Goal: Transaction & Acquisition: Purchase product/service

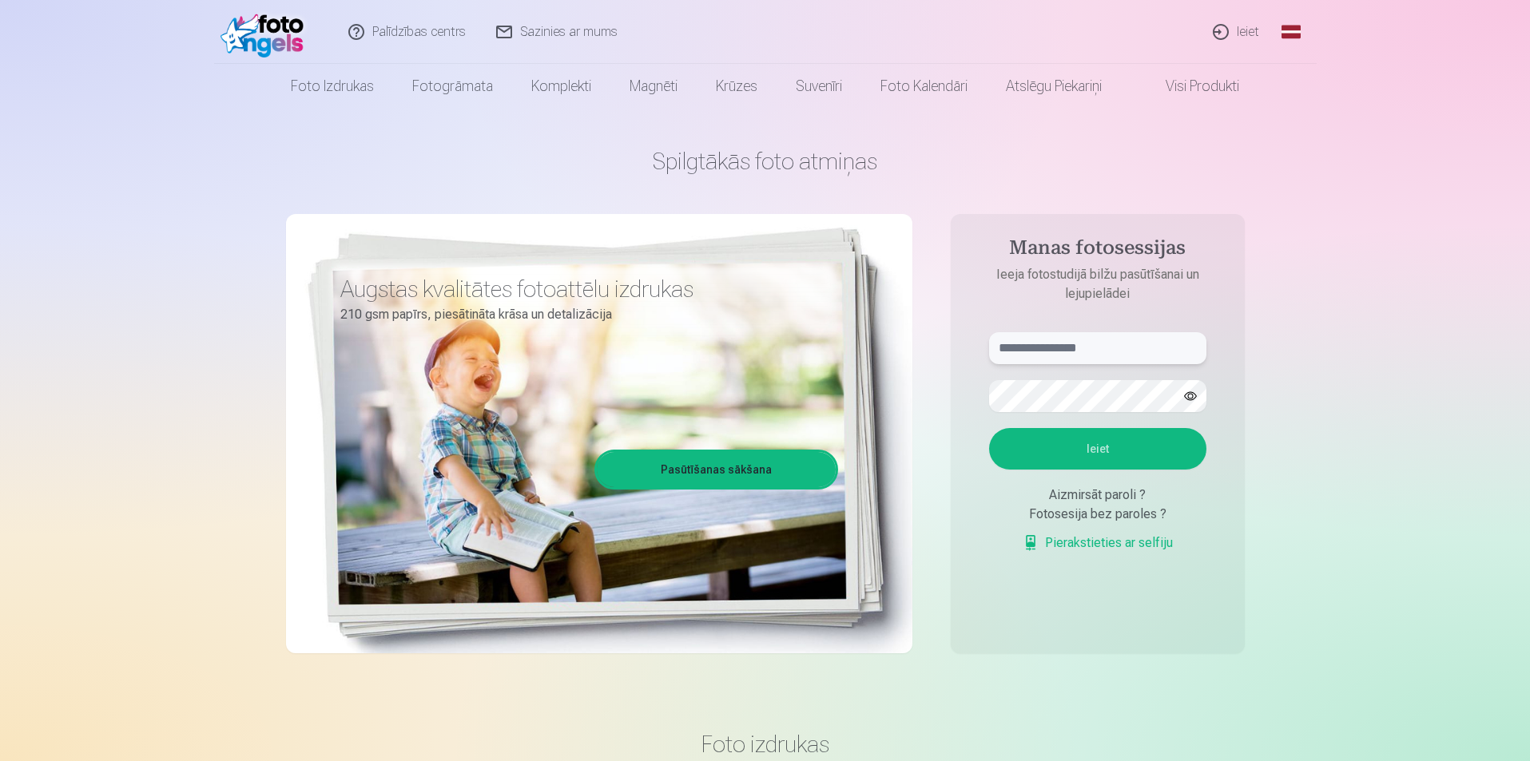
click at [1012, 348] on input "text" at bounding box center [1097, 348] width 217 height 32
click at [1059, 447] on button "Ieiet" at bounding box center [1097, 449] width 217 height 42
click at [1047, 350] on input "**********" at bounding box center [1097, 348] width 217 height 32
type input "**********"
click at [1086, 440] on button "Ieiet" at bounding box center [1097, 449] width 217 height 42
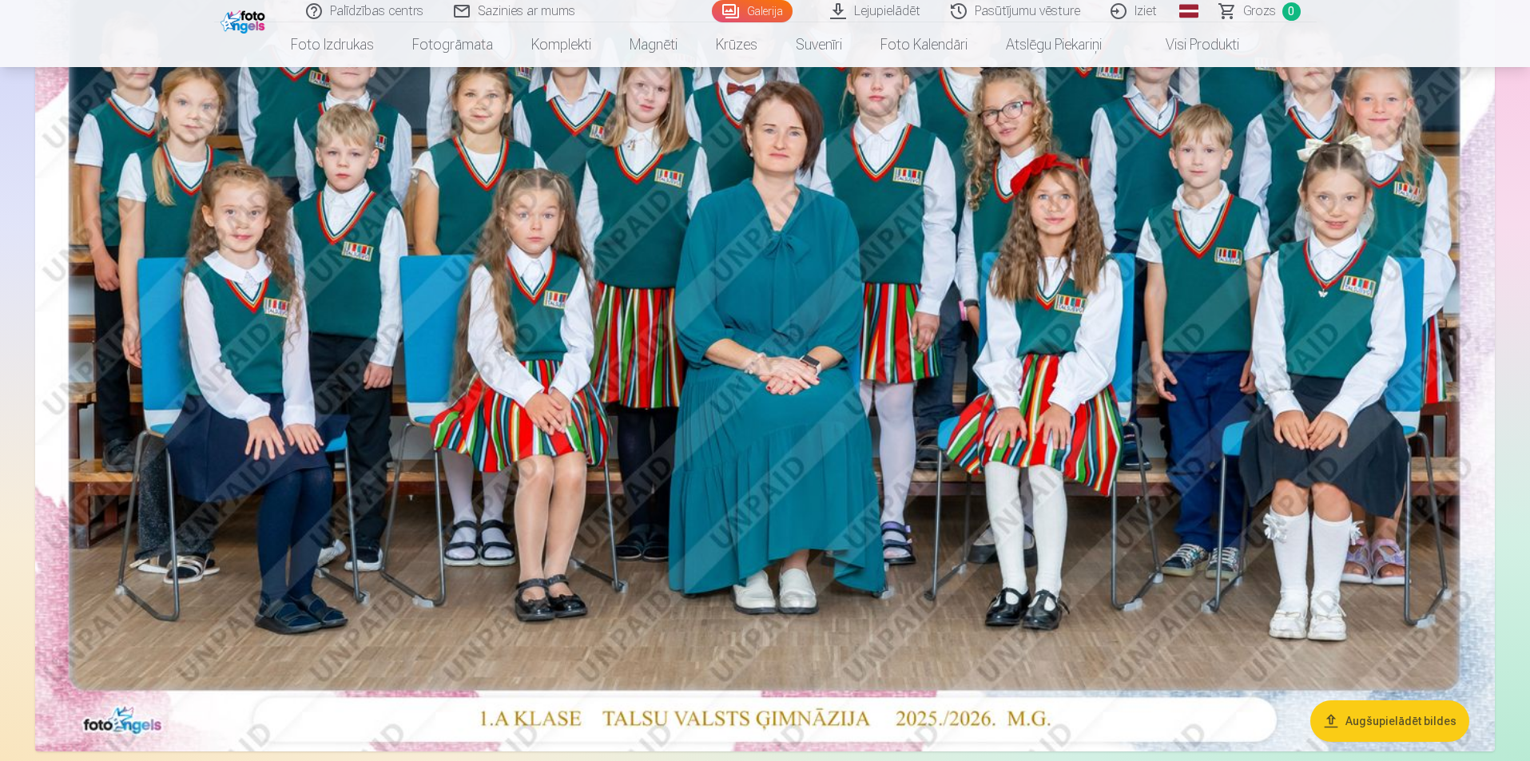
scroll to position [160, 0]
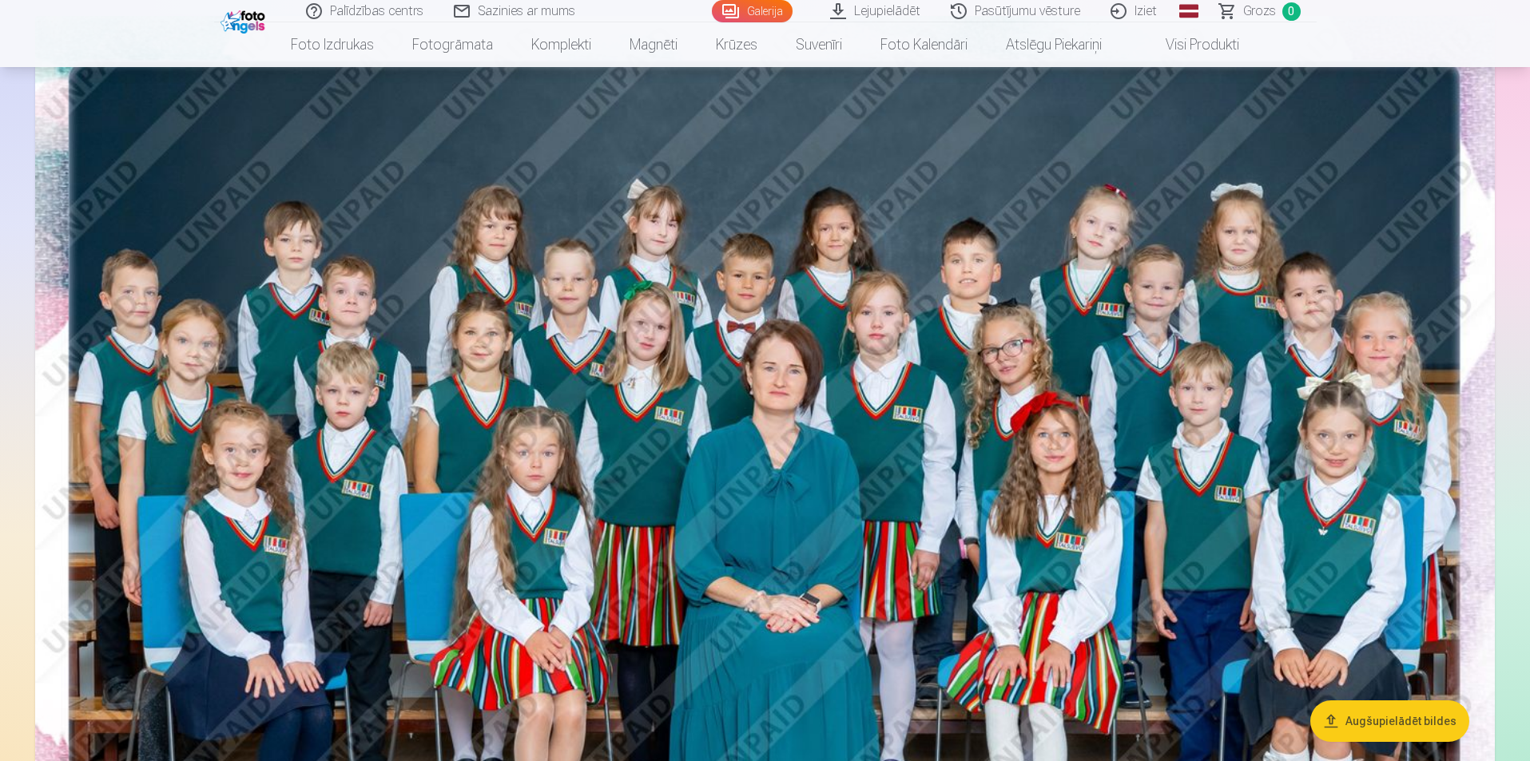
click at [986, 320] on img at bounding box center [765, 503] width 1460 height 974
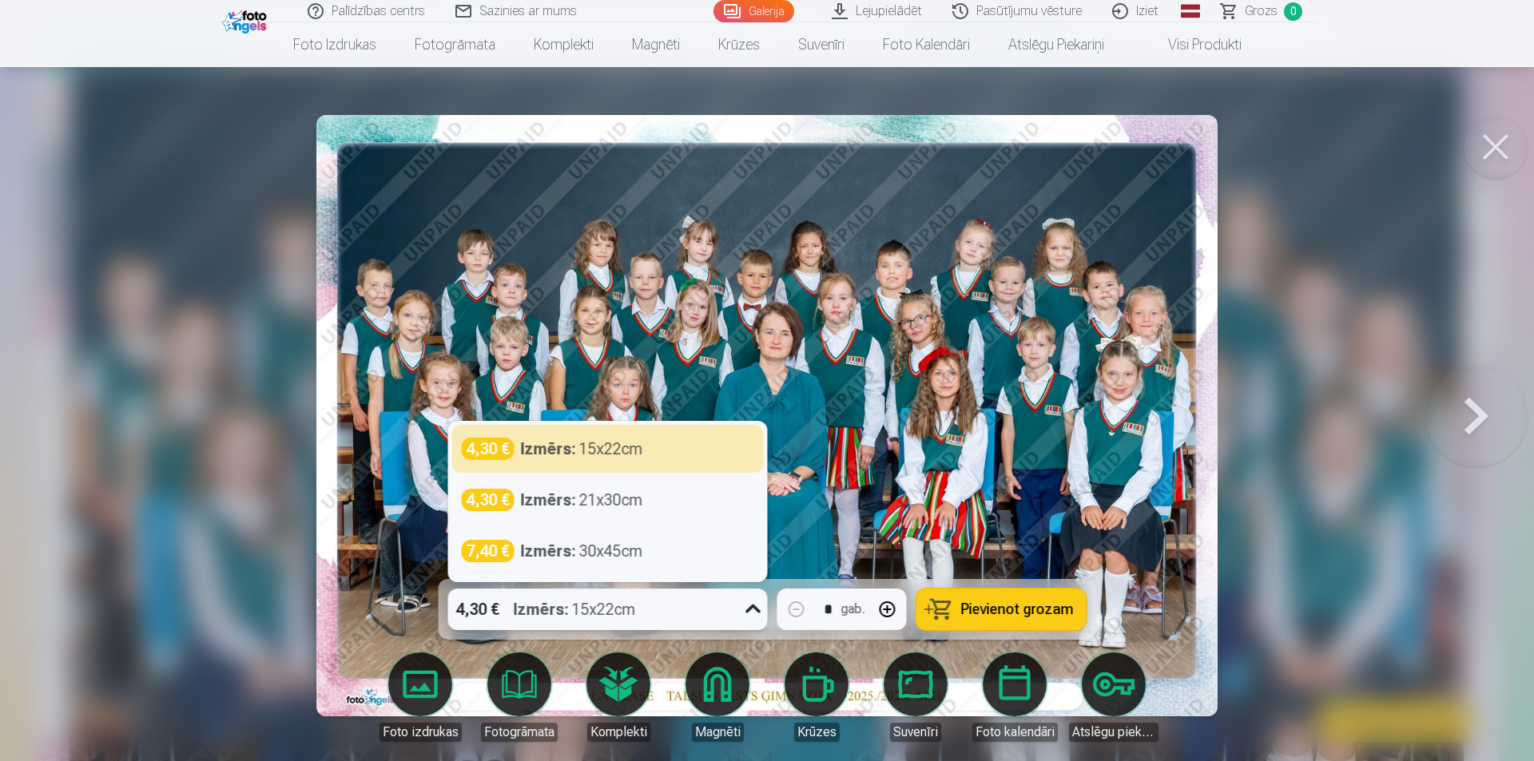
click at [756, 610] on icon at bounding box center [754, 610] width 26 height 26
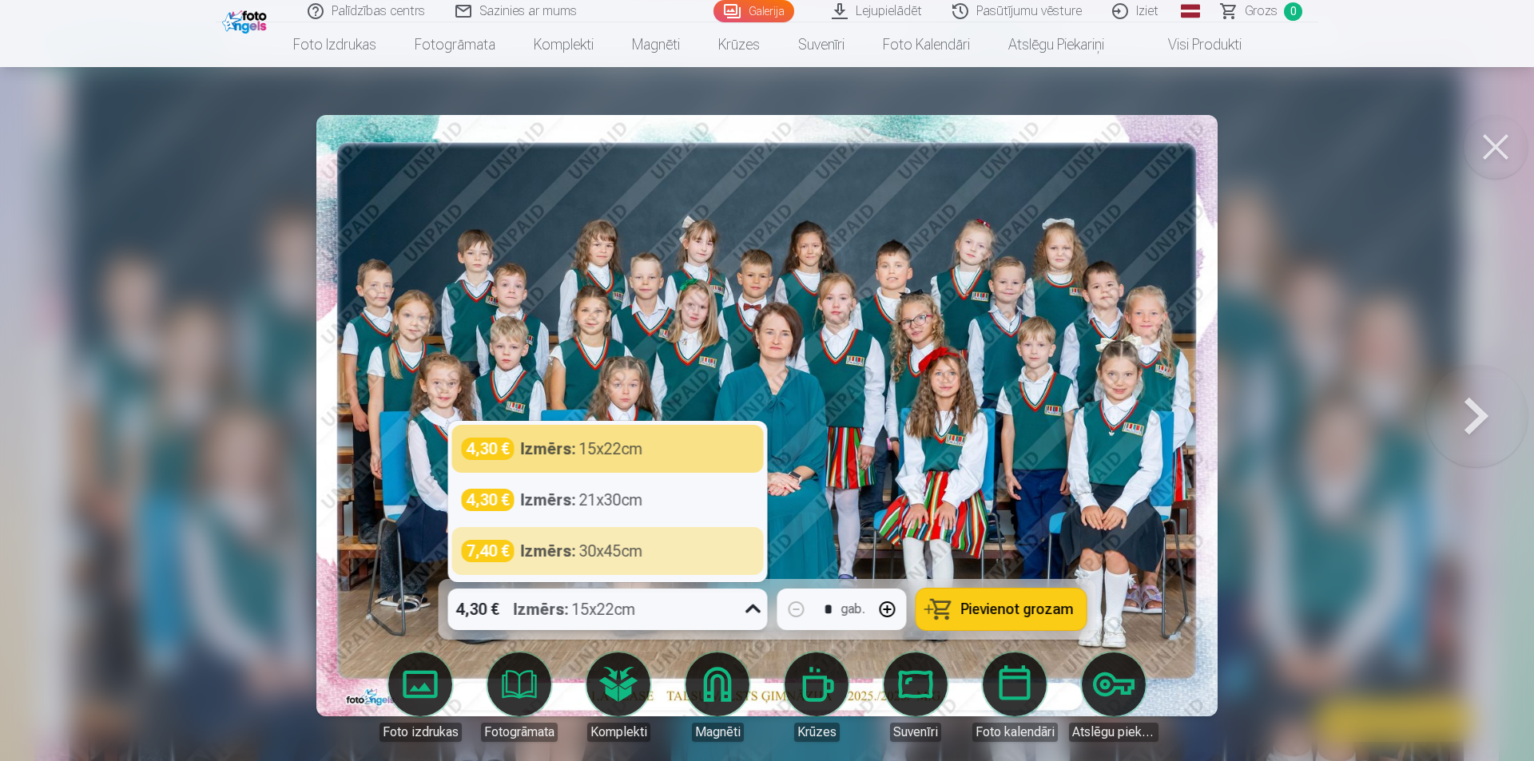
click at [998, 607] on span "Pievienot grozam" at bounding box center [1017, 609] width 113 height 14
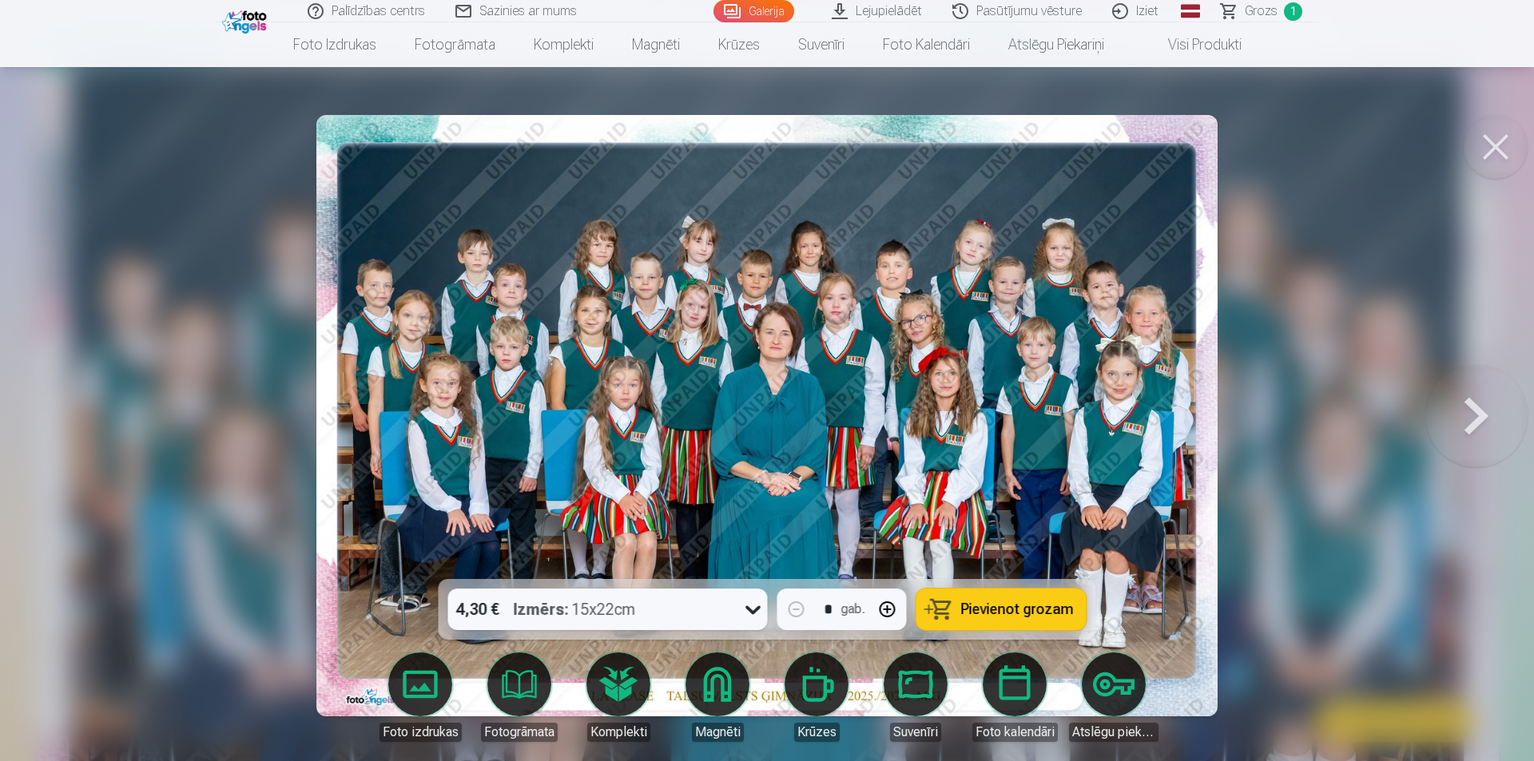
click at [1481, 149] on button at bounding box center [1496, 147] width 64 height 64
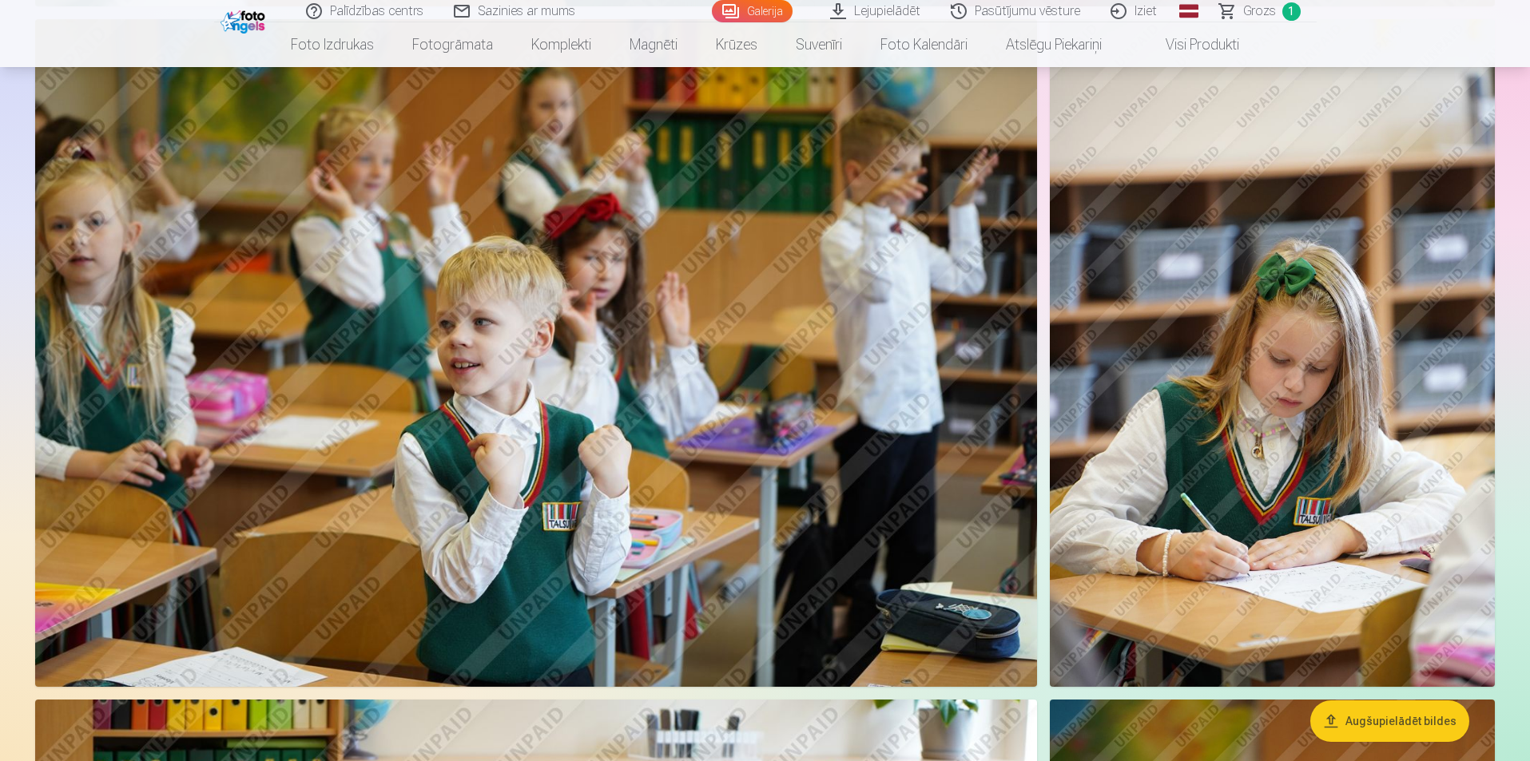
scroll to position [3116, 0]
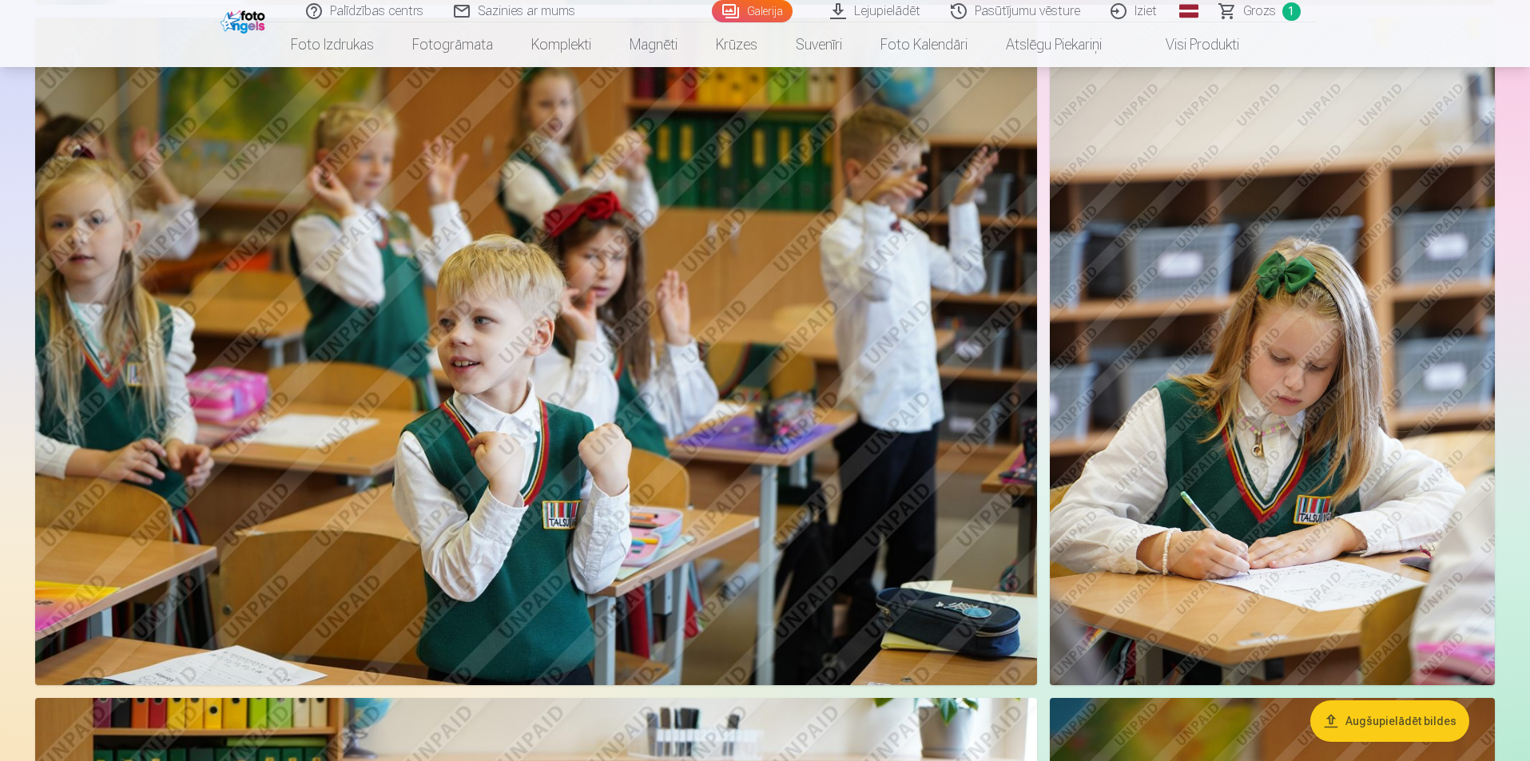
click at [1309, 472] on img at bounding box center [1272, 352] width 445 height 668
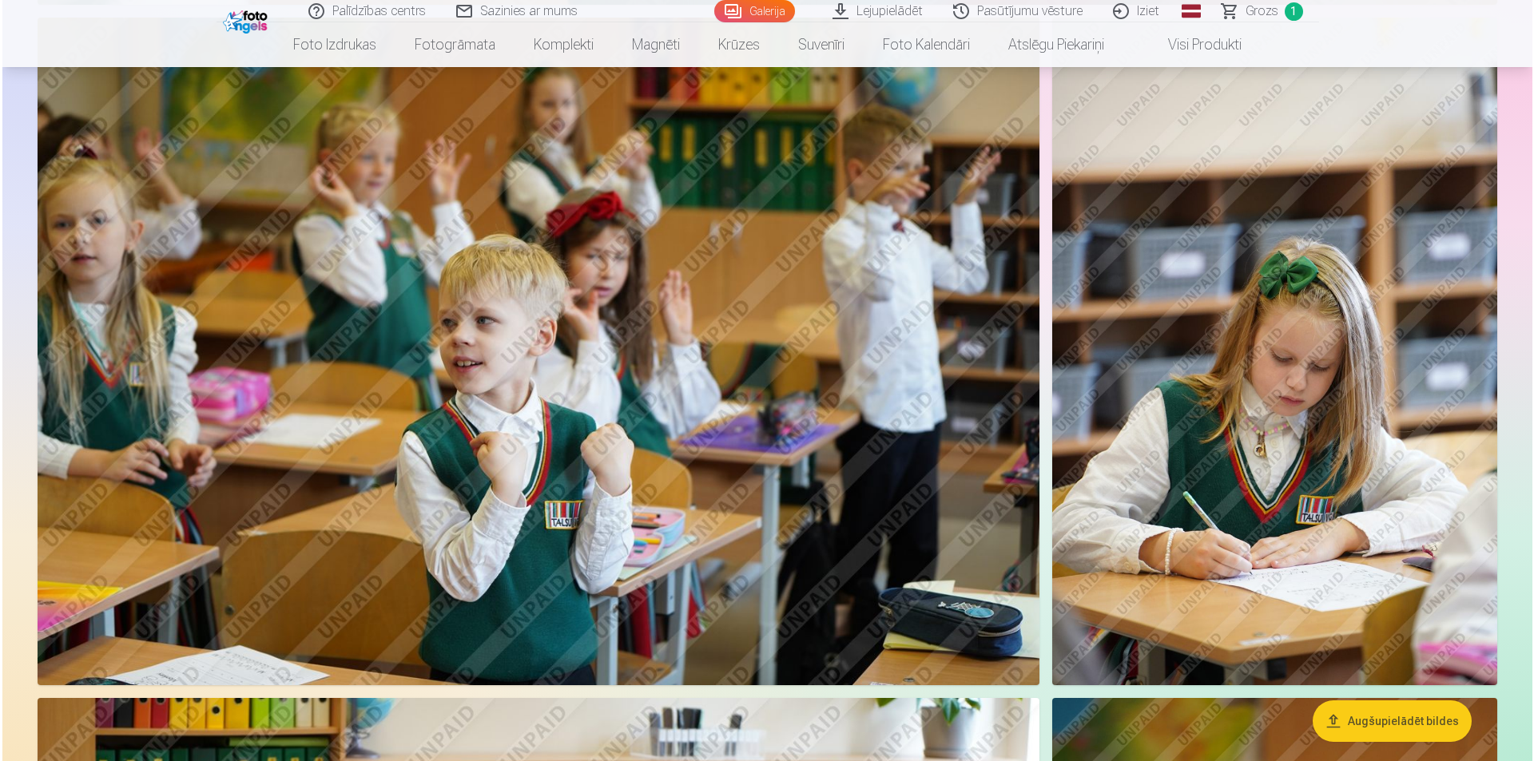
scroll to position [3122, 0]
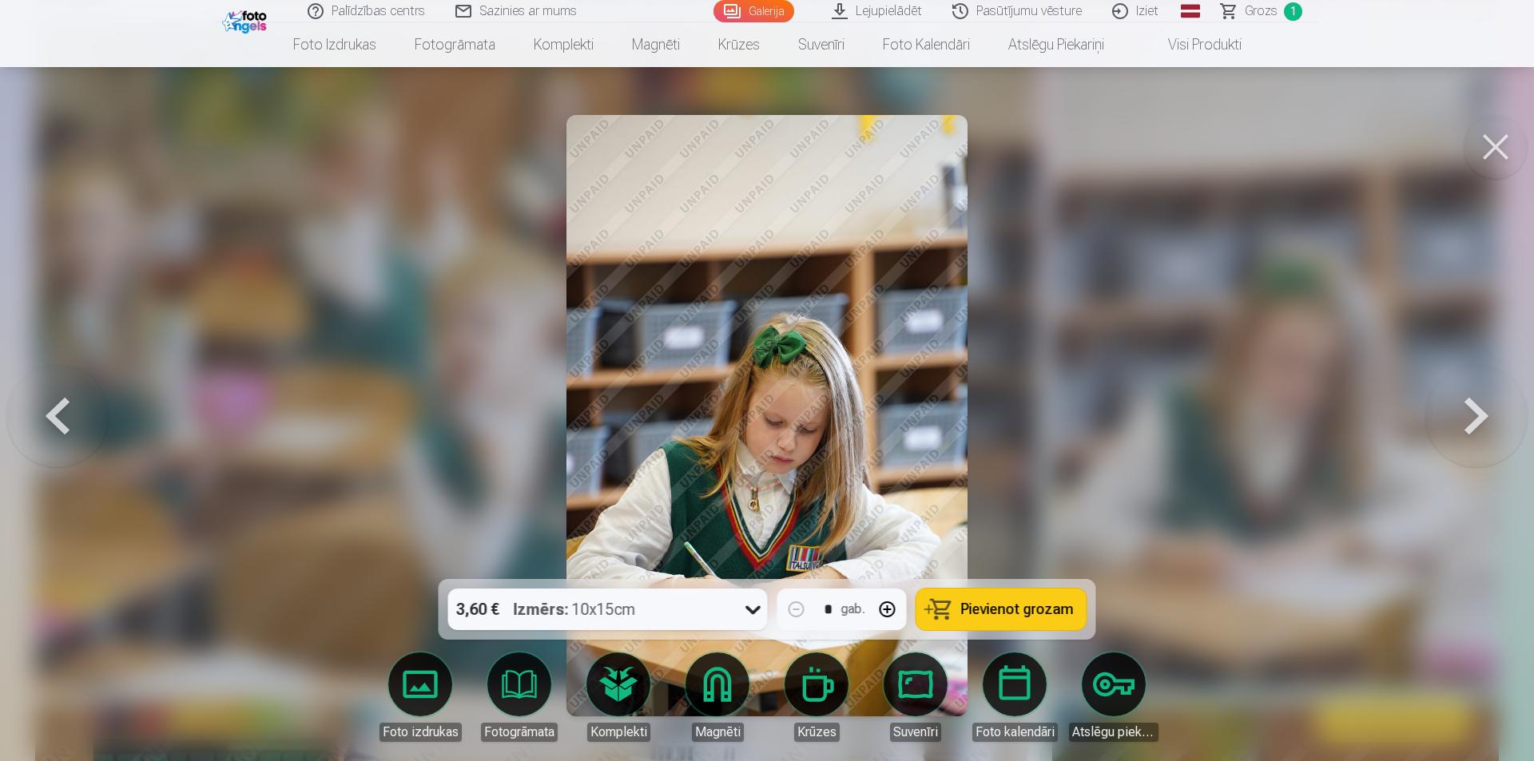
click at [976, 607] on span "Pievienot grozam" at bounding box center [1017, 609] width 113 height 14
click at [1491, 141] on button at bounding box center [1496, 147] width 64 height 64
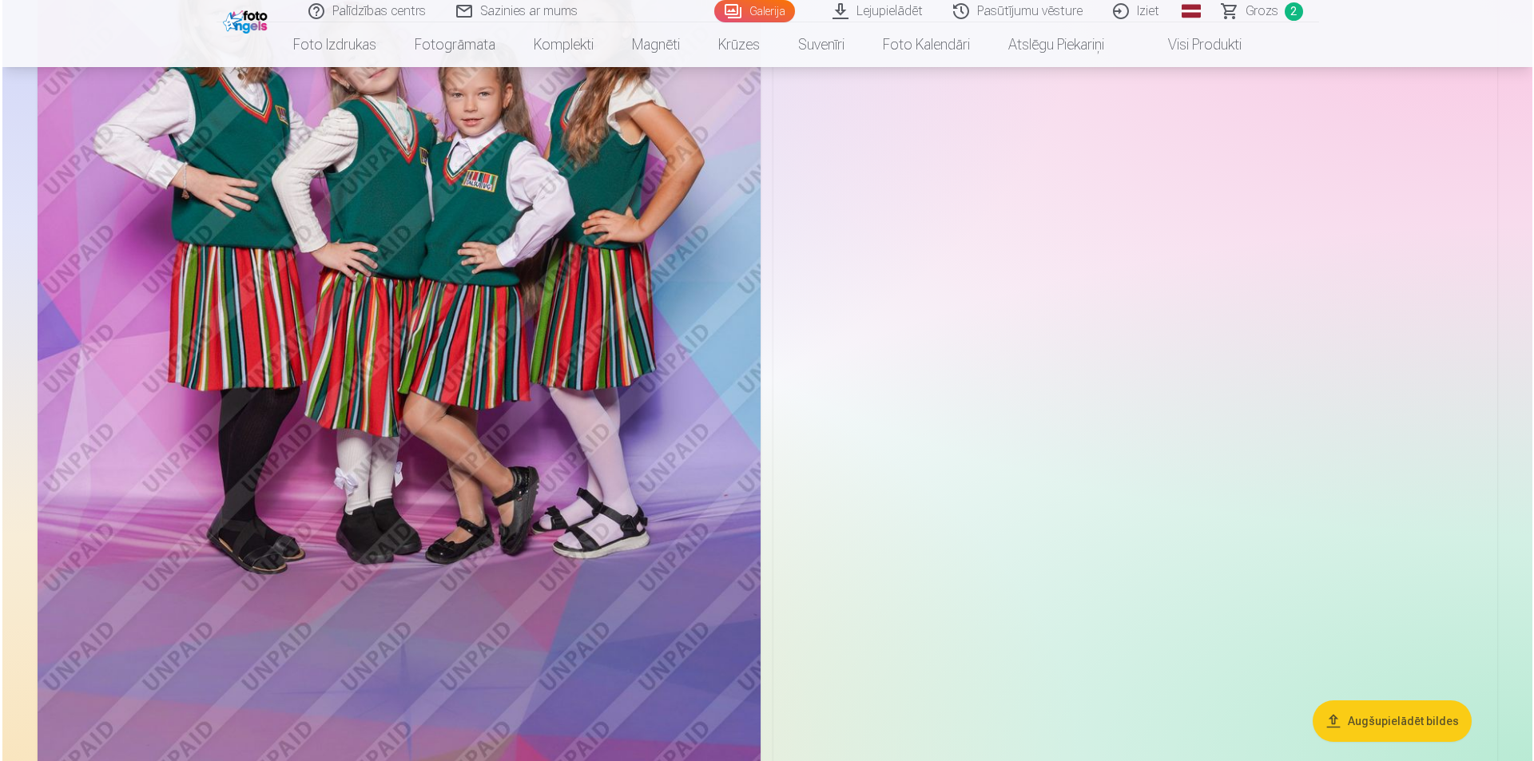
scroll to position [4634, 0]
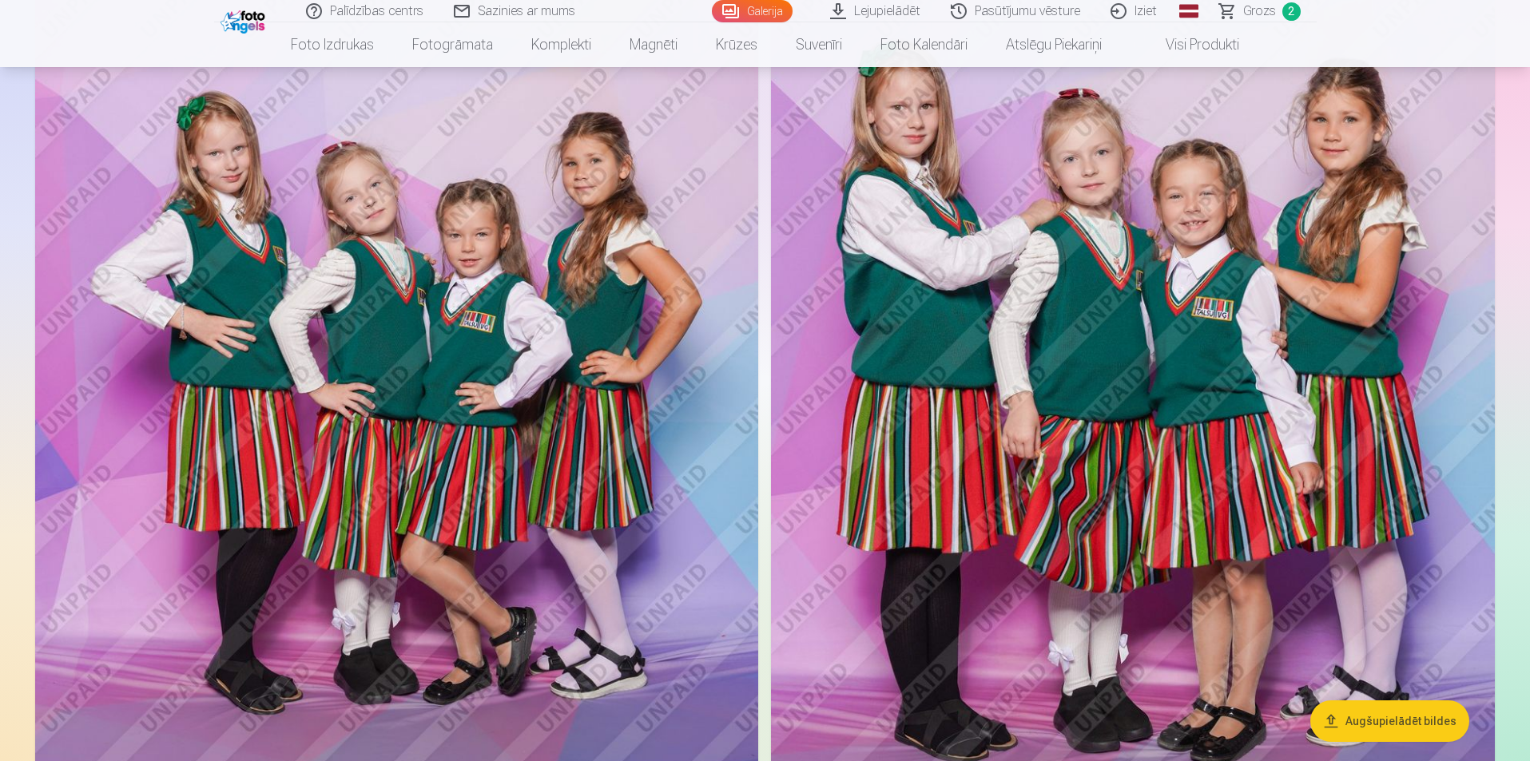
click at [466, 387] on img at bounding box center [396, 404] width 723 height 1086
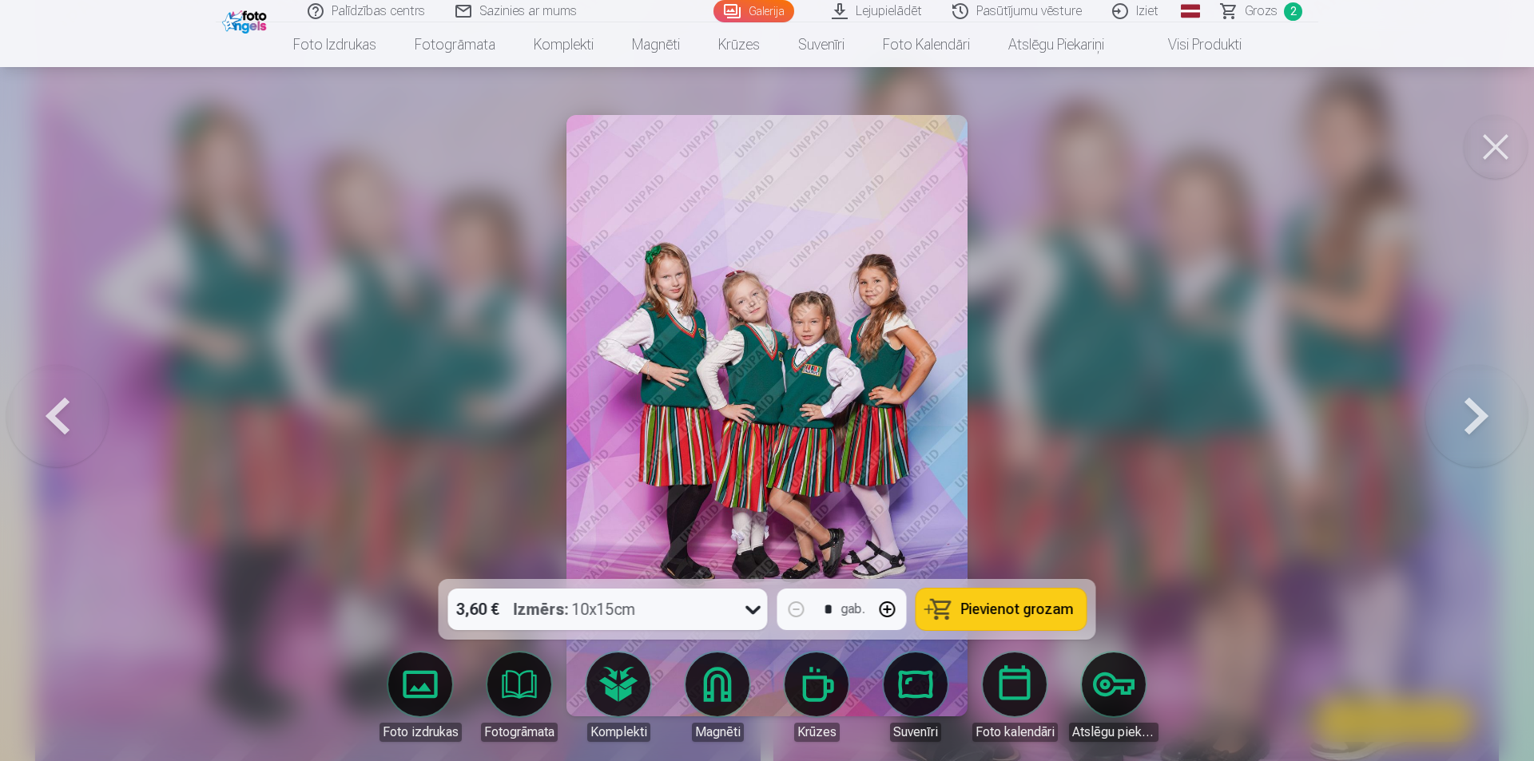
click at [995, 606] on span "Pievienot grozam" at bounding box center [1017, 609] width 113 height 14
click at [1481, 137] on button at bounding box center [1496, 147] width 64 height 64
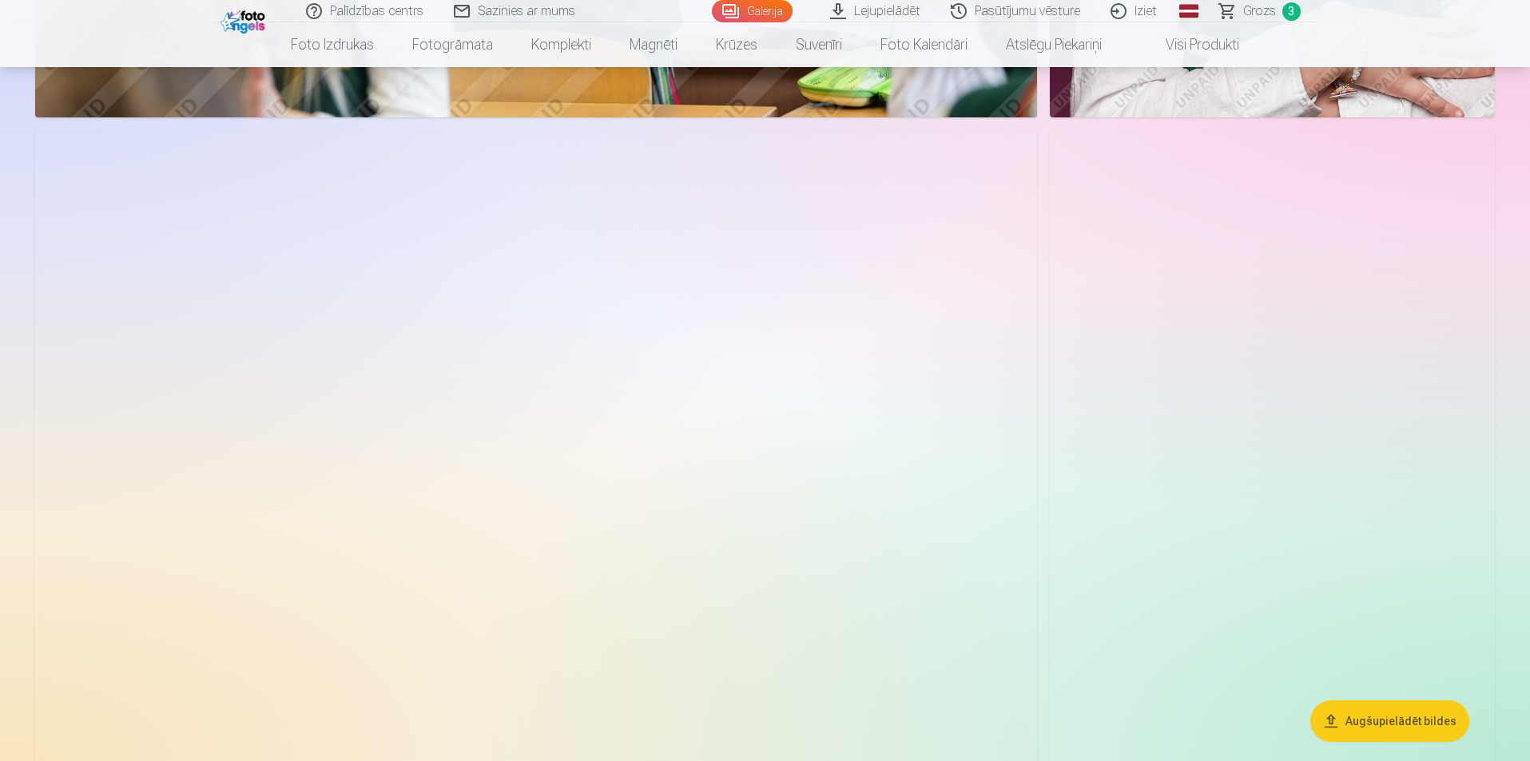
scroll to position [6300, 0]
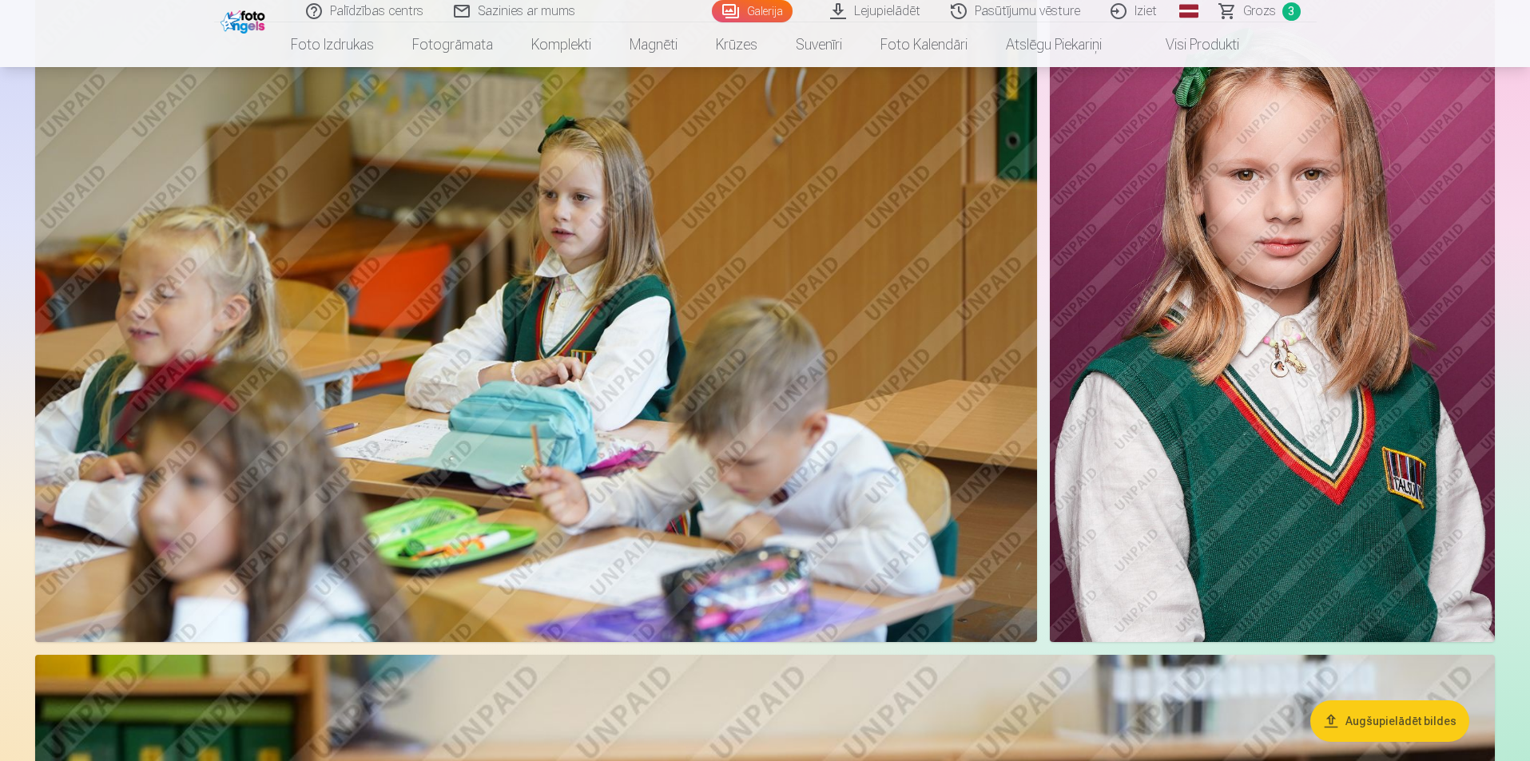
click at [1246, 425] on img at bounding box center [1272, 308] width 445 height 668
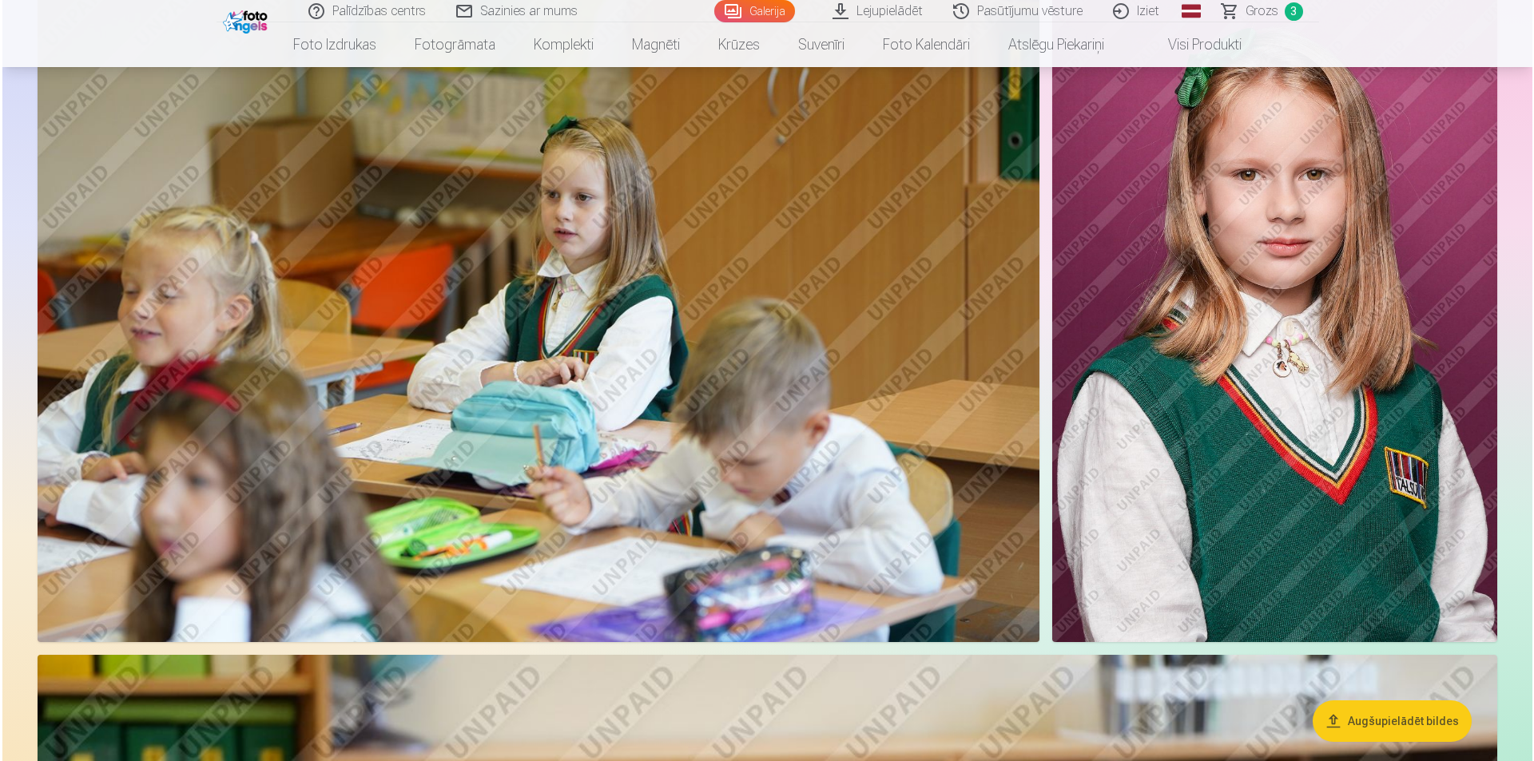
scroll to position [6317, 0]
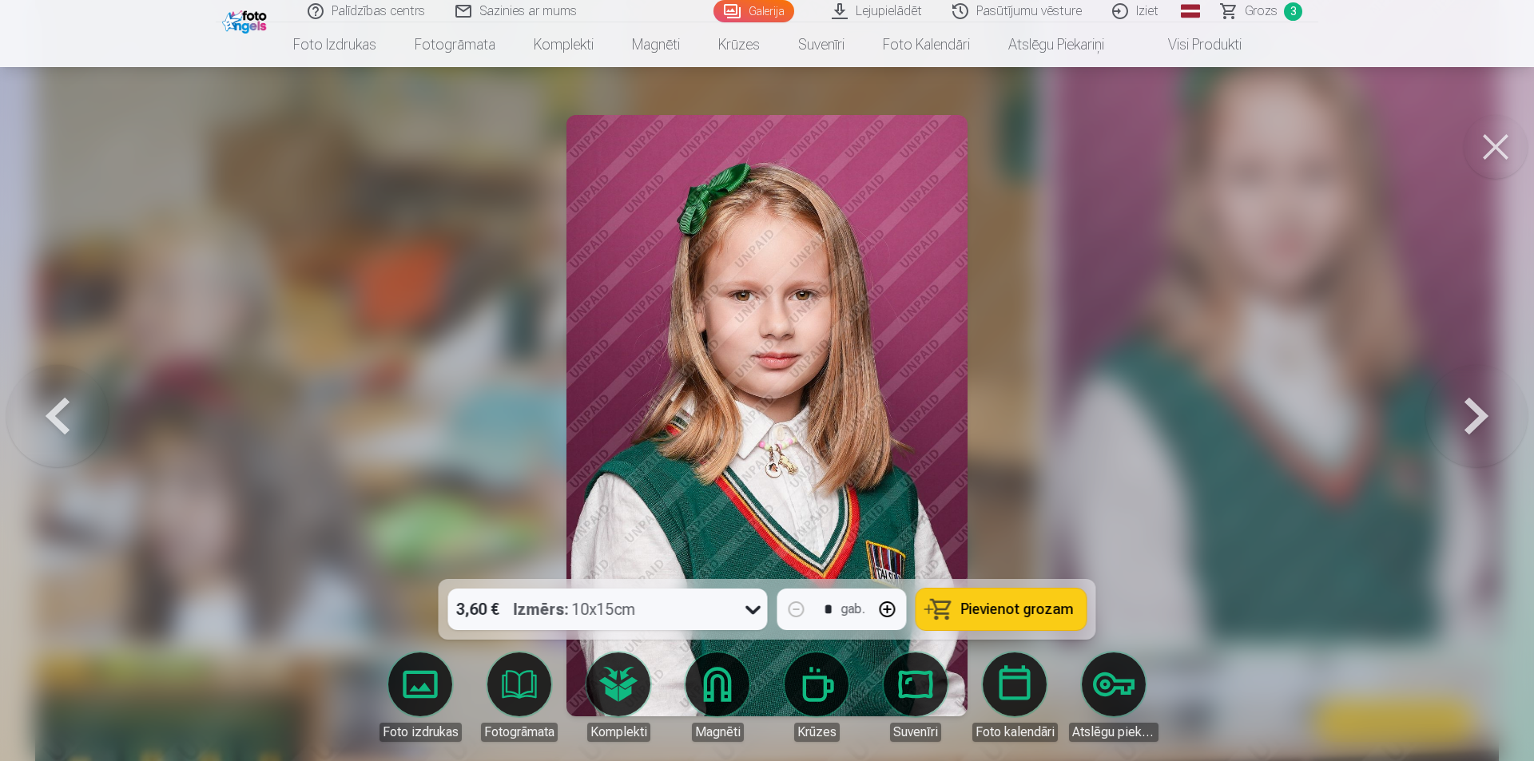
click at [968, 609] on span "Pievienot grozam" at bounding box center [1017, 609] width 113 height 14
click at [1485, 140] on button at bounding box center [1496, 147] width 64 height 64
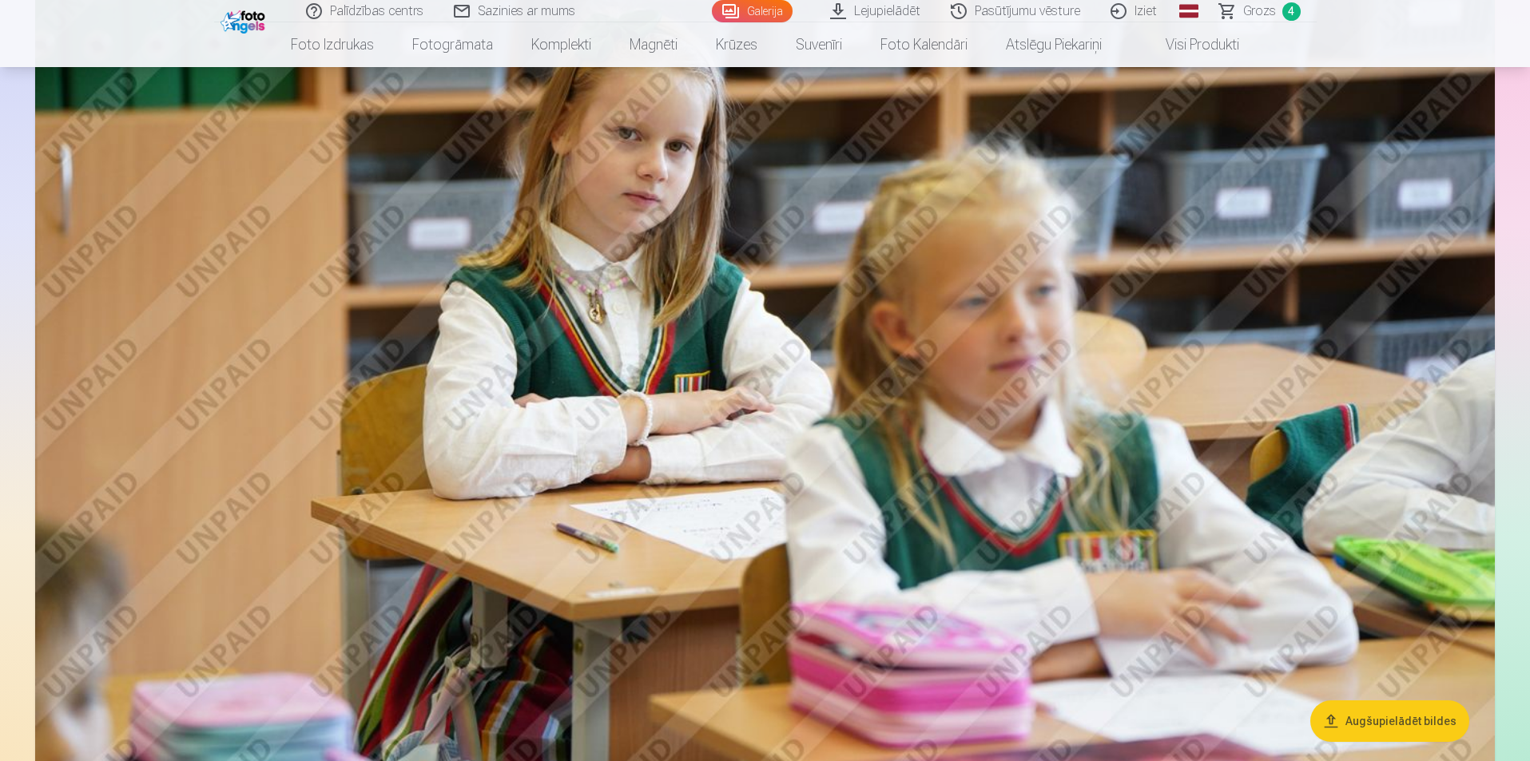
scroll to position [7179, 0]
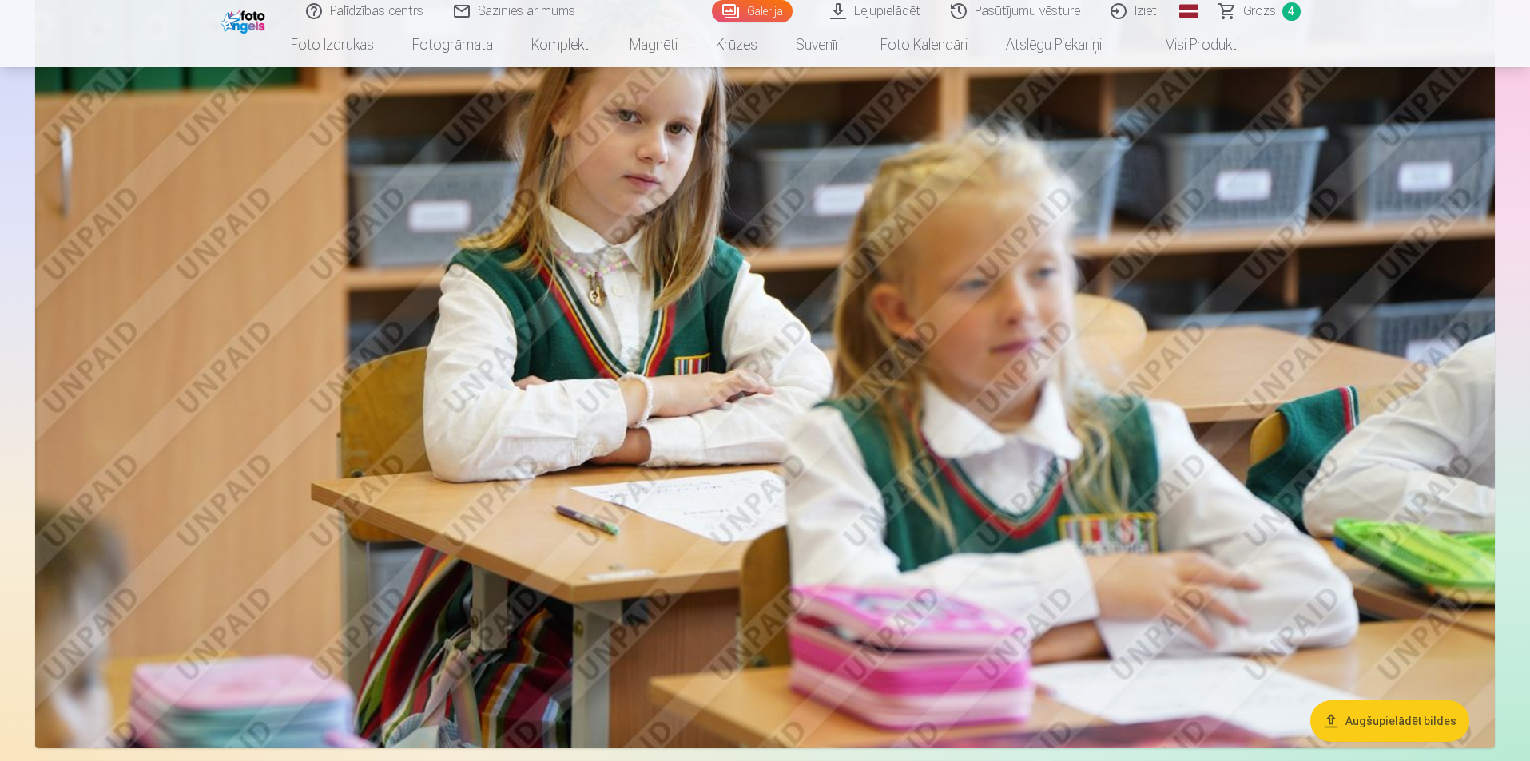
click at [1254, 16] on span "Grozs" at bounding box center [1259, 11] width 33 height 19
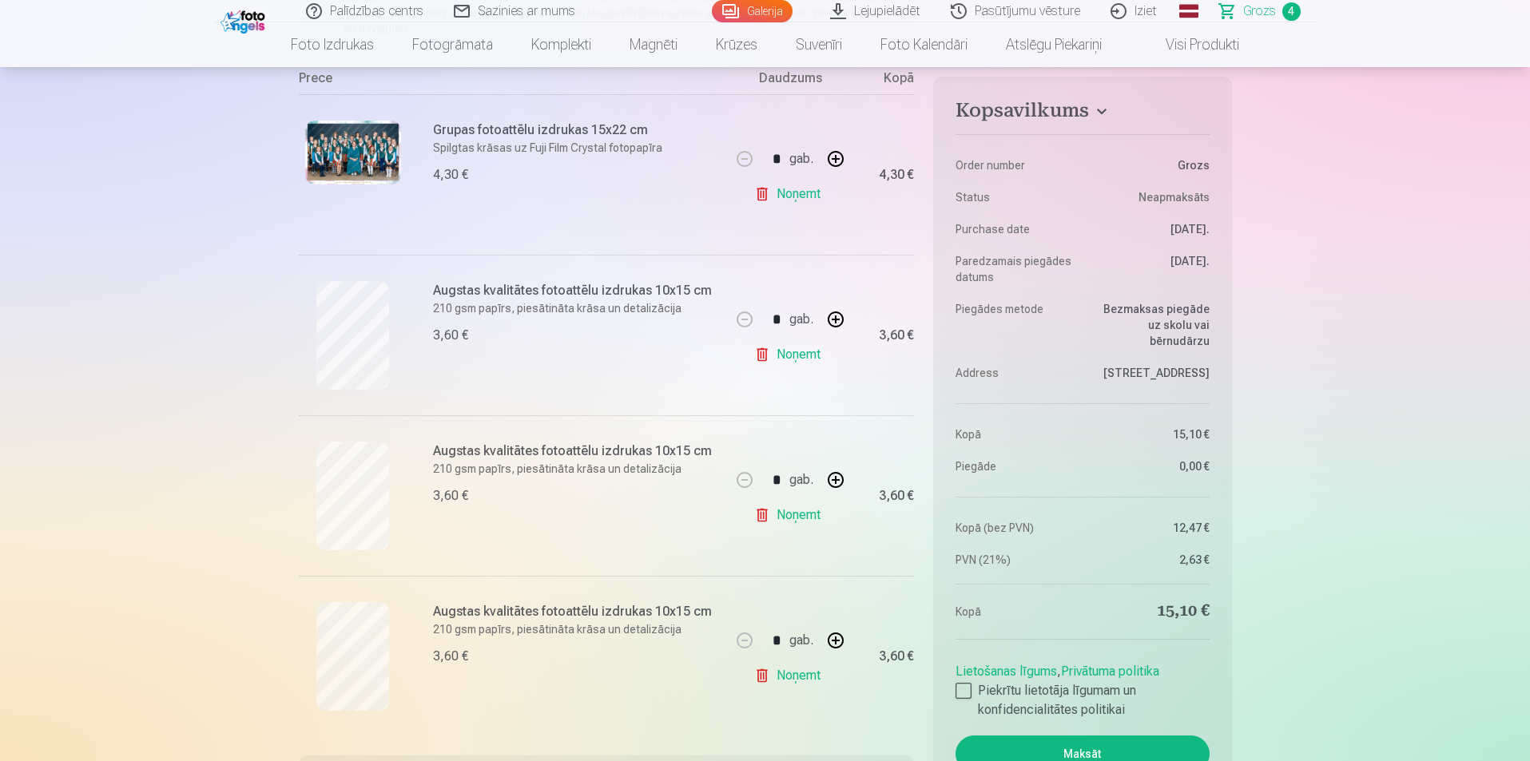
scroll to position [320, 0]
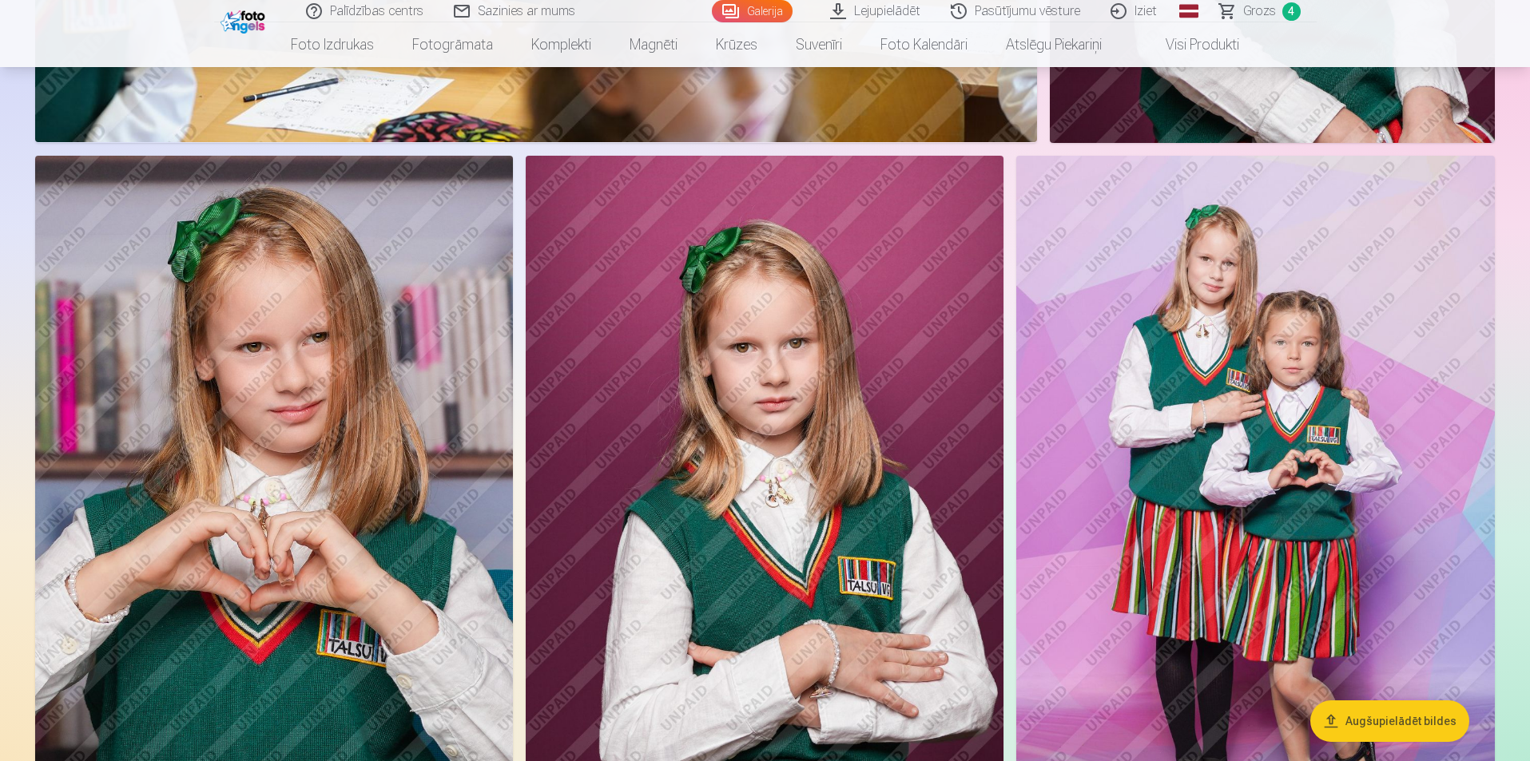
scroll to position [8563, 0]
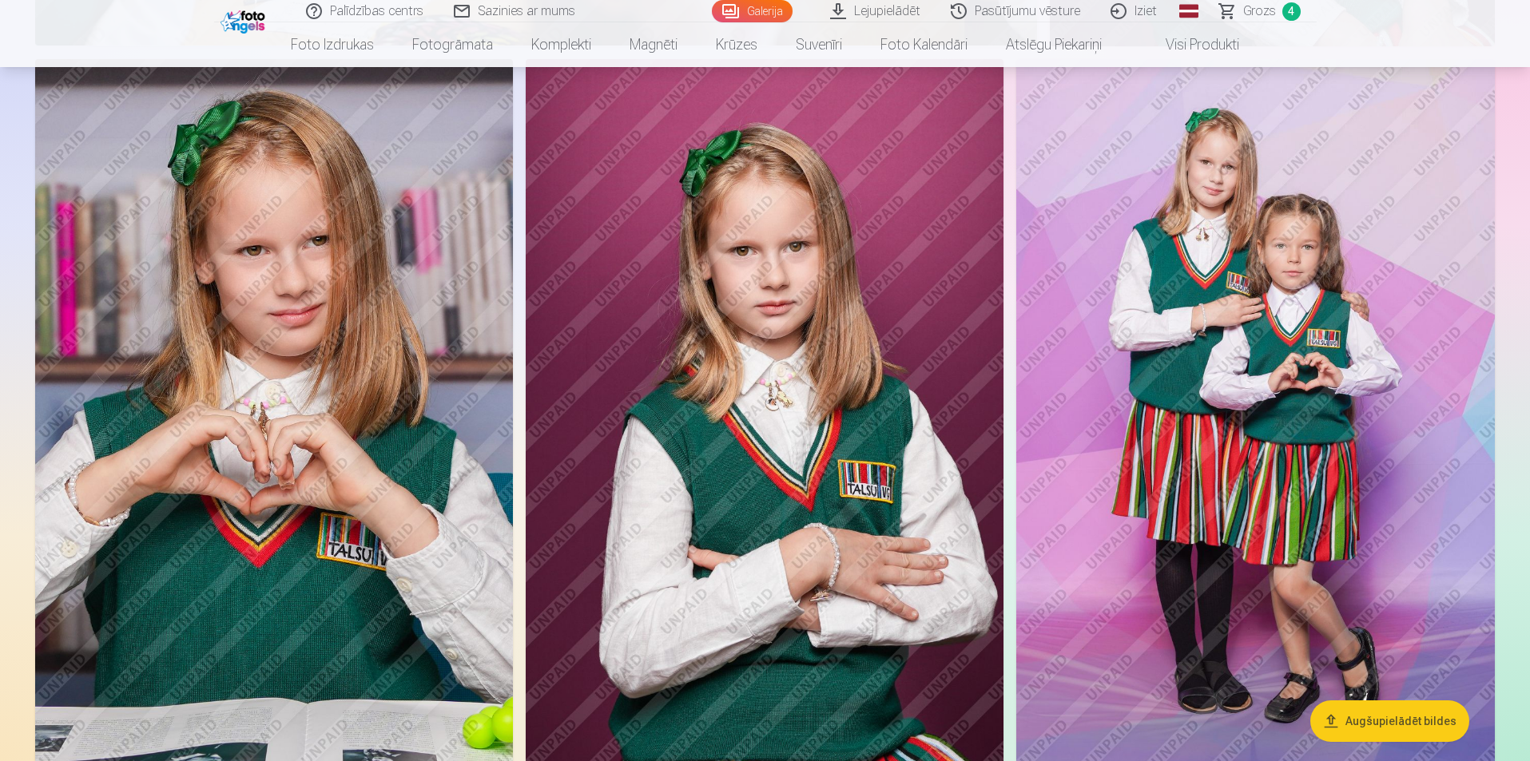
click at [281, 403] on img at bounding box center [274, 418] width 478 height 718
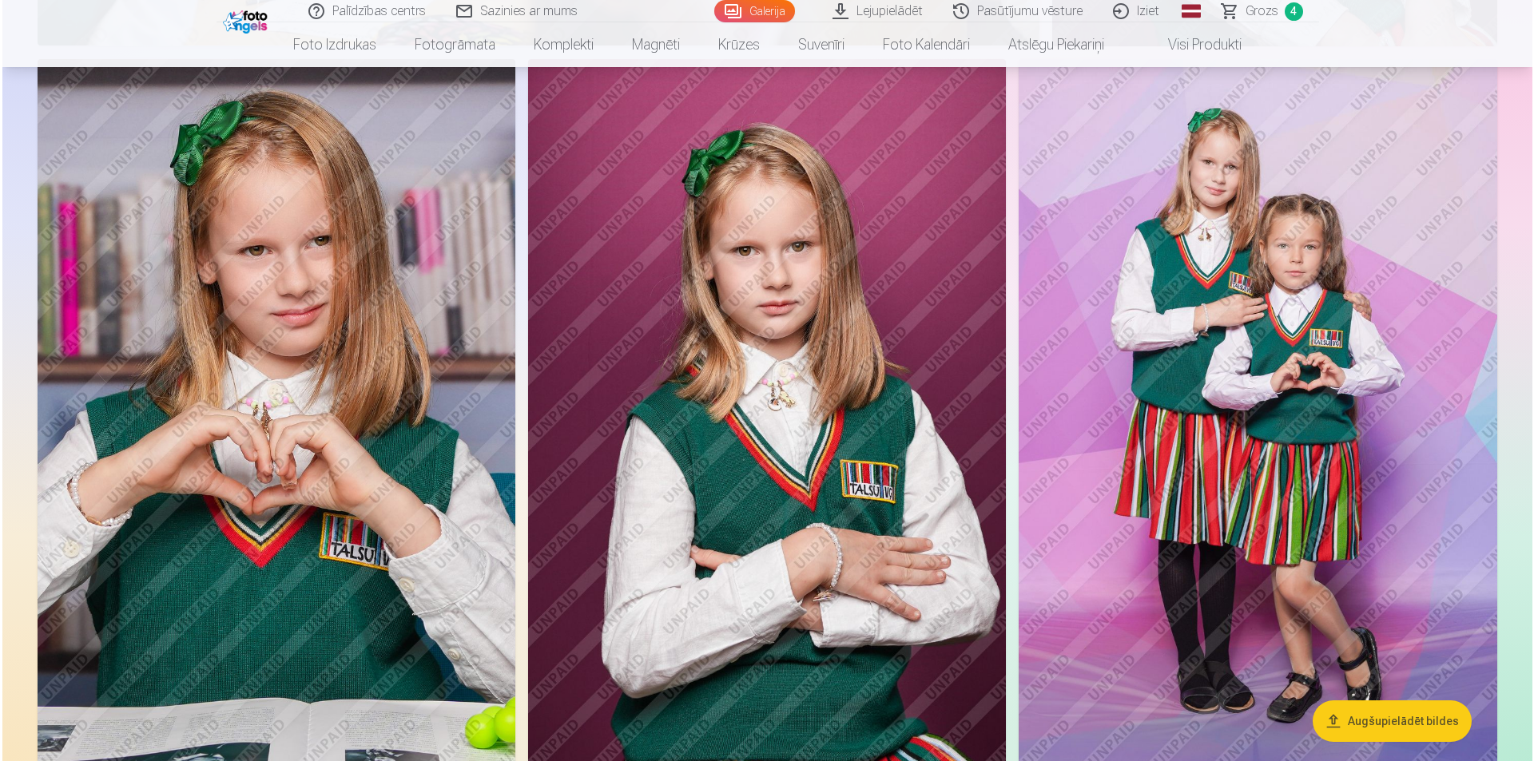
scroll to position [8584, 0]
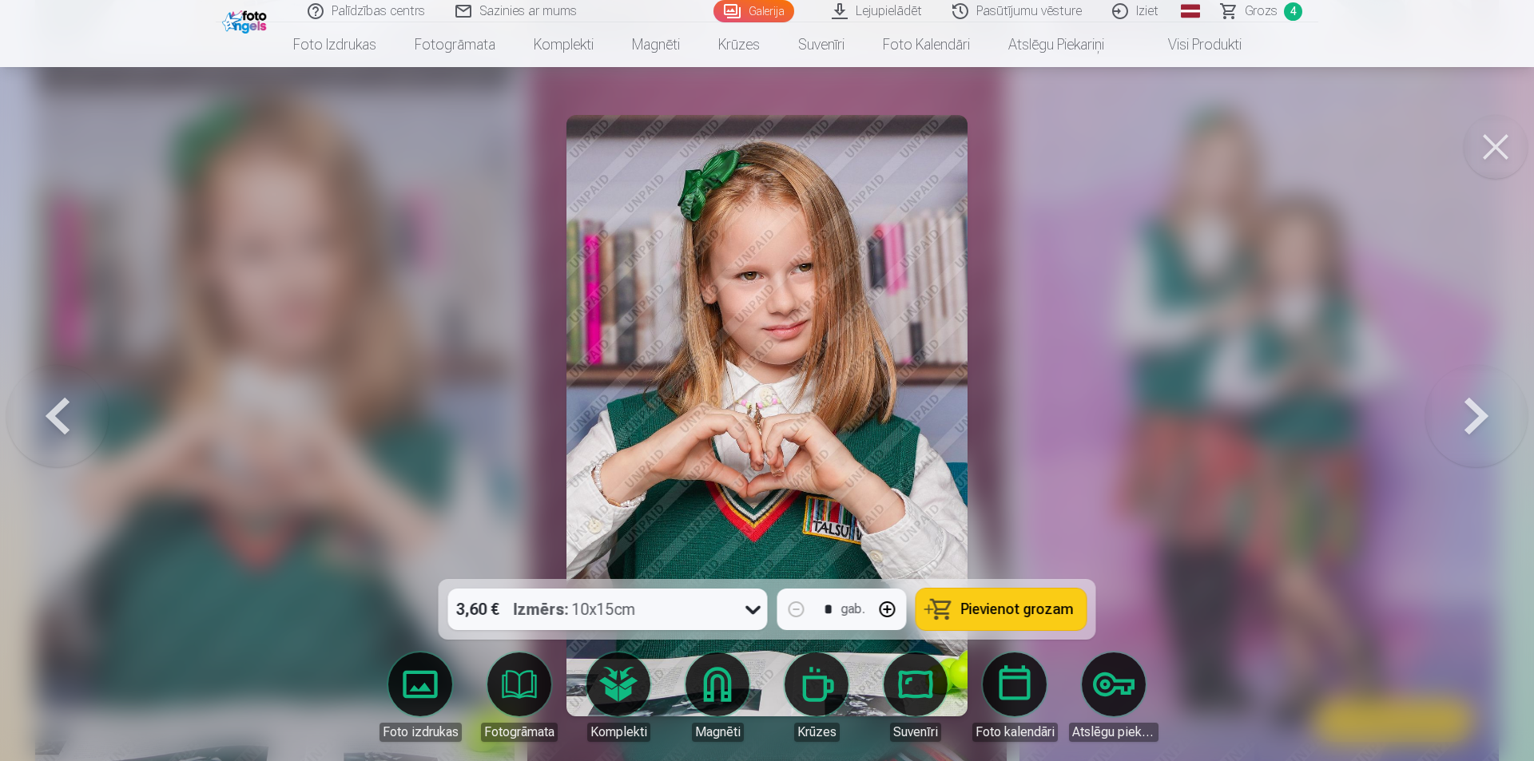
click at [974, 602] on span "Pievienot grozam" at bounding box center [1017, 609] width 113 height 14
click at [1495, 162] on button at bounding box center [1496, 147] width 64 height 64
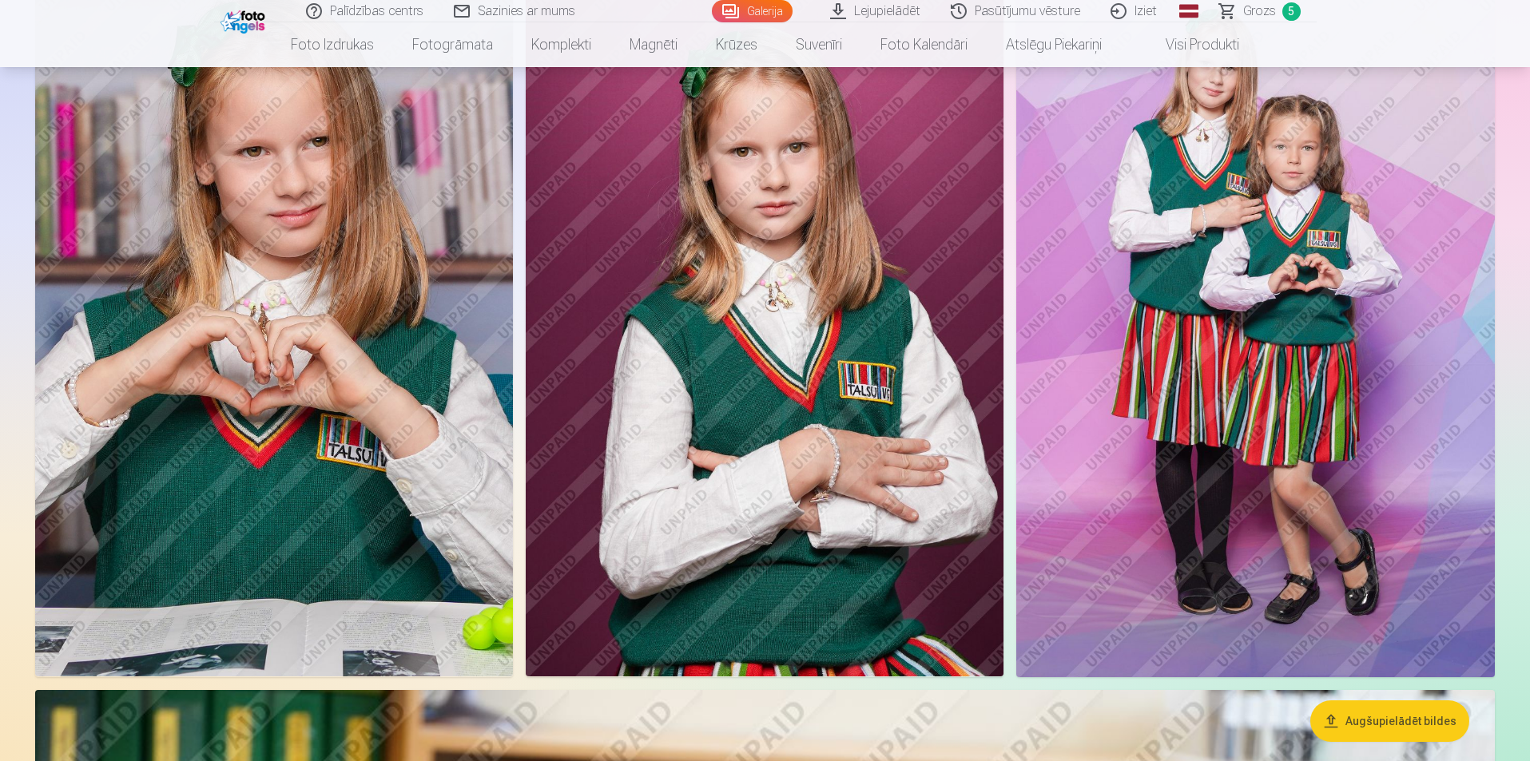
scroll to position [8643, 0]
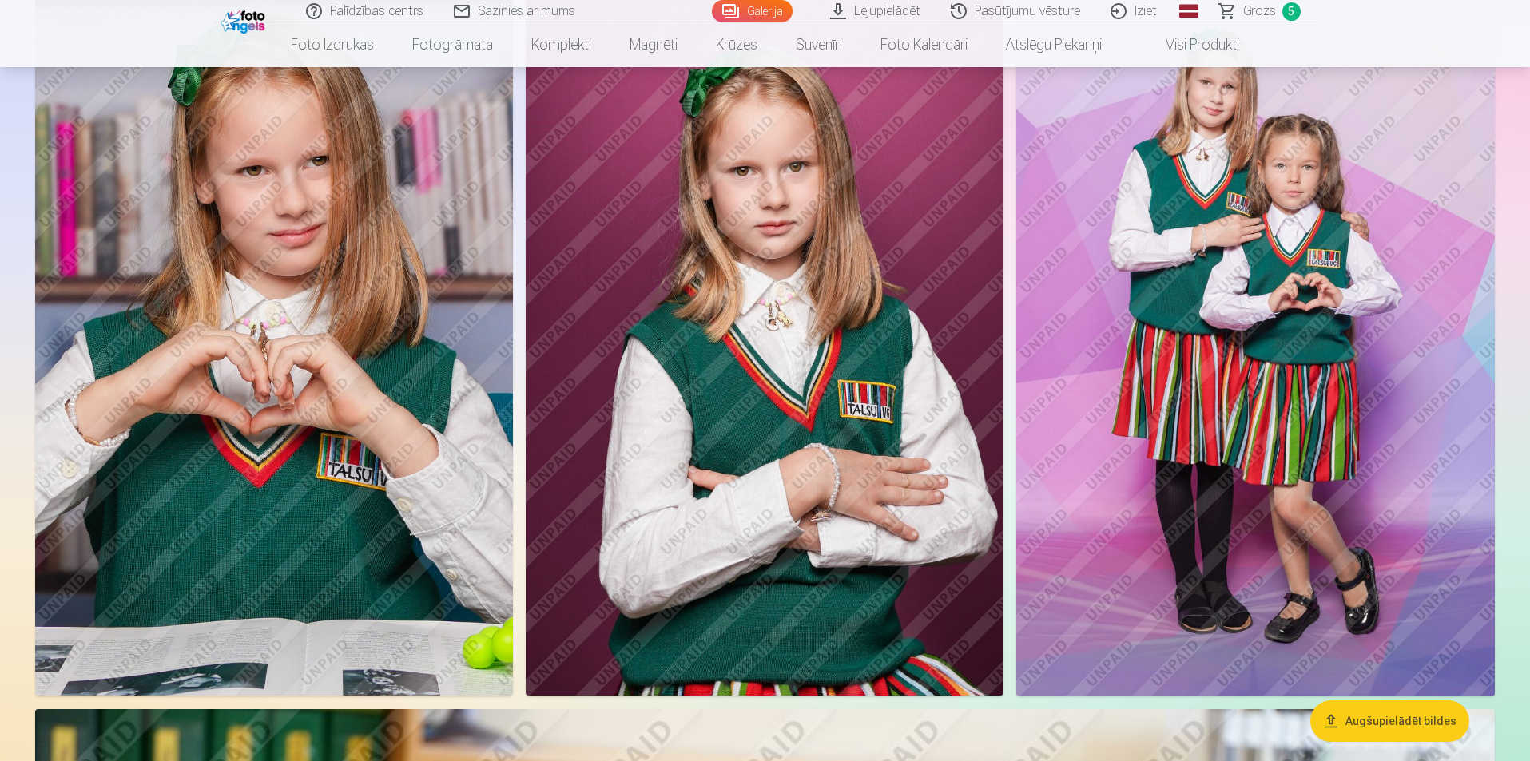
click at [1243, 375] on img at bounding box center [1255, 338] width 479 height 718
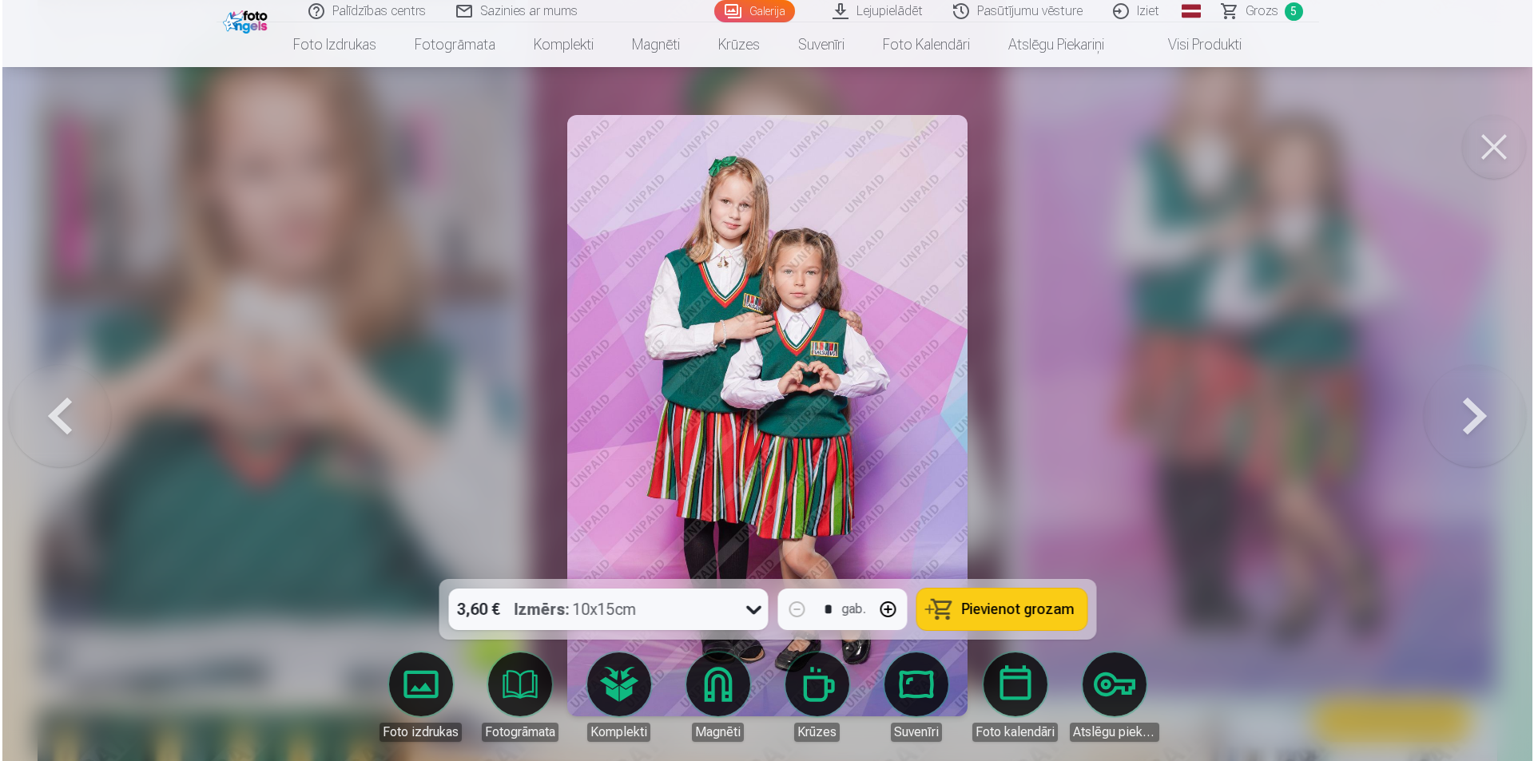
scroll to position [8665, 0]
click at [997, 613] on span "Pievienot grozam" at bounding box center [1017, 609] width 113 height 14
click at [1486, 151] on button at bounding box center [1496, 147] width 64 height 64
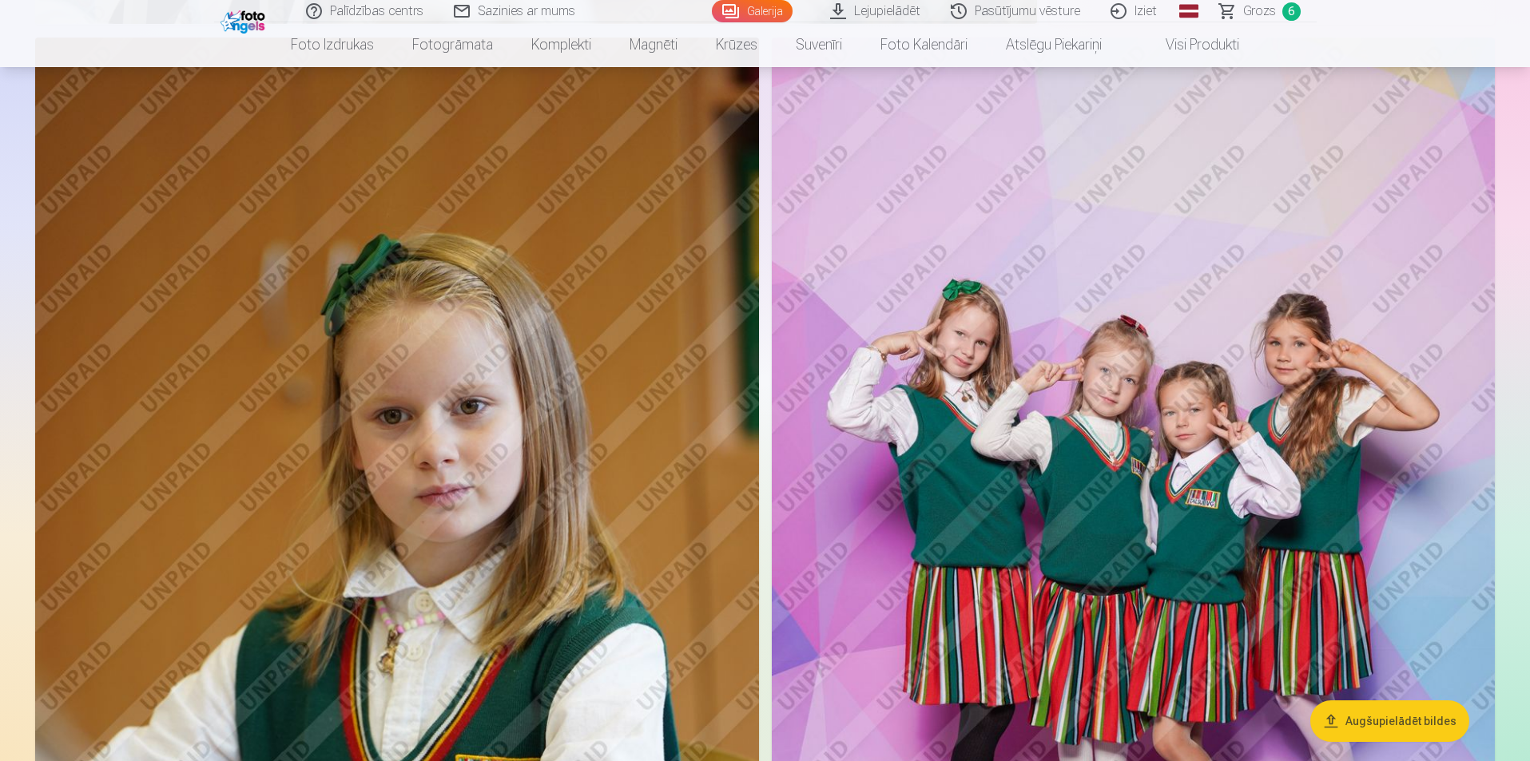
scroll to position [11999, 0]
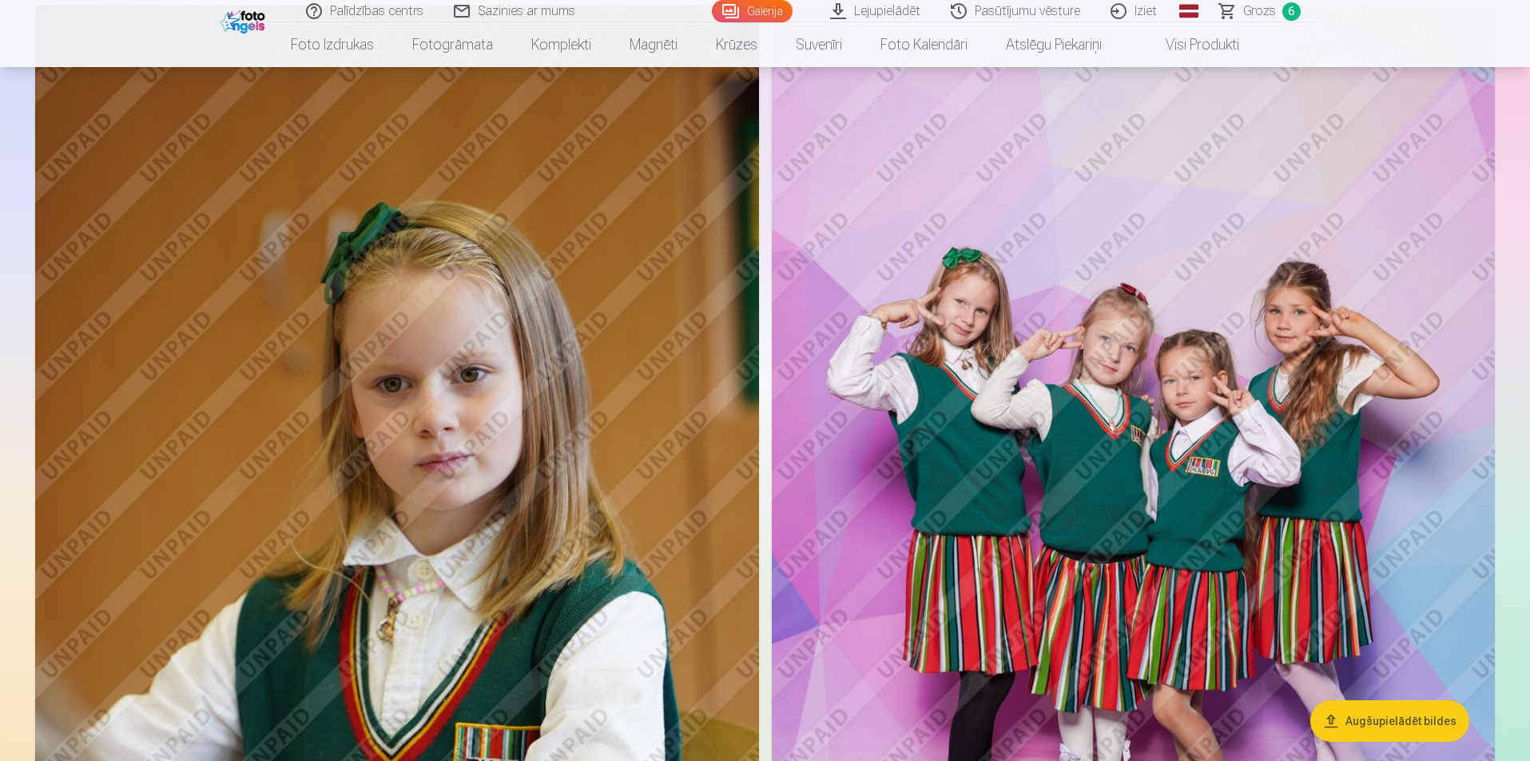
click at [1068, 459] on img at bounding box center [1134, 549] width 724 height 1086
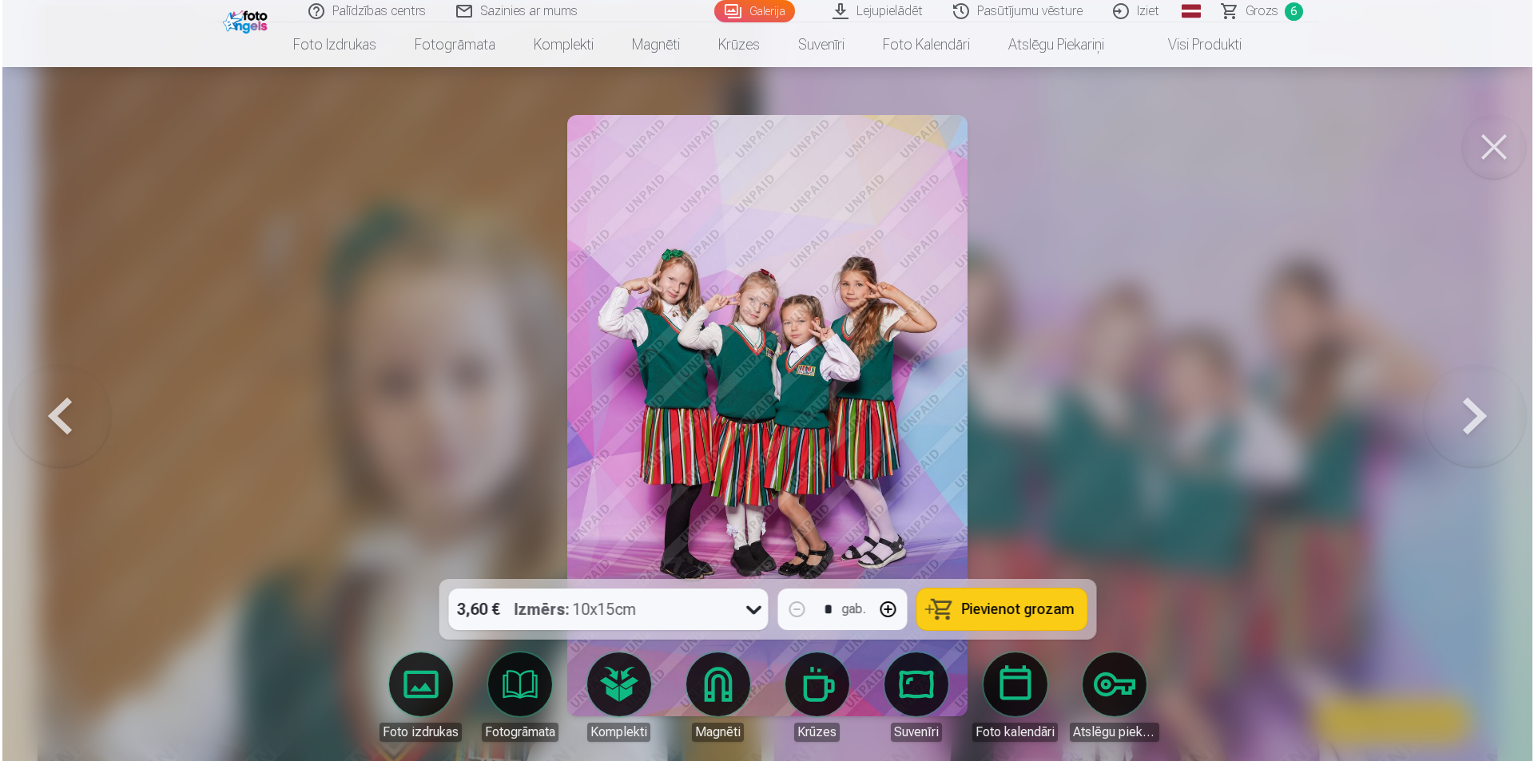
scroll to position [12031, 0]
click at [978, 602] on span "Pievienot grozam" at bounding box center [1017, 609] width 113 height 14
click at [1498, 140] on button at bounding box center [1496, 147] width 64 height 64
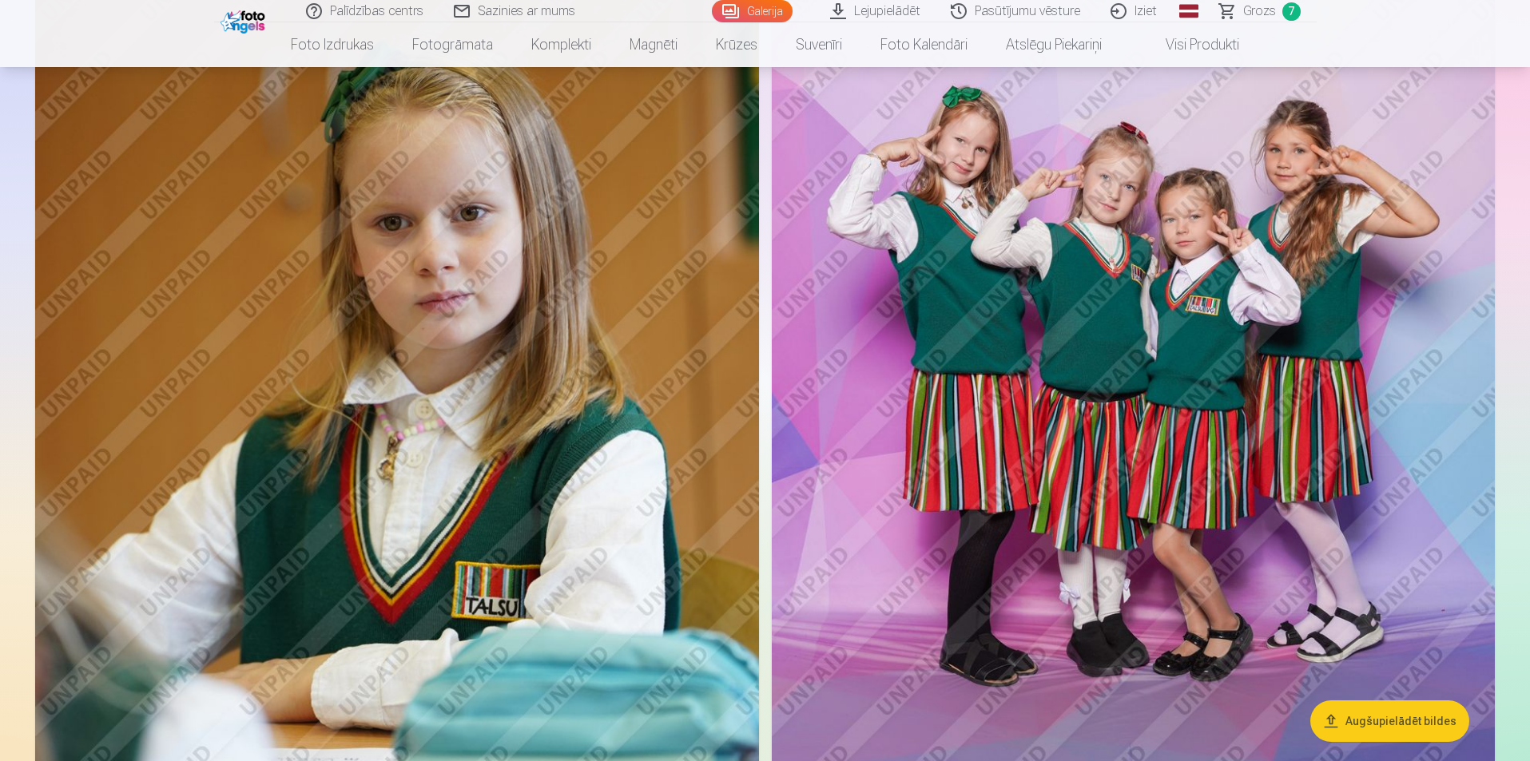
scroll to position [12158, 0]
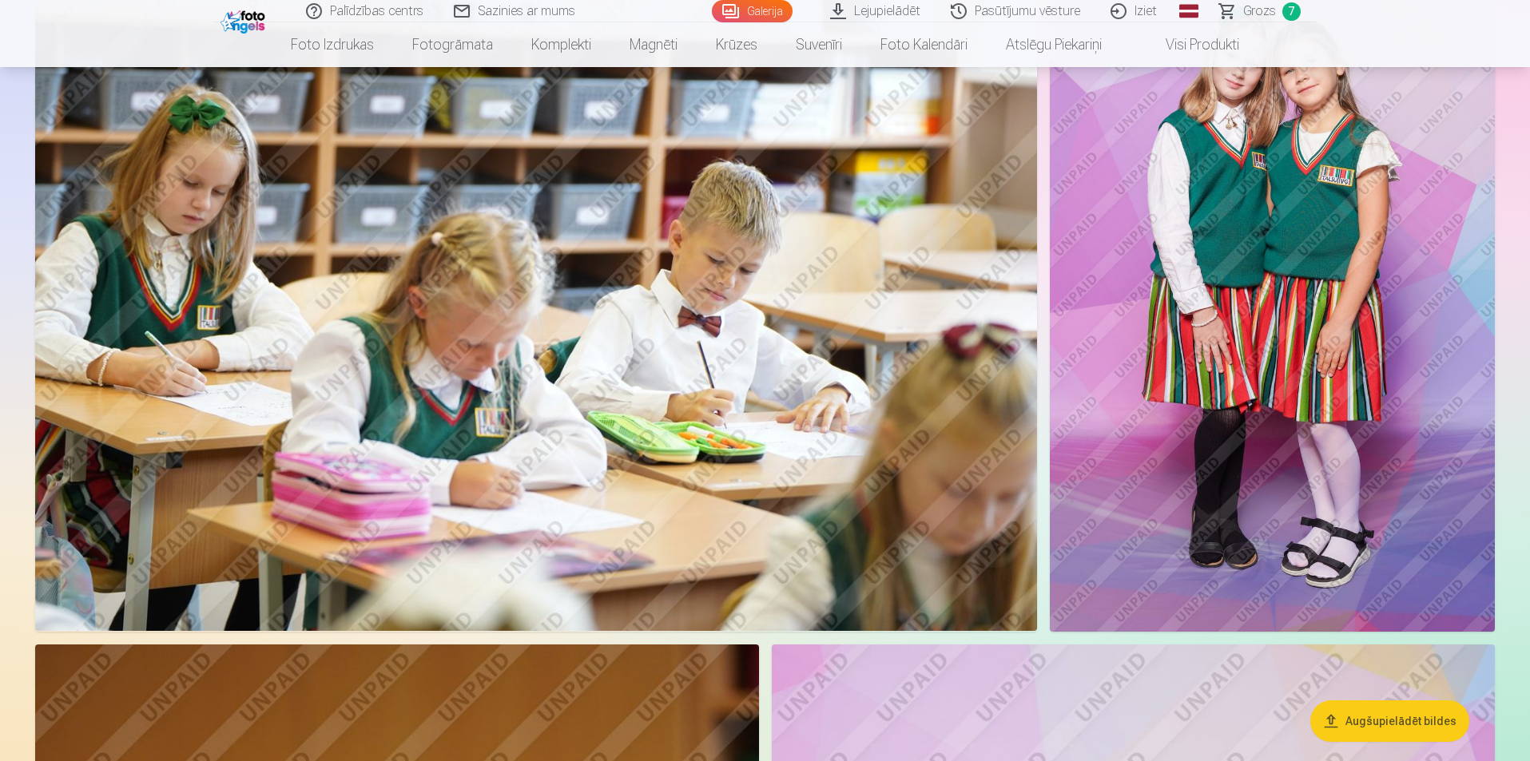
click at [1244, 271] on img at bounding box center [1272, 298] width 445 height 668
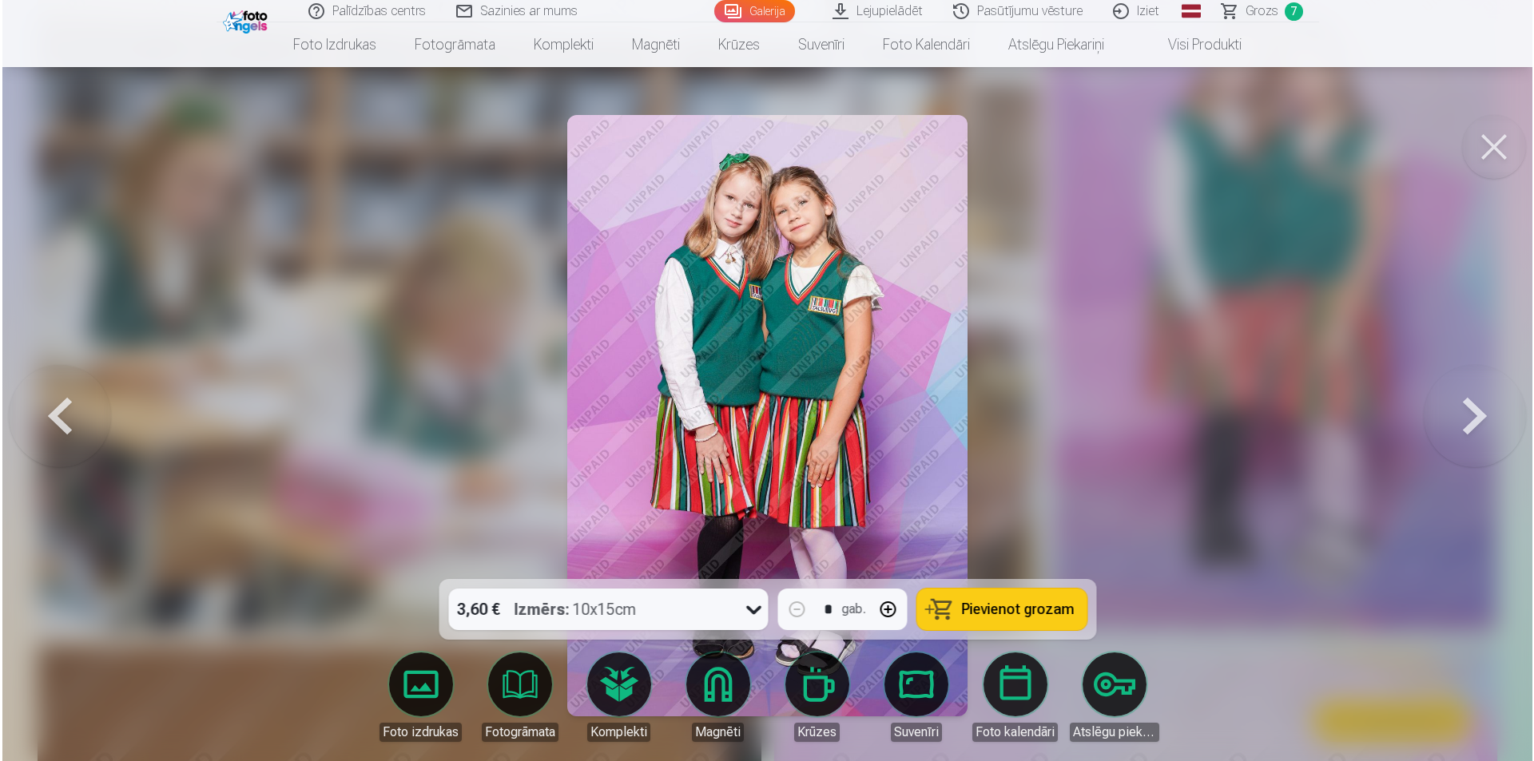
scroll to position [11390, 0]
click at [1011, 613] on span "Pievienot grozam" at bounding box center [1017, 609] width 113 height 14
click at [1479, 144] on button at bounding box center [1496, 147] width 64 height 64
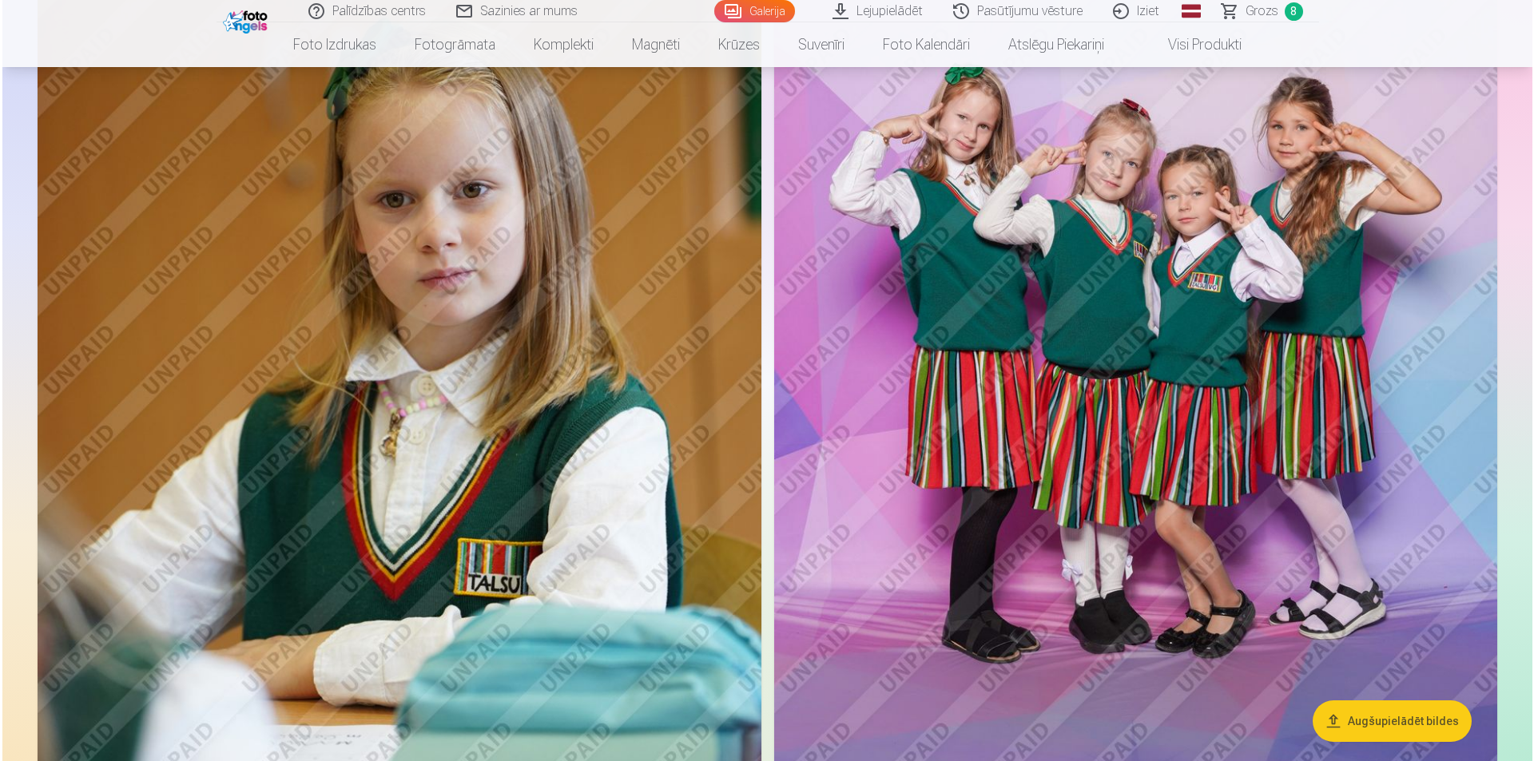
scroll to position [12158, 0]
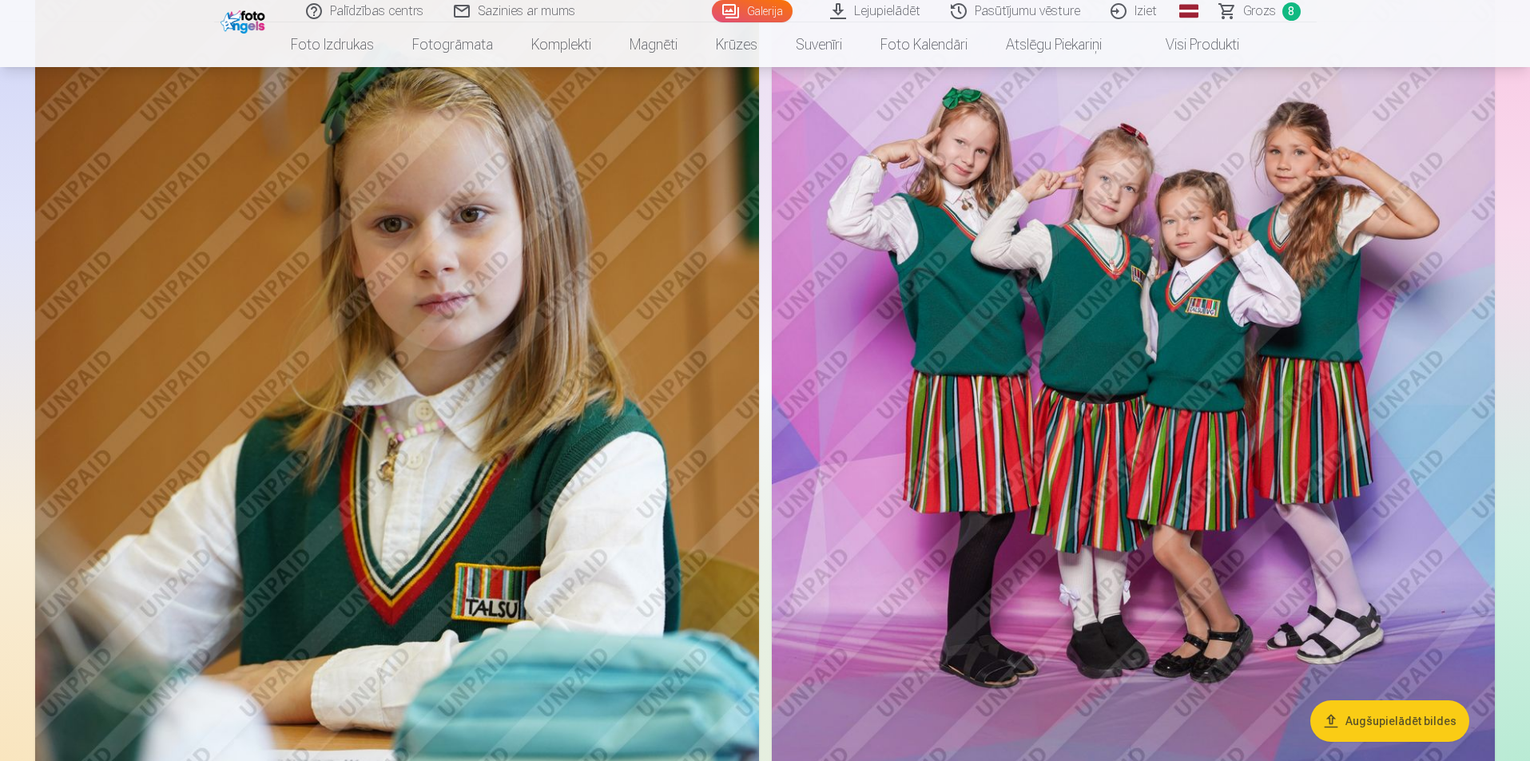
click at [505, 452] on img at bounding box center [397, 389] width 724 height 1086
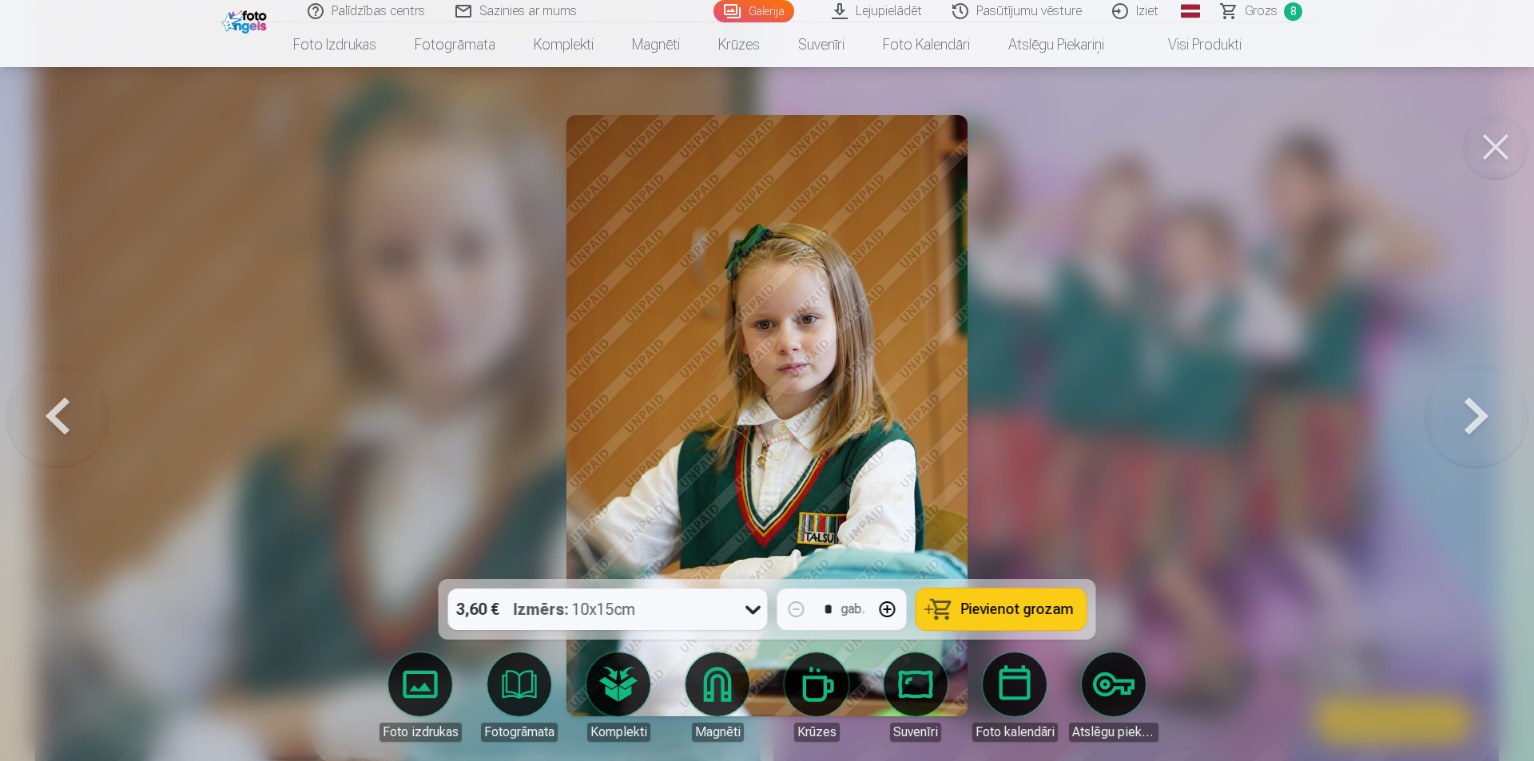
click at [994, 611] on span "Pievienot grozam" at bounding box center [1017, 609] width 113 height 14
click at [1486, 157] on button at bounding box center [1496, 147] width 64 height 64
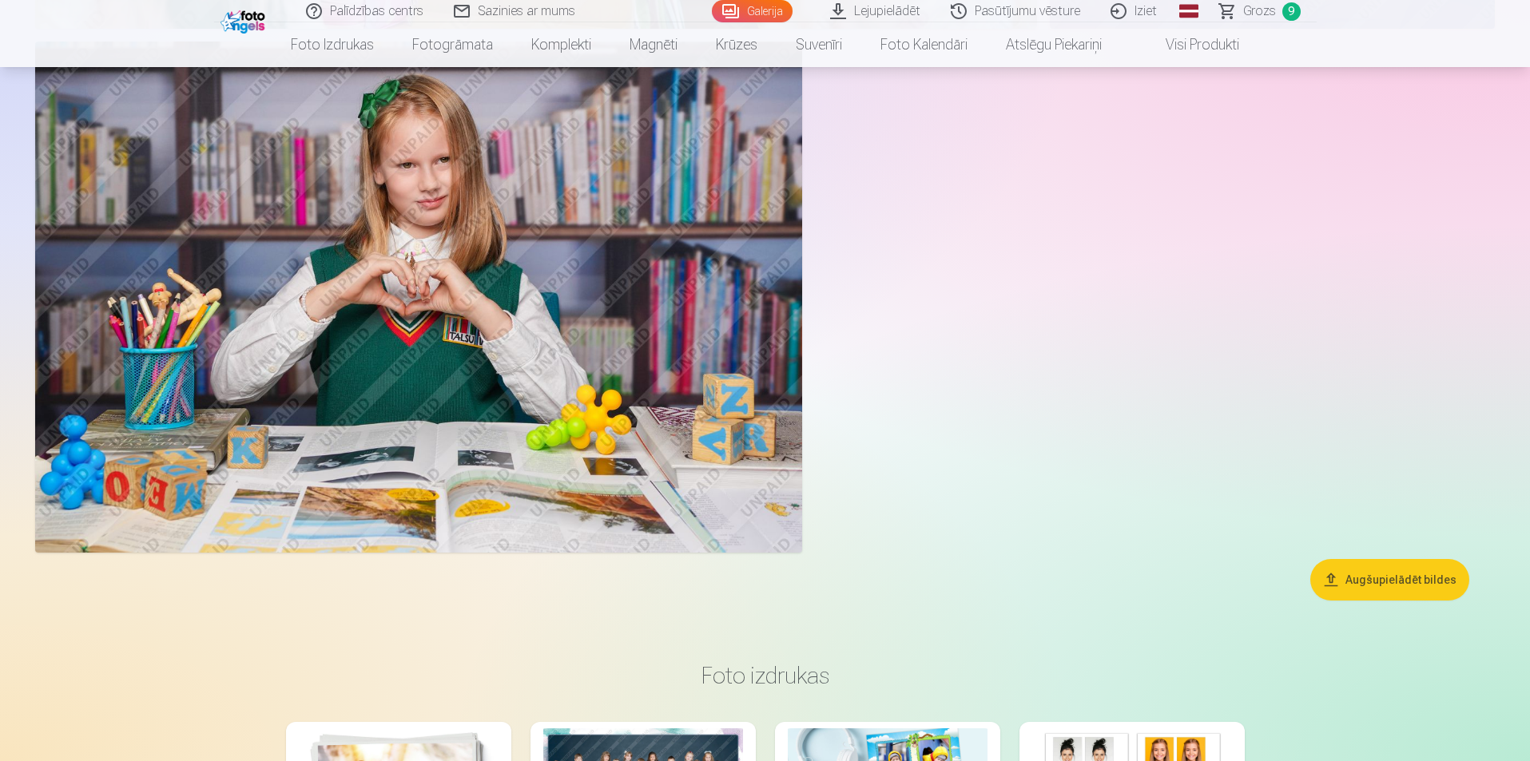
scroll to position [14523, 0]
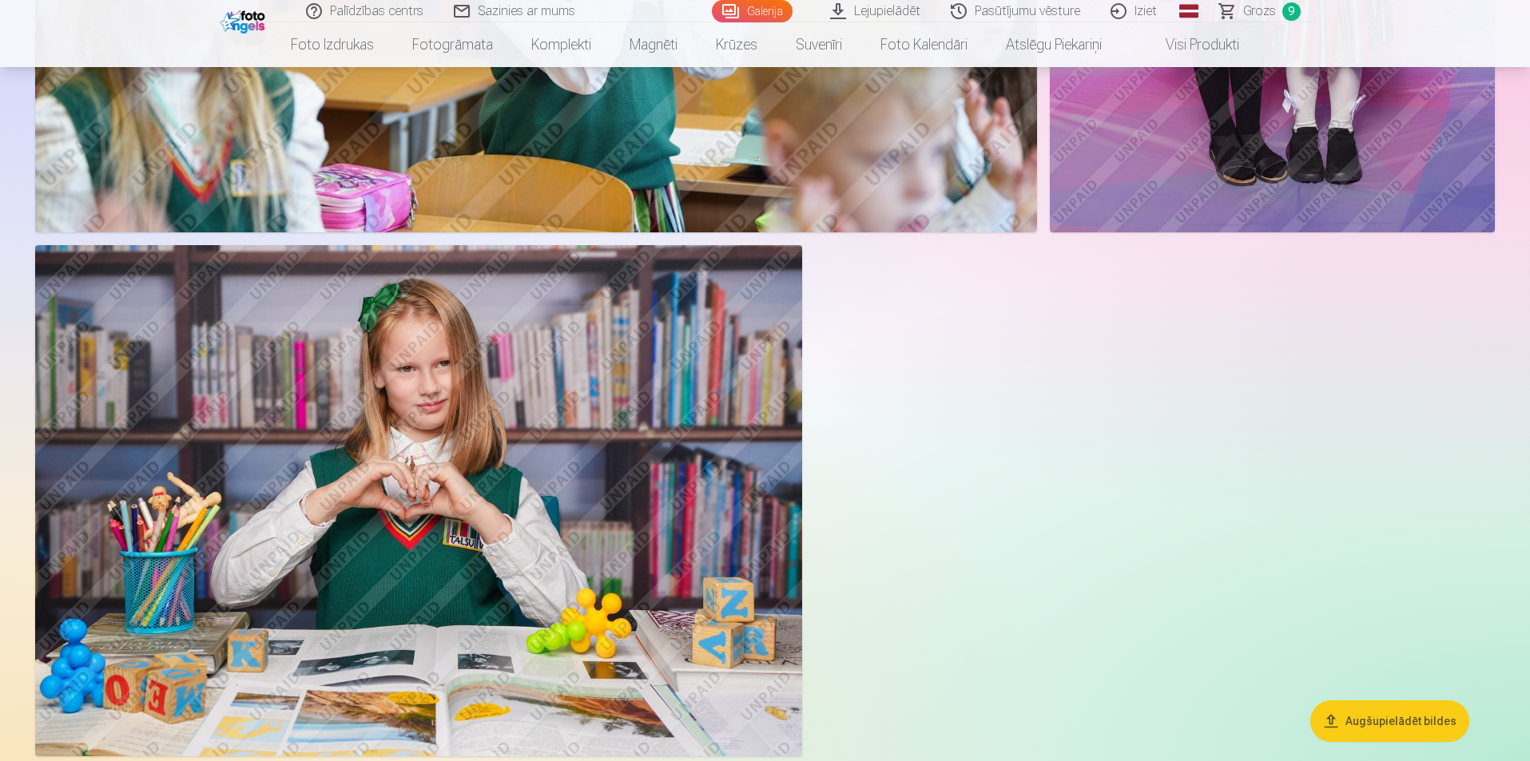
click at [484, 461] on img at bounding box center [418, 500] width 767 height 511
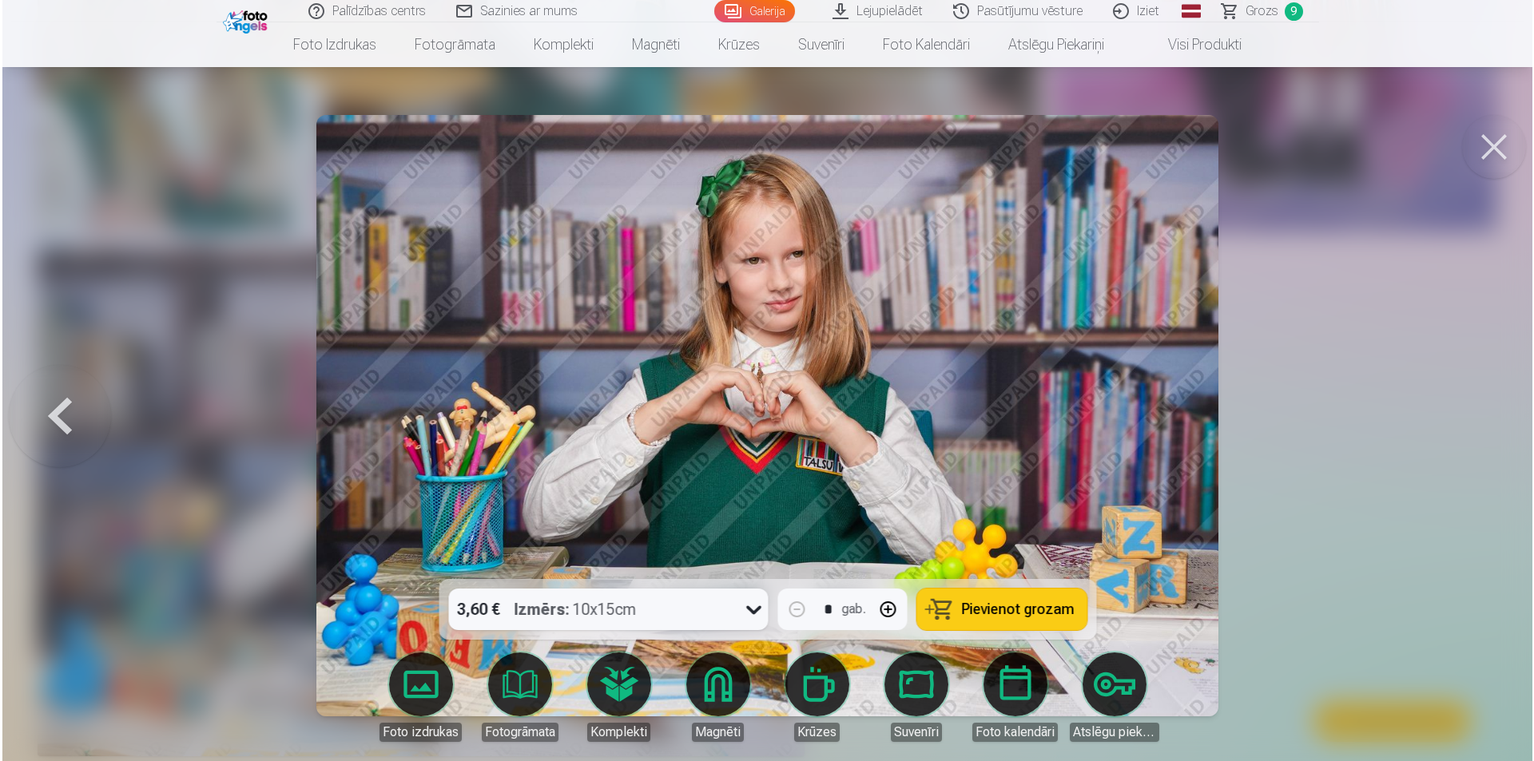
scroll to position [14561, 0]
click at [755, 614] on icon at bounding box center [754, 610] width 26 height 26
click at [980, 605] on span "Pievienot grozam" at bounding box center [1017, 609] width 113 height 14
click at [1494, 133] on button at bounding box center [1496, 147] width 64 height 64
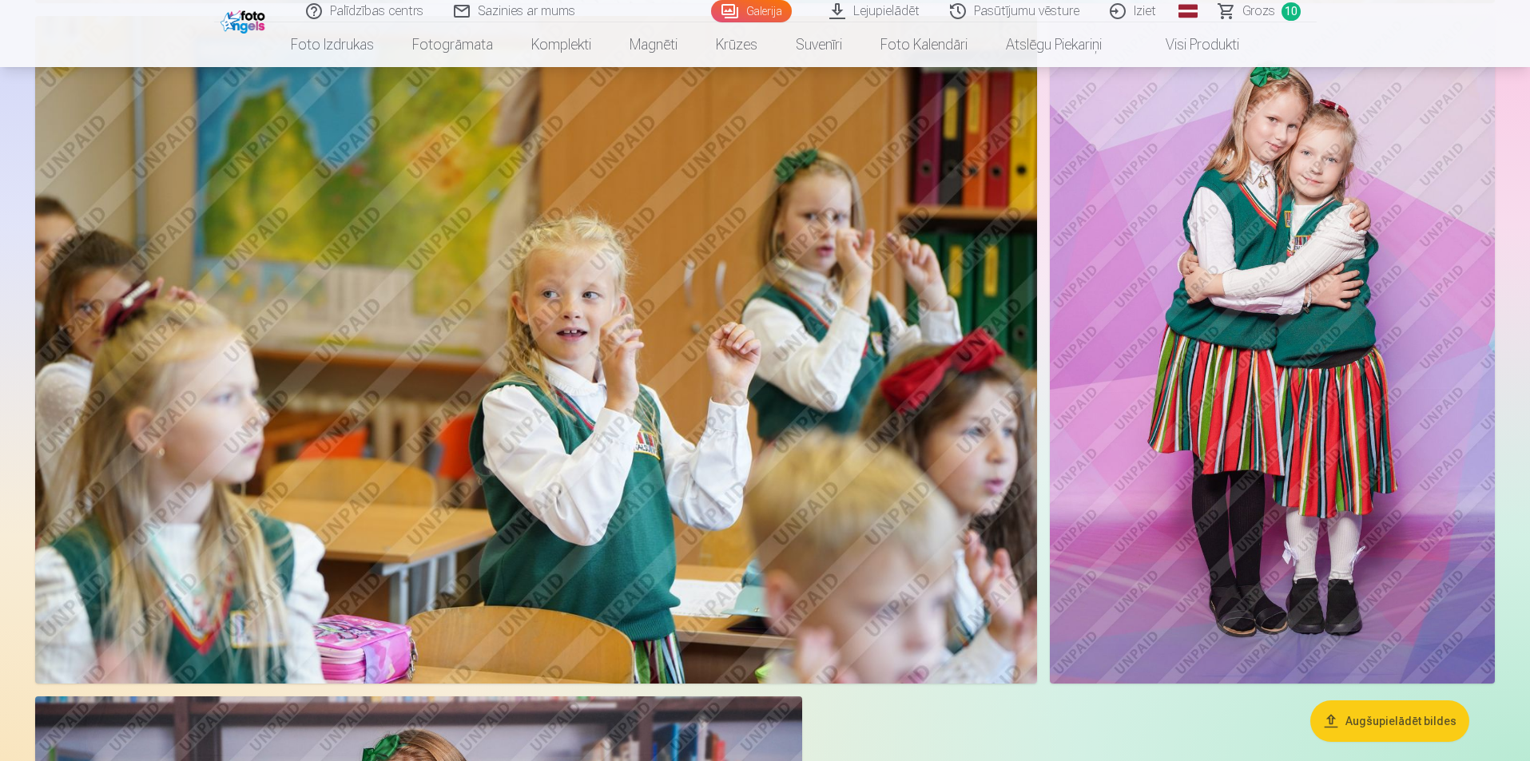
scroll to position [14044, 0]
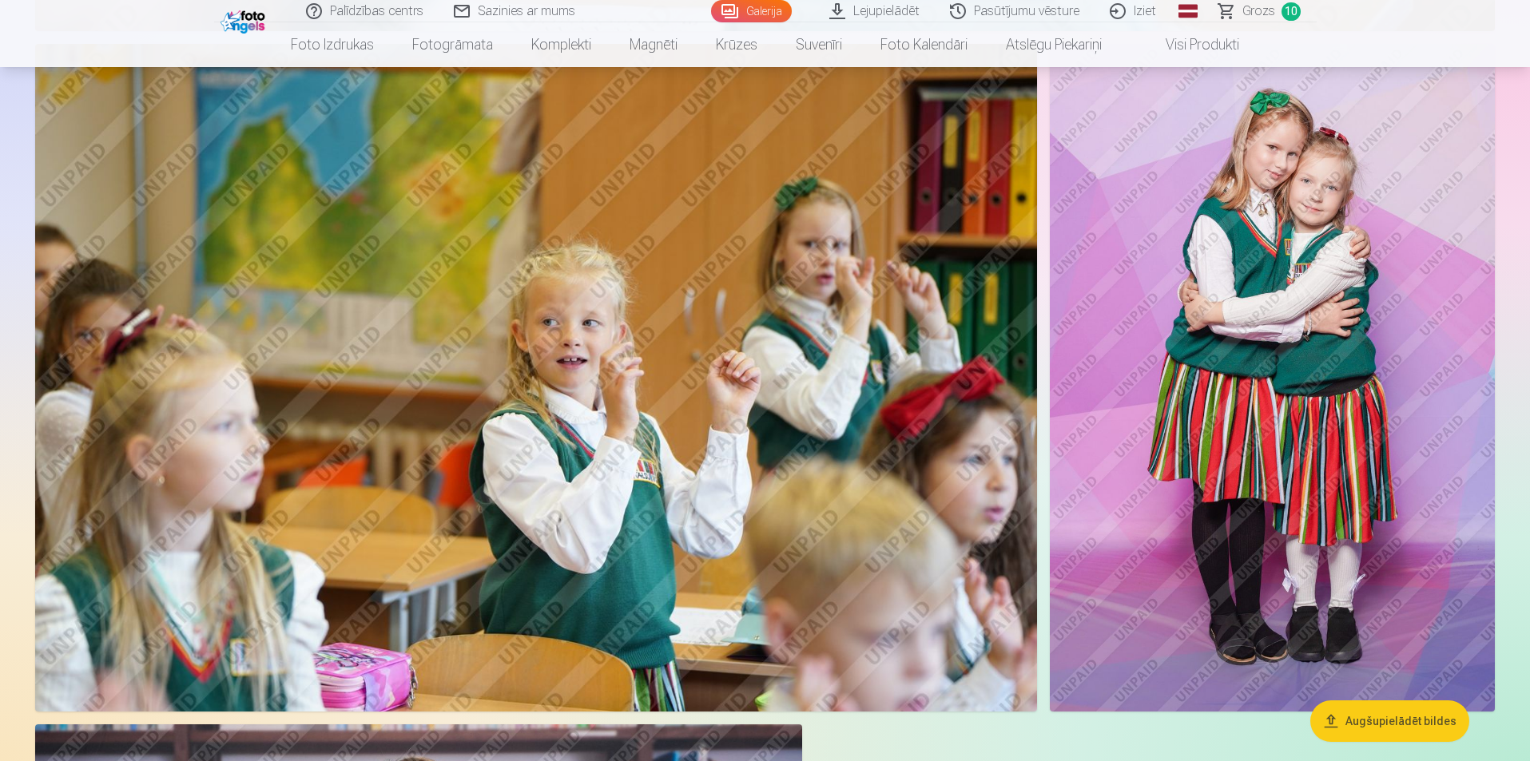
click at [1294, 385] on img at bounding box center [1272, 378] width 445 height 668
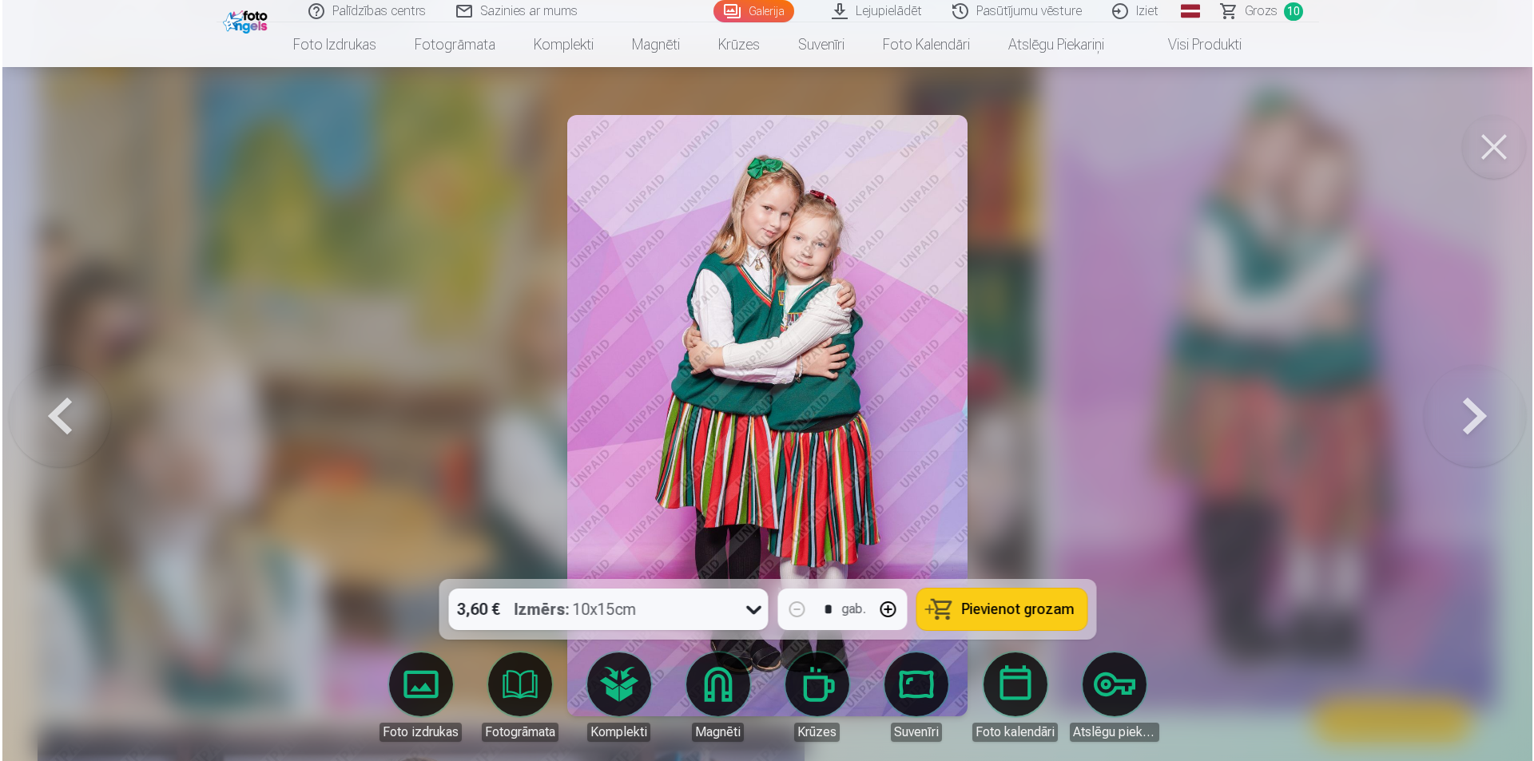
scroll to position [14079, 0]
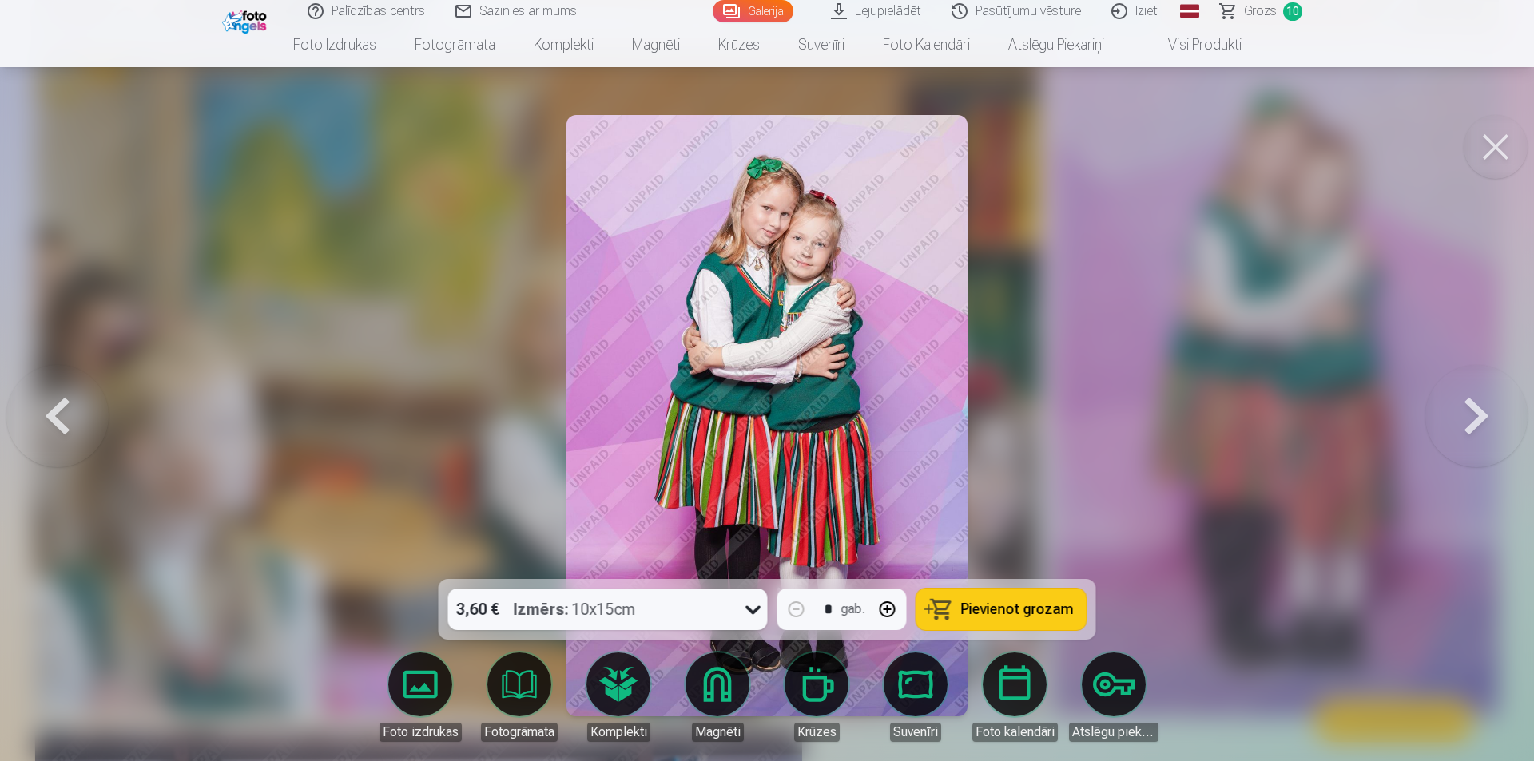
click at [1011, 613] on span "Pievienot grozam" at bounding box center [1017, 609] width 113 height 14
click at [1270, 17] on span "Grozs" at bounding box center [1260, 11] width 33 height 19
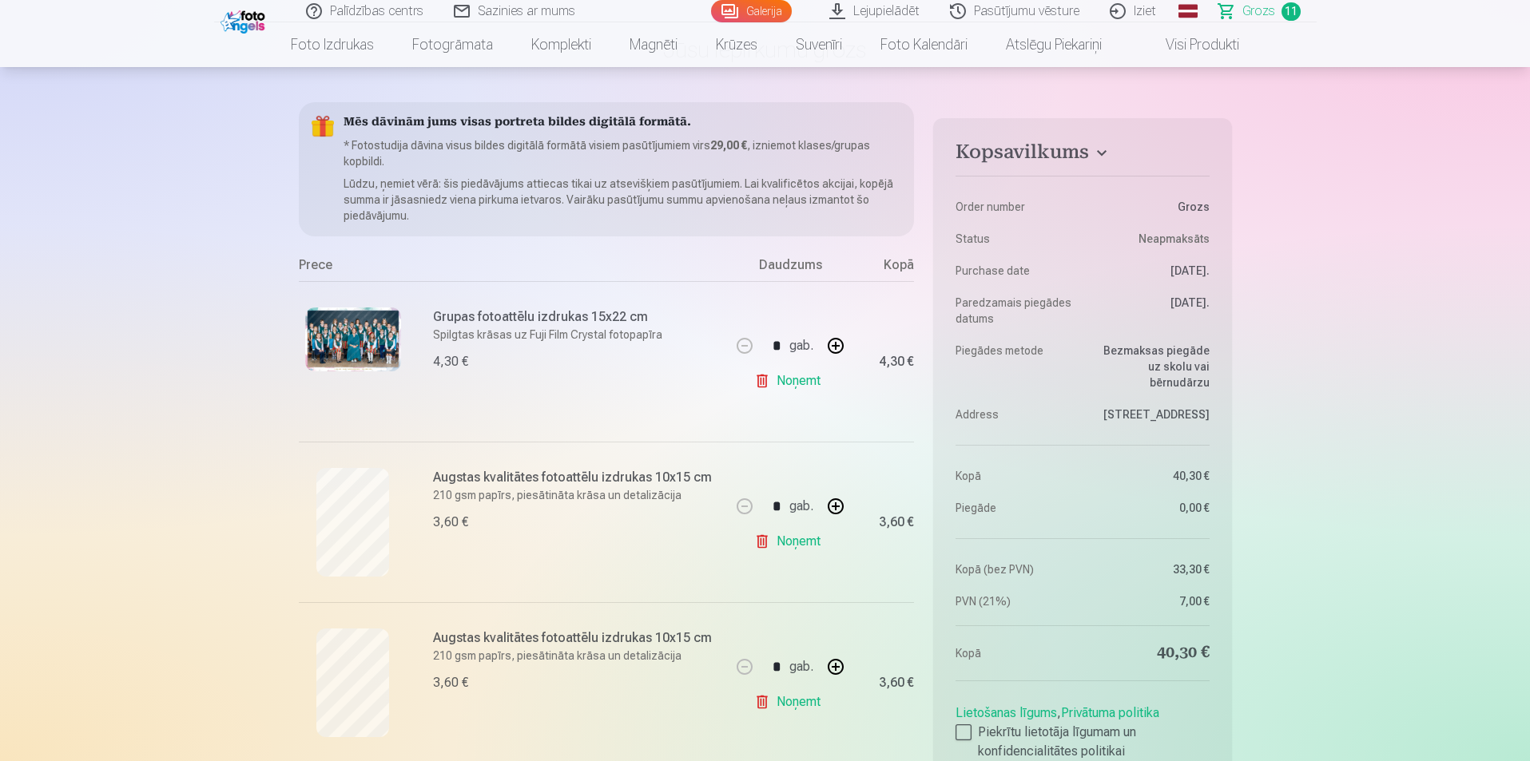
scroll to position [399, 0]
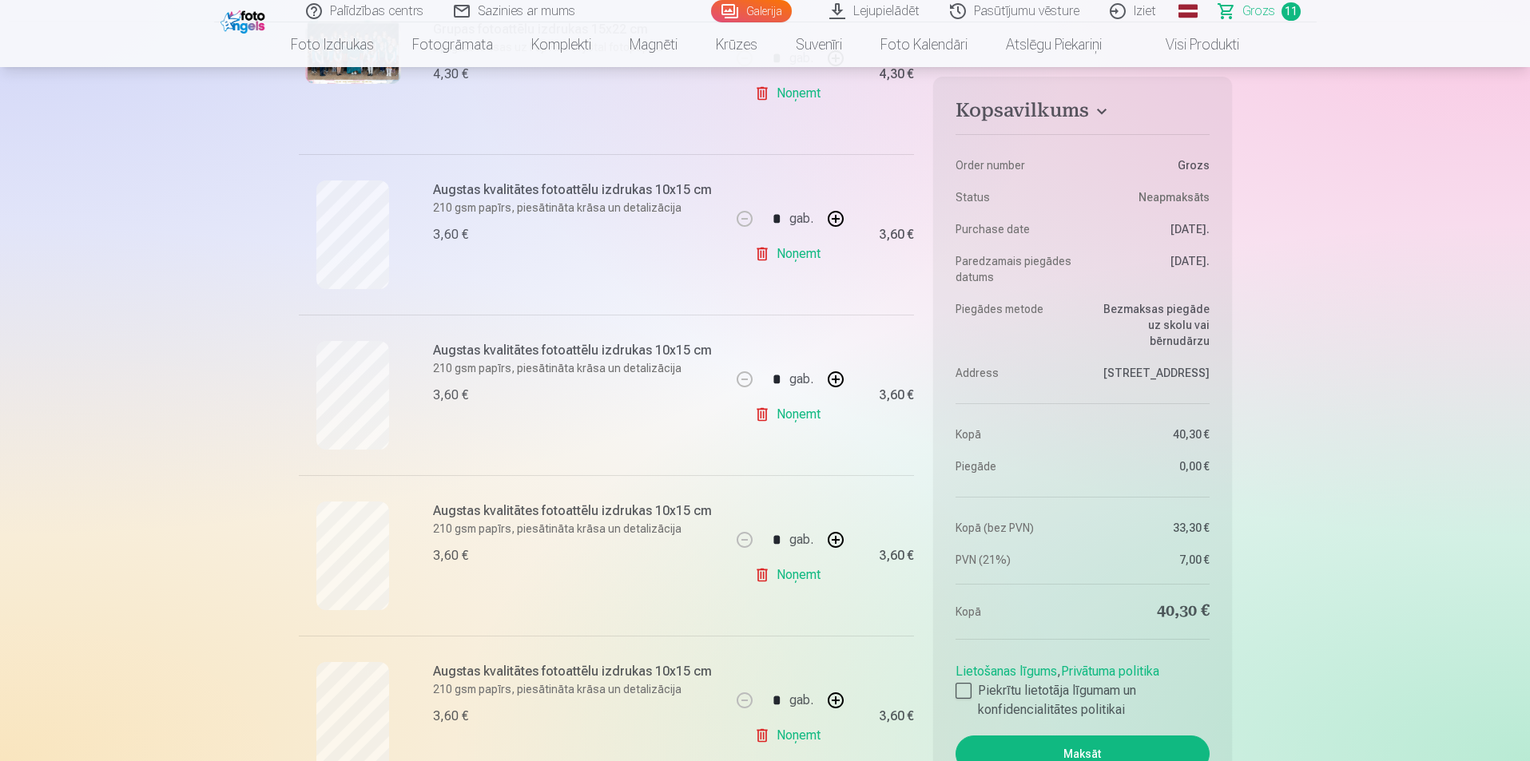
click at [801, 417] on link "Noņemt" at bounding box center [790, 415] width 73 height 32
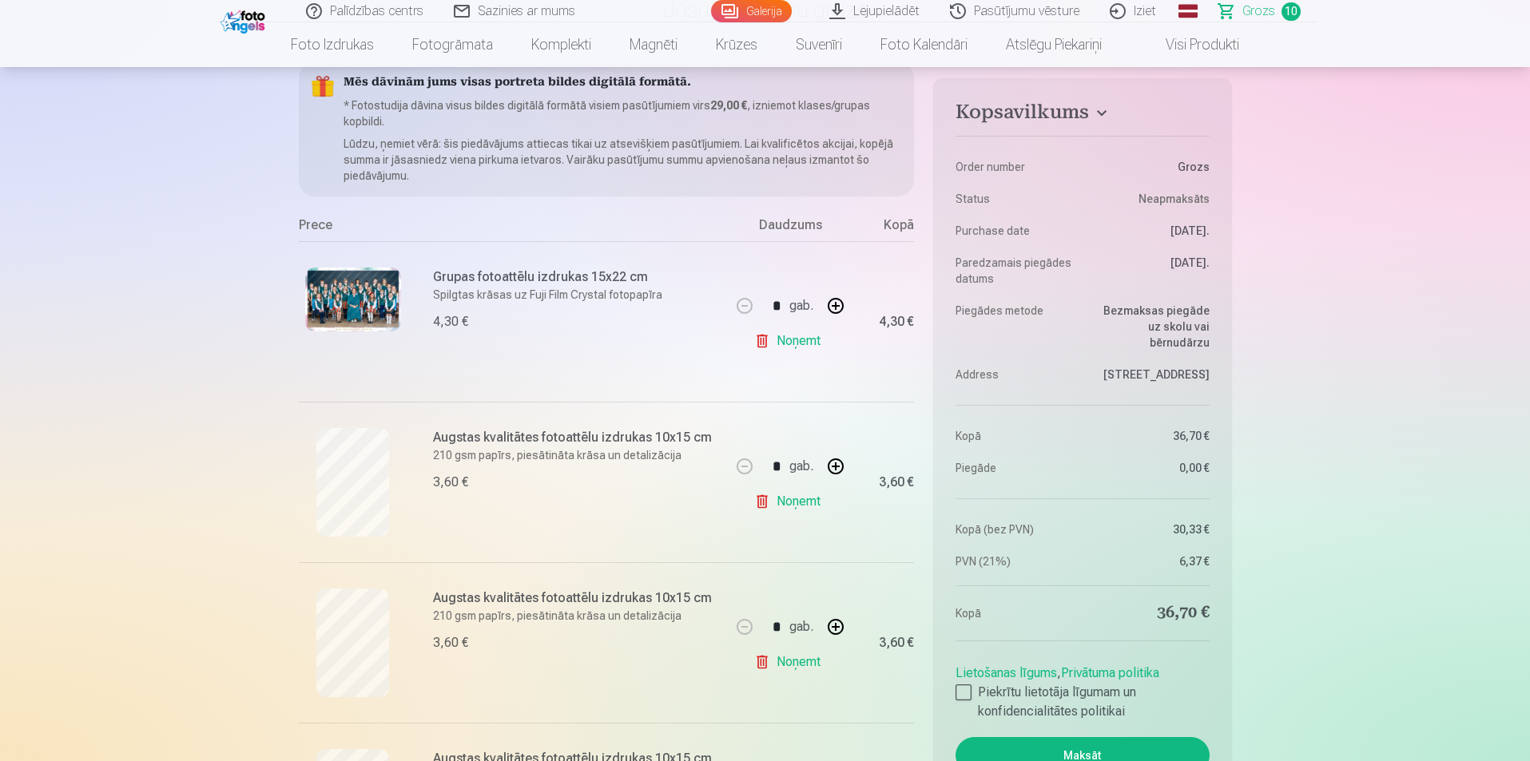
scroll to position [0, 0]
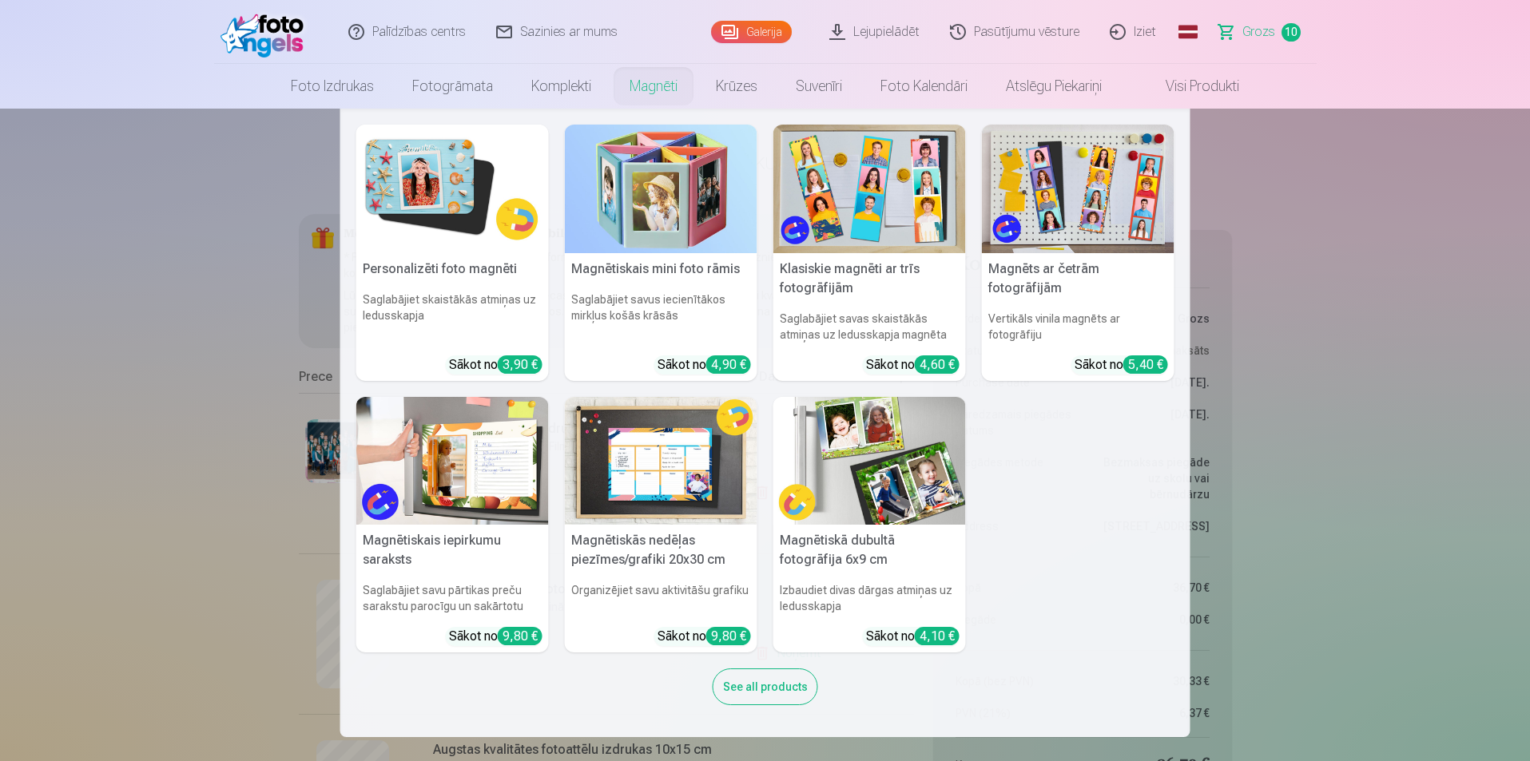
click at [169, 606] on nav "Personalizēti foto magnēti Saglabājiet skaistākās atmiņas uz ledusskapja Sākot …" at bounding box center [765, 423] width 1530 height 629
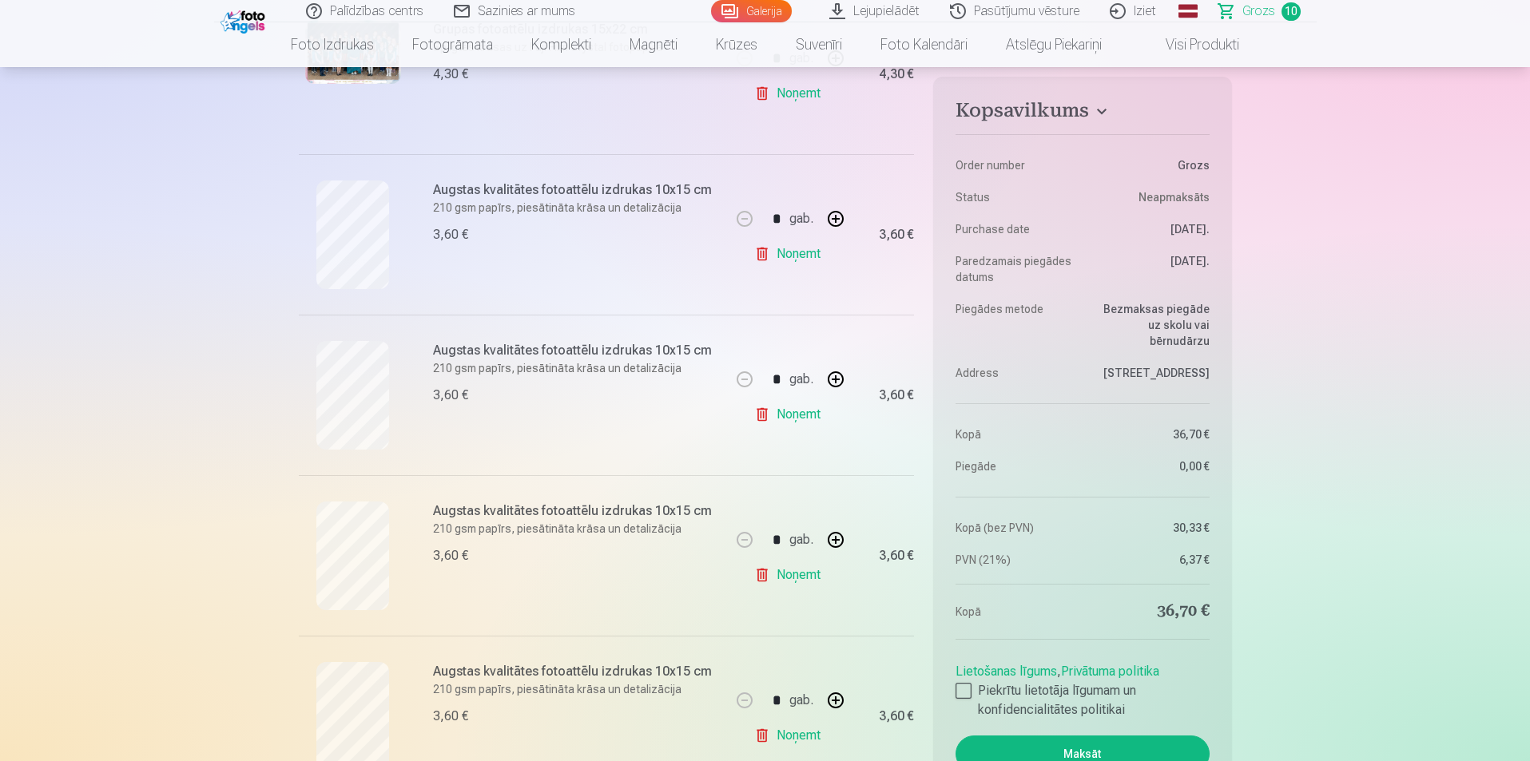
scroll to position [479, 0]
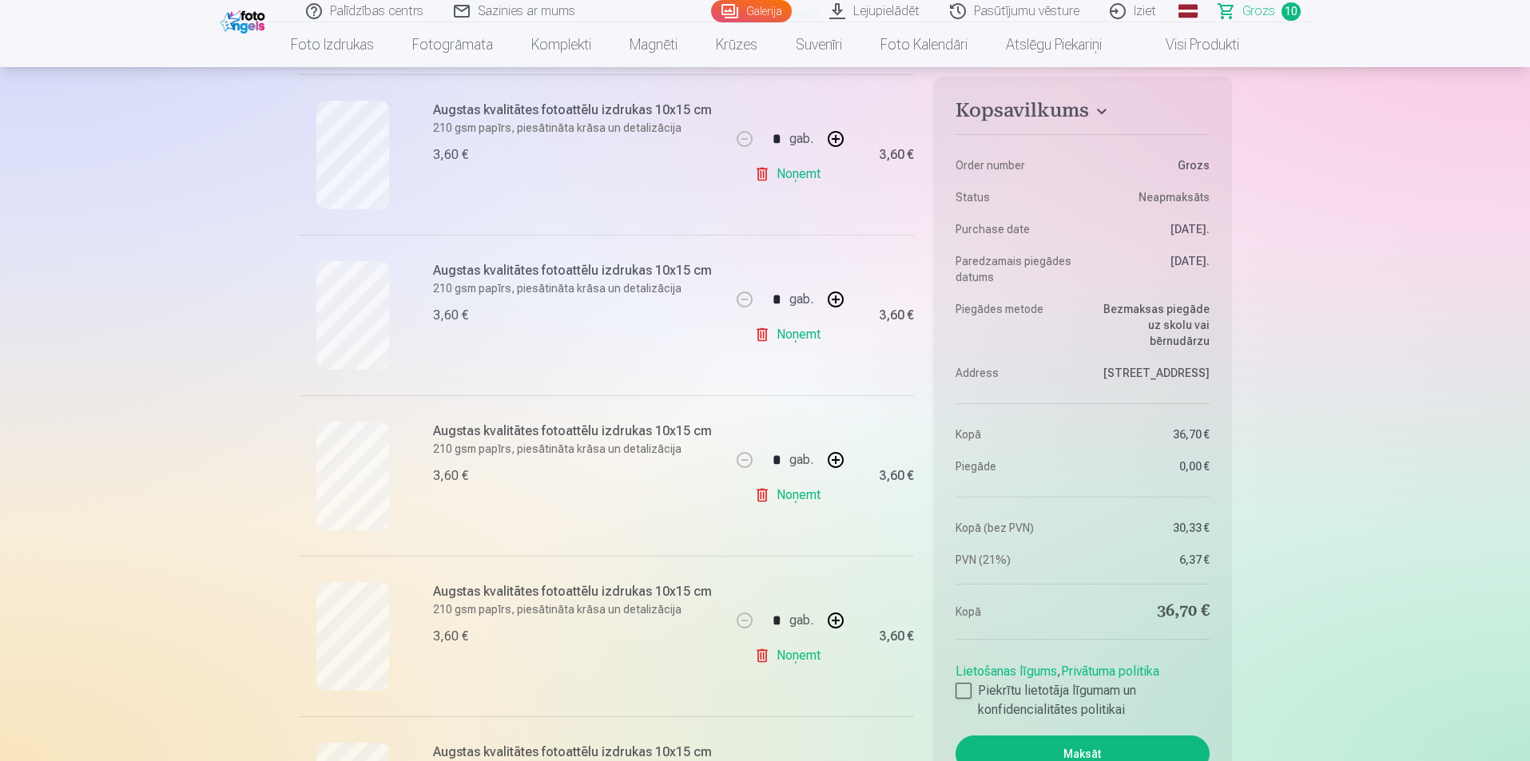
click at [783, 328] on link "Noņemt" at bounding box center [790, 335] width 73 height 32
click at [797, 336] on link "Noņemt" at bounding box center [790, 335] width 73 height 32
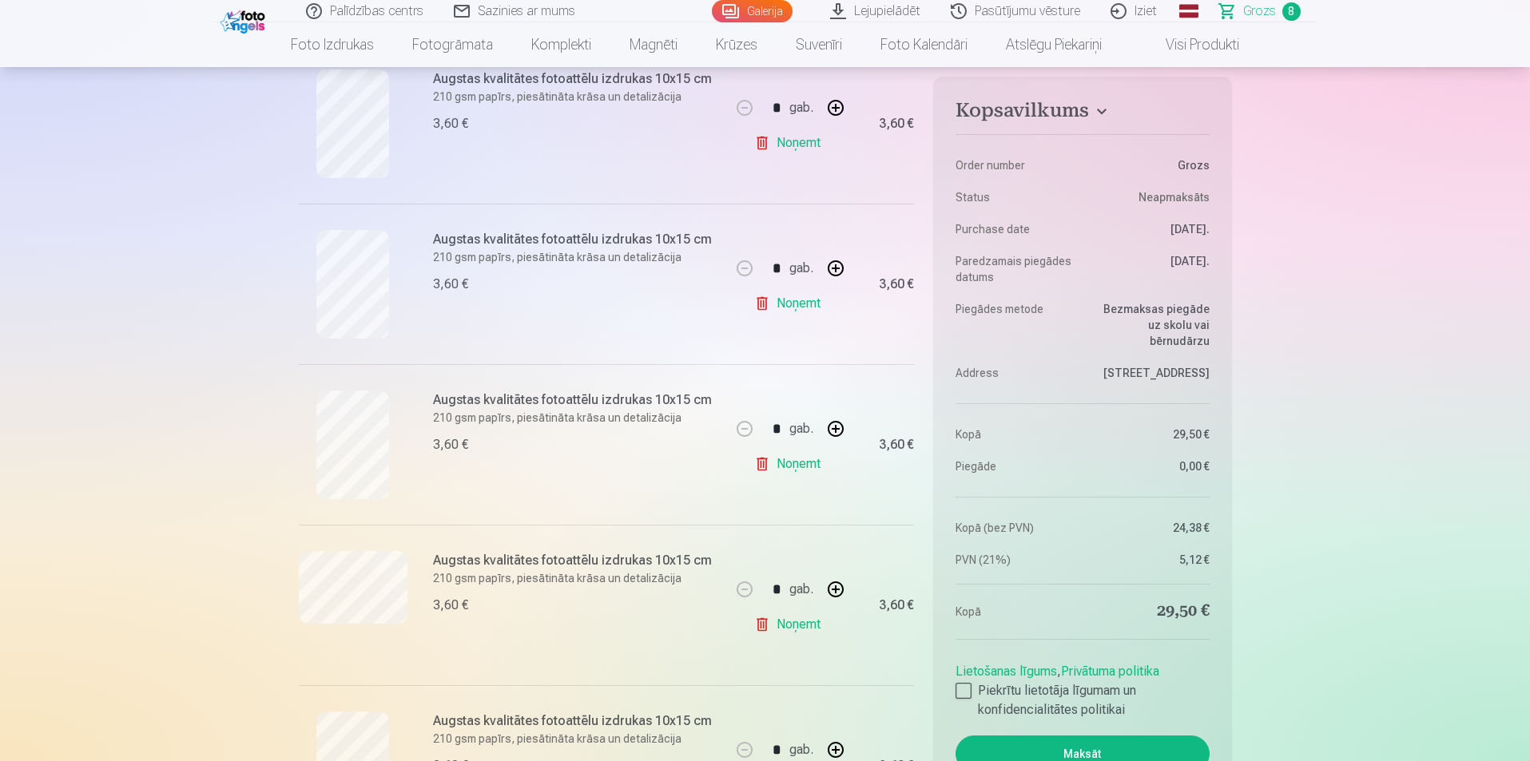
scroll to position [1039, 0]
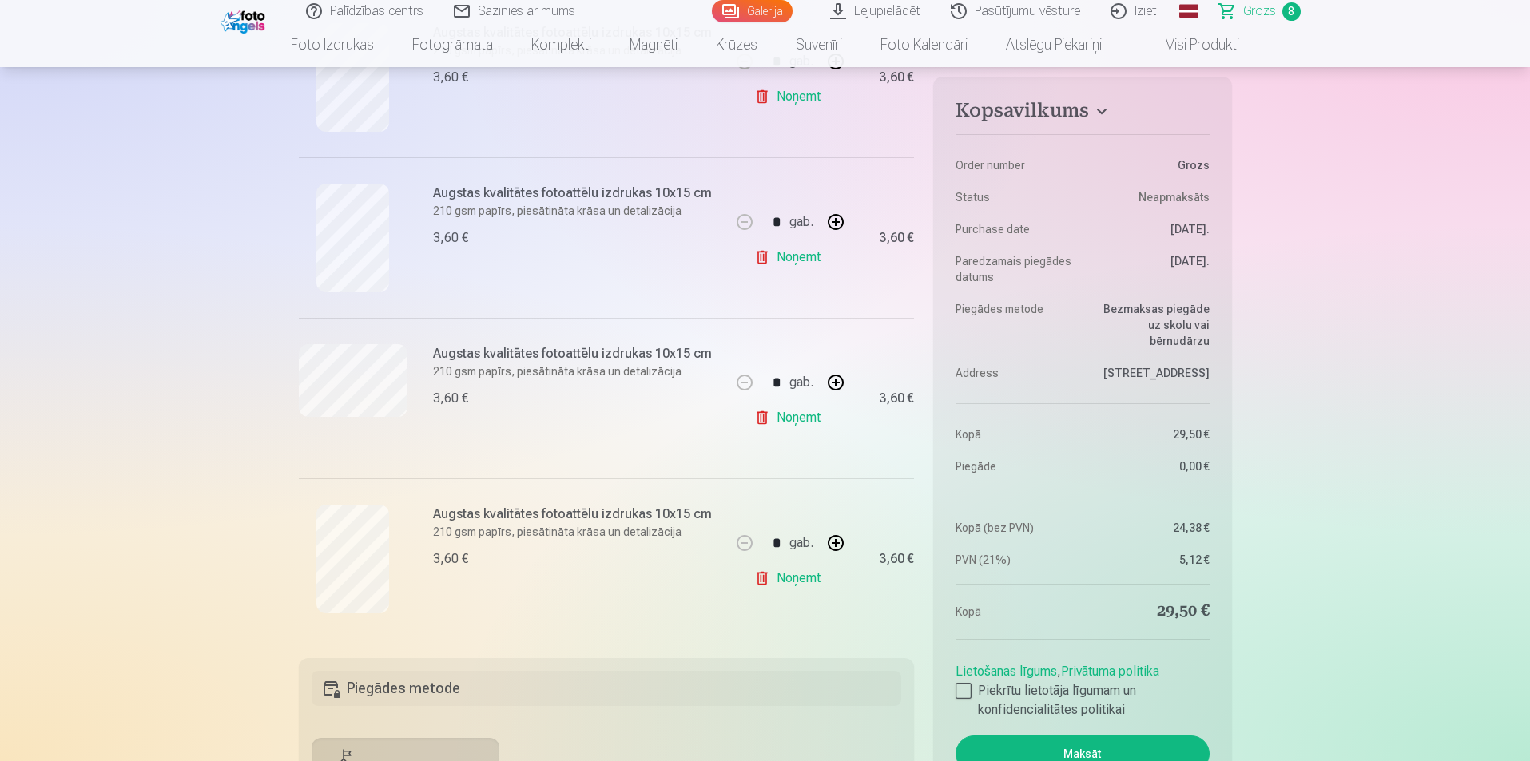
click at [771, 254] on link "Noņemt" at bounding box center [790, 257] width 73 height 32
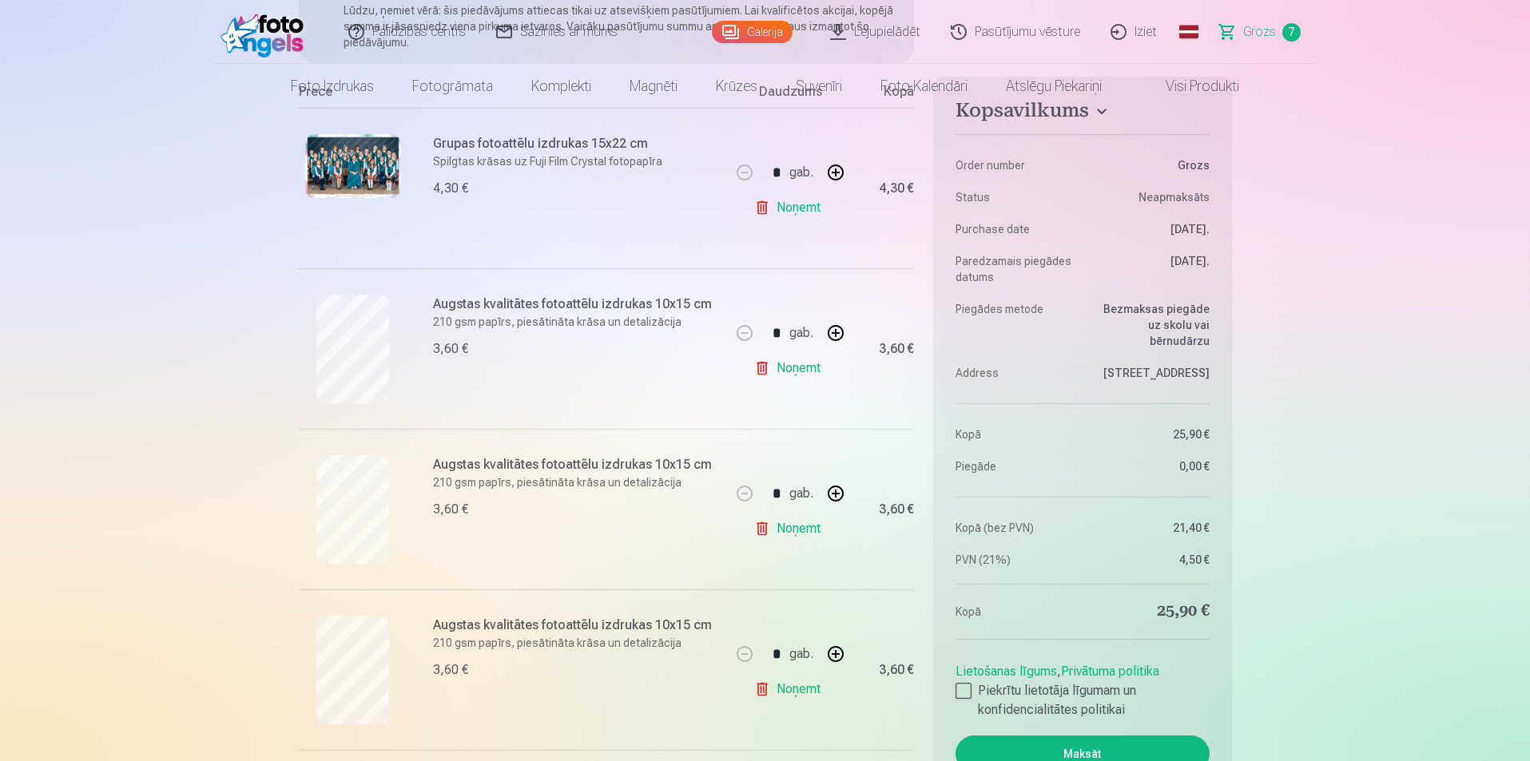
scroll to position [0, 0]
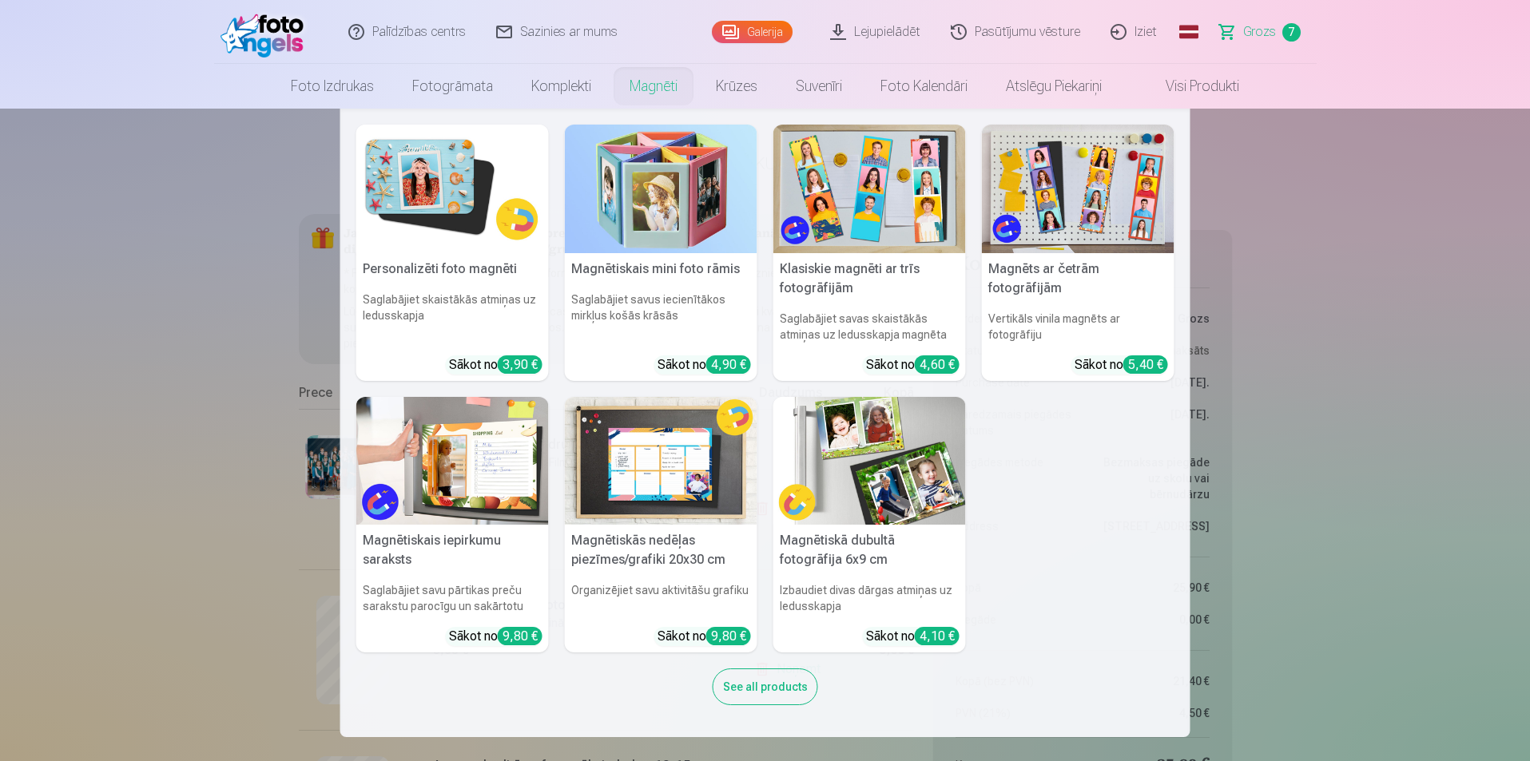
click at [632, 86] on link "Magnēti" at bounding box center [653, 86] width 86 height 45
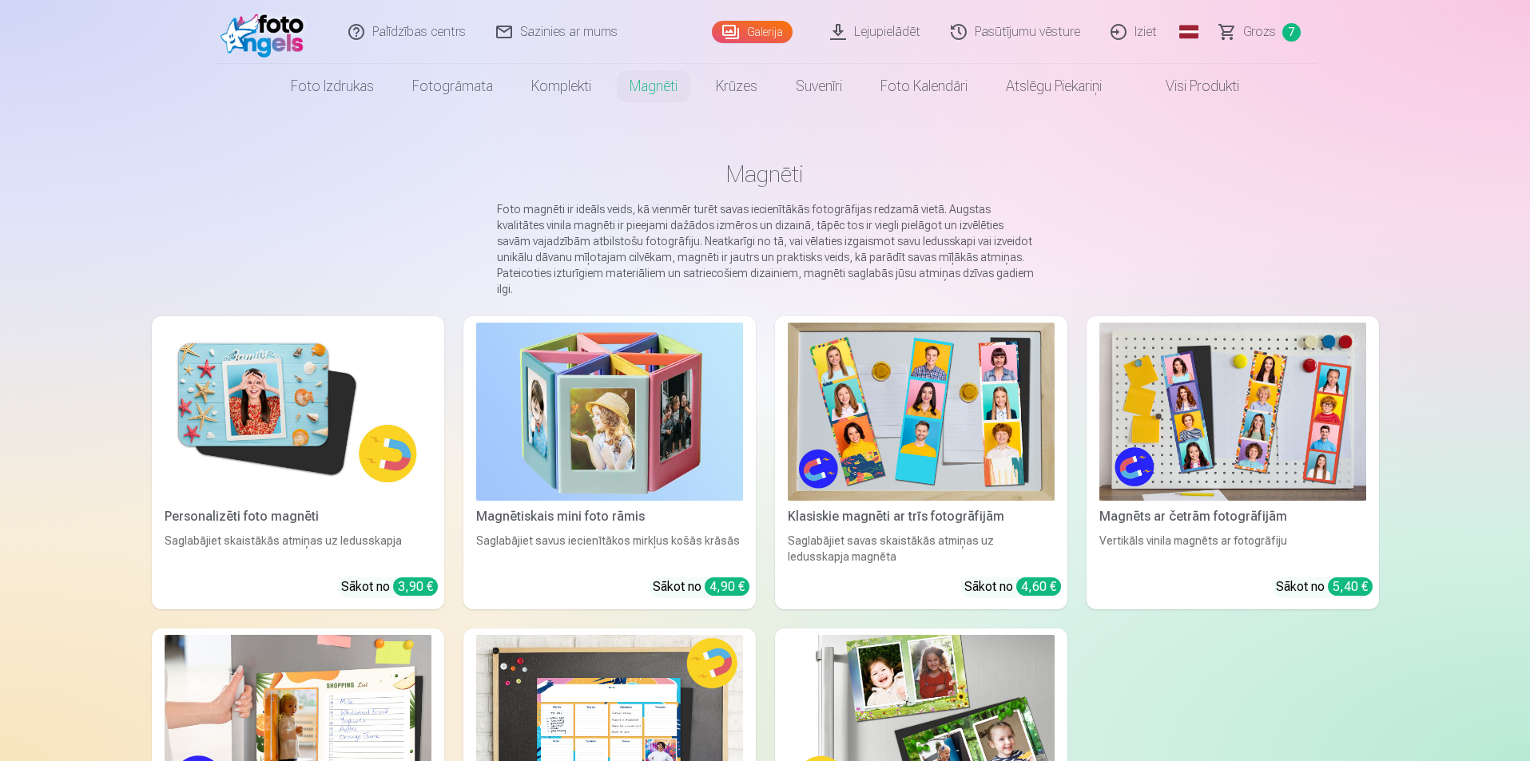
click at [325, 420] on img at bounding box center [298, 412] width 267 height 178
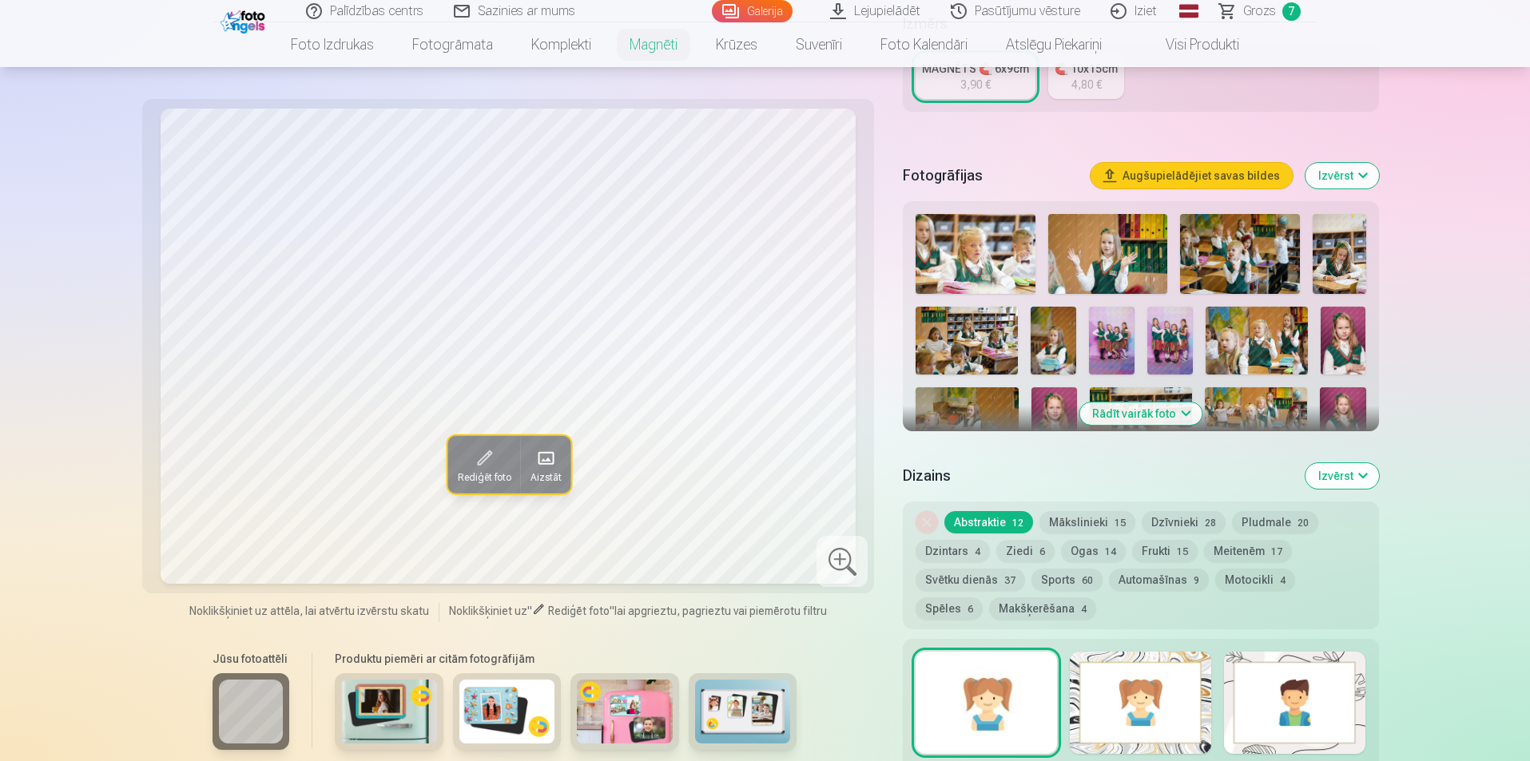
scroll to position [399, 0]
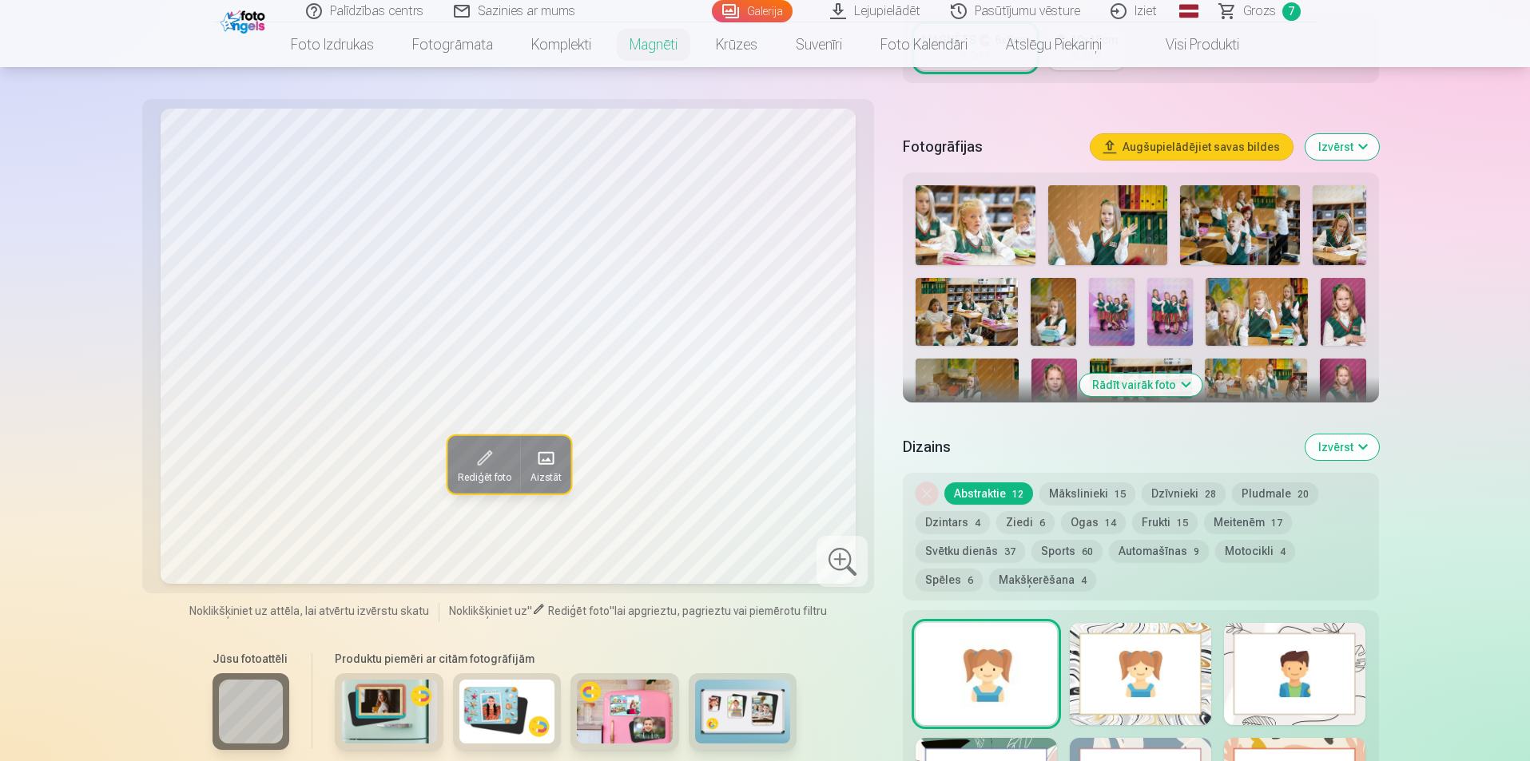
click at [1151, 374] on button "Rādīt vairāk foto" at bounding box center [1140, 385] width 122 height 22
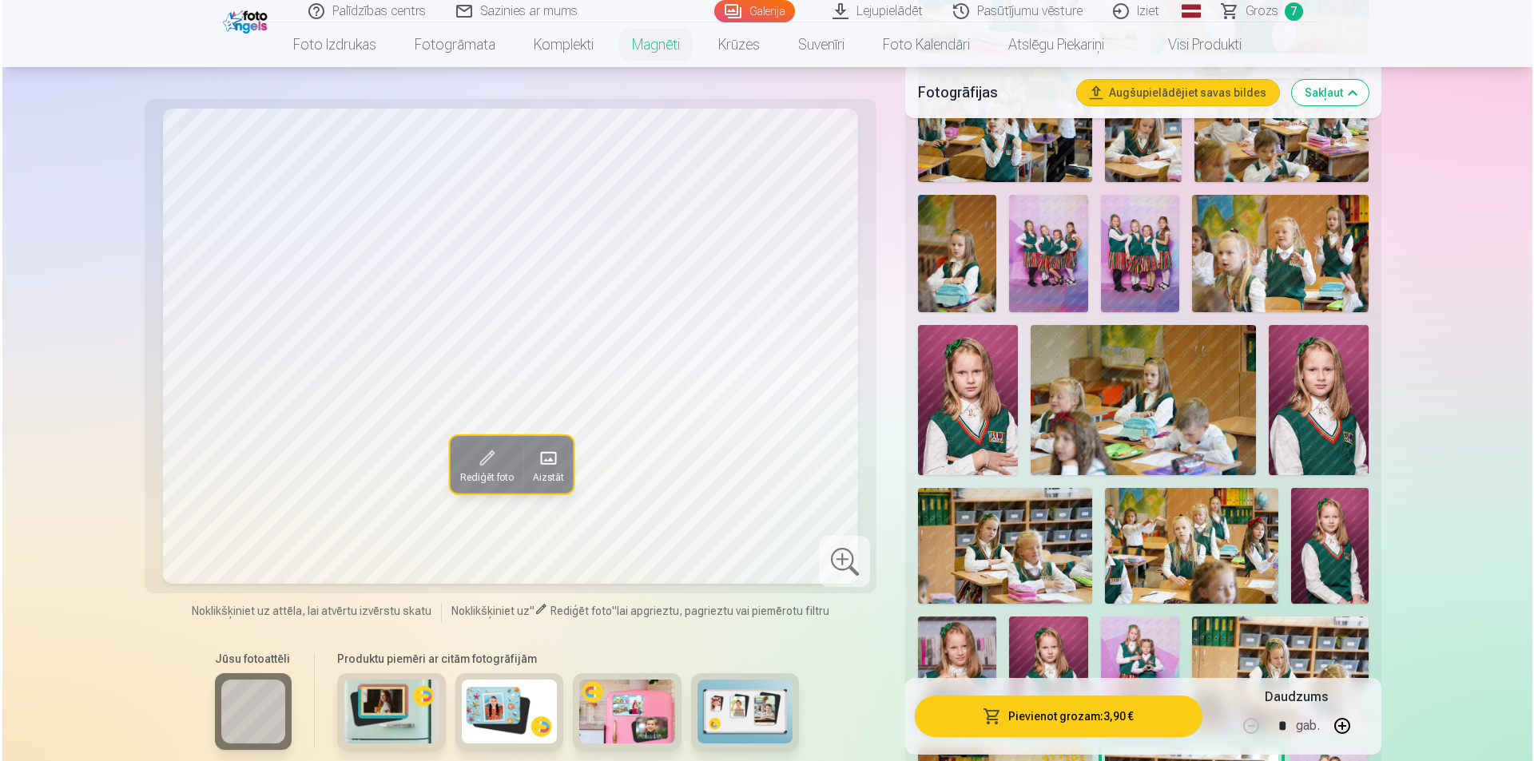
scroll to position [719, 0]
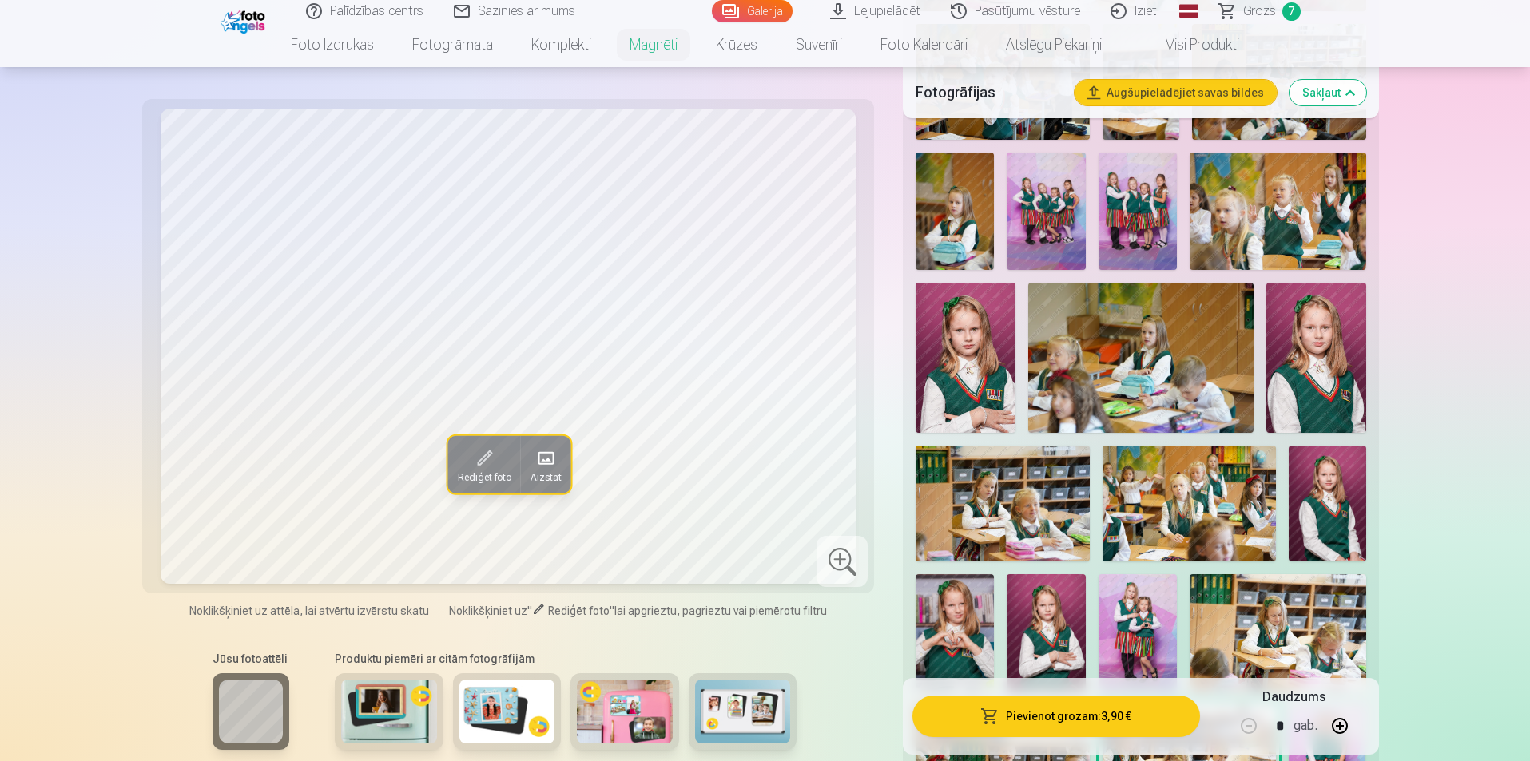
click at [1304, 362] on img at bounding box center [1316, 358] width 100 height 150
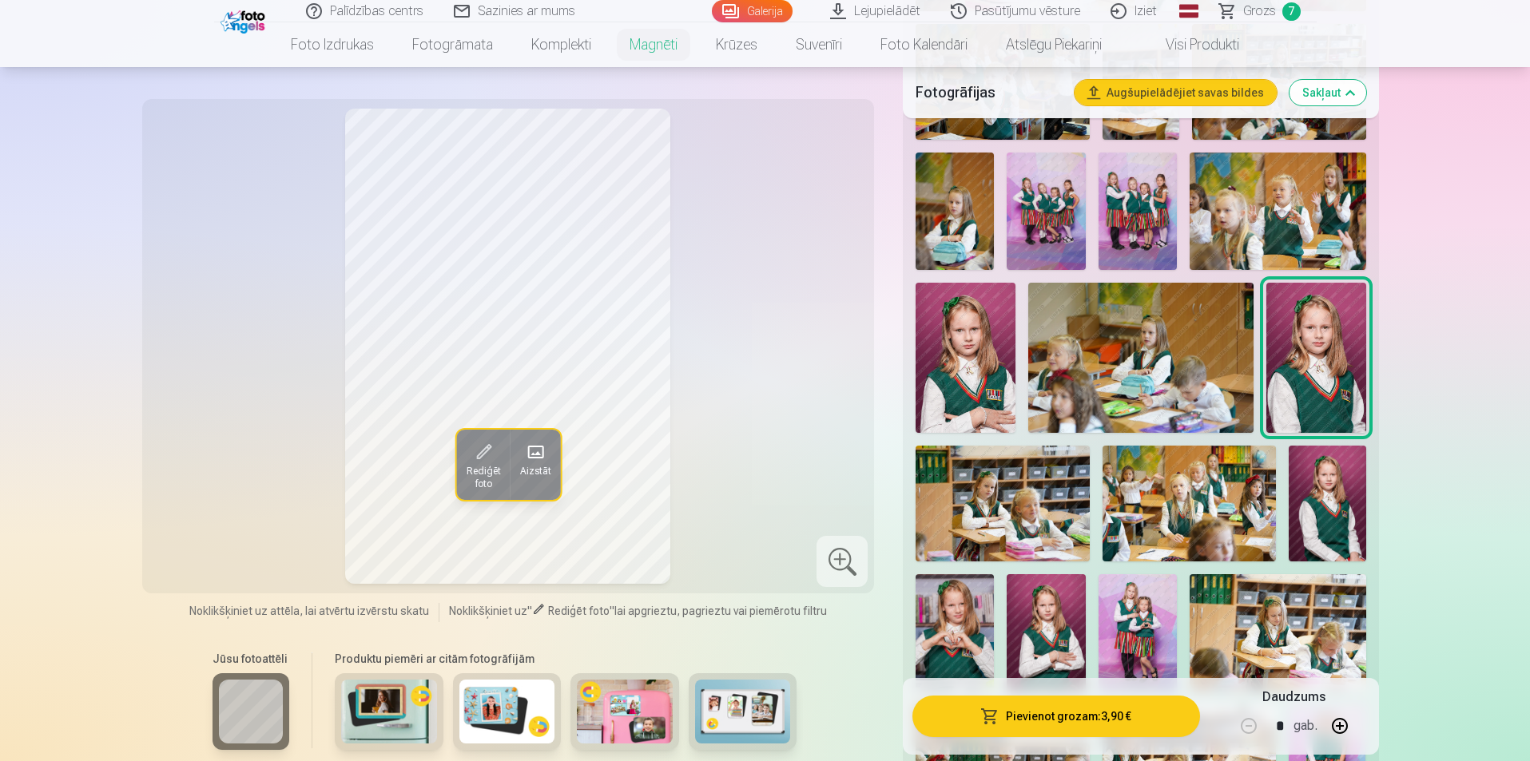
click at [972, 715] on button "Pievienot grozam : 3,90 €" at bounding box center [1055, 717] width 287 height 42
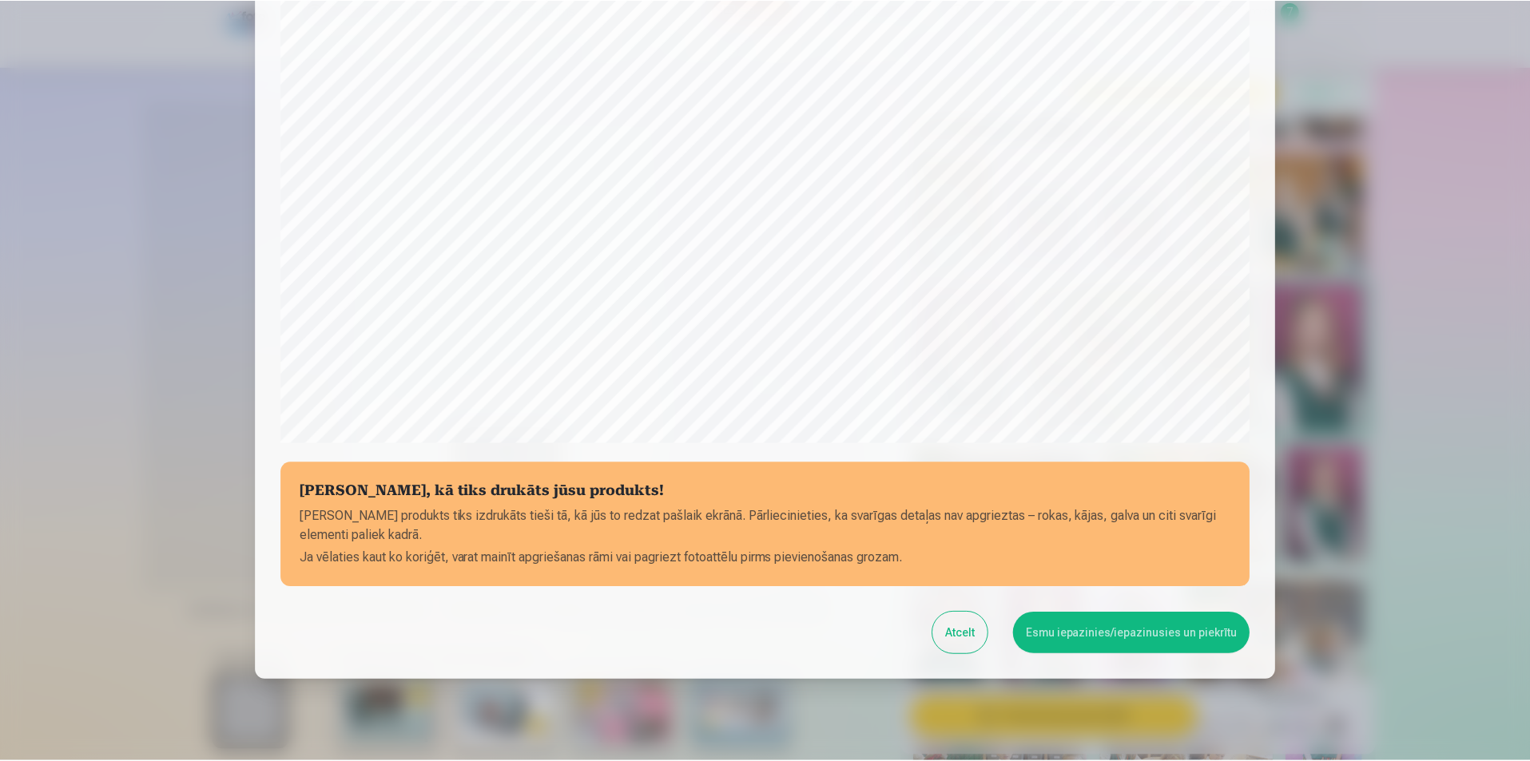
scroll to position [389, 0]
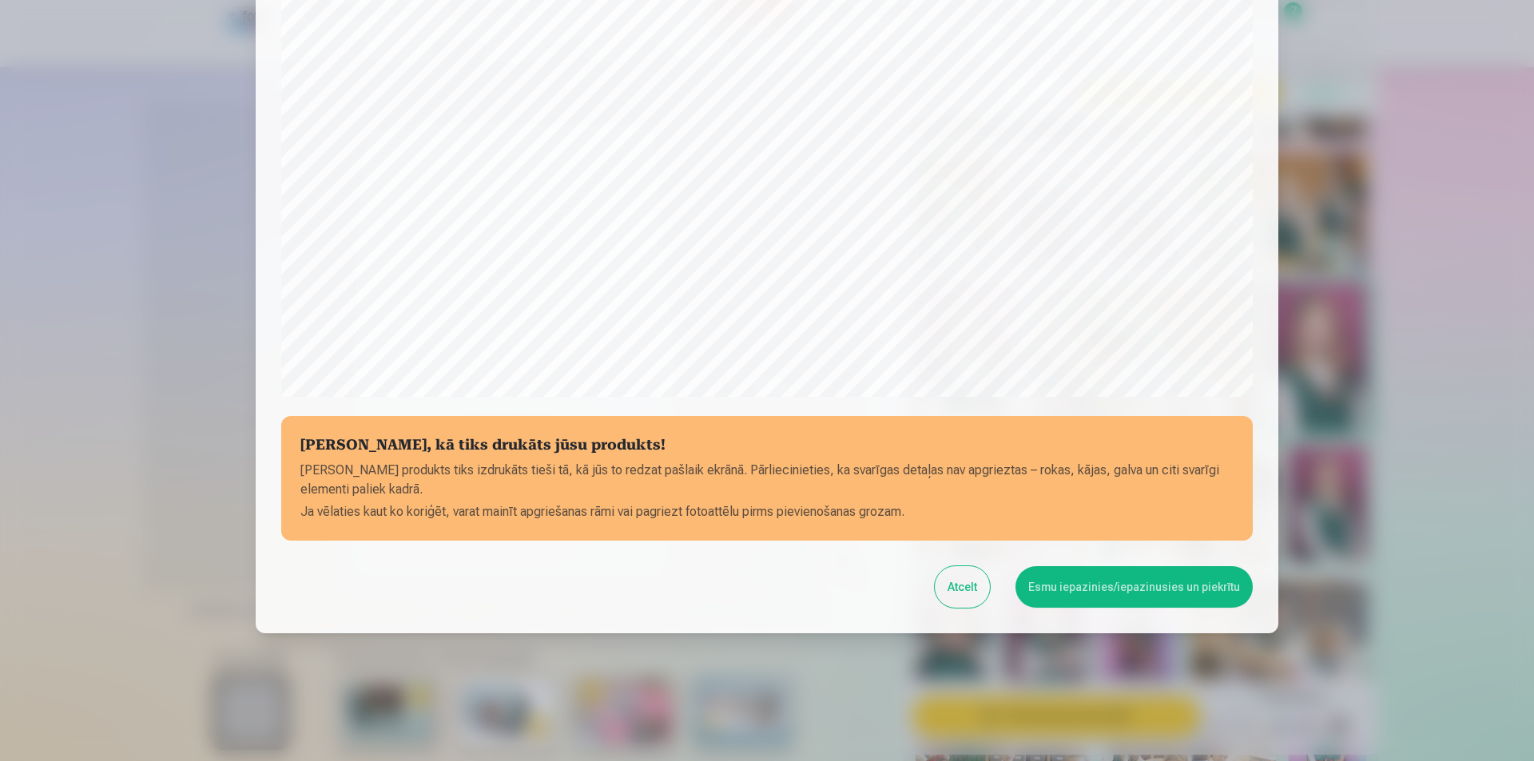
click at [1143, 586] on button "Esmu iepazinies/iepazinusies un piekrītu" at bounding box center [1134, 587] width 237 height 42
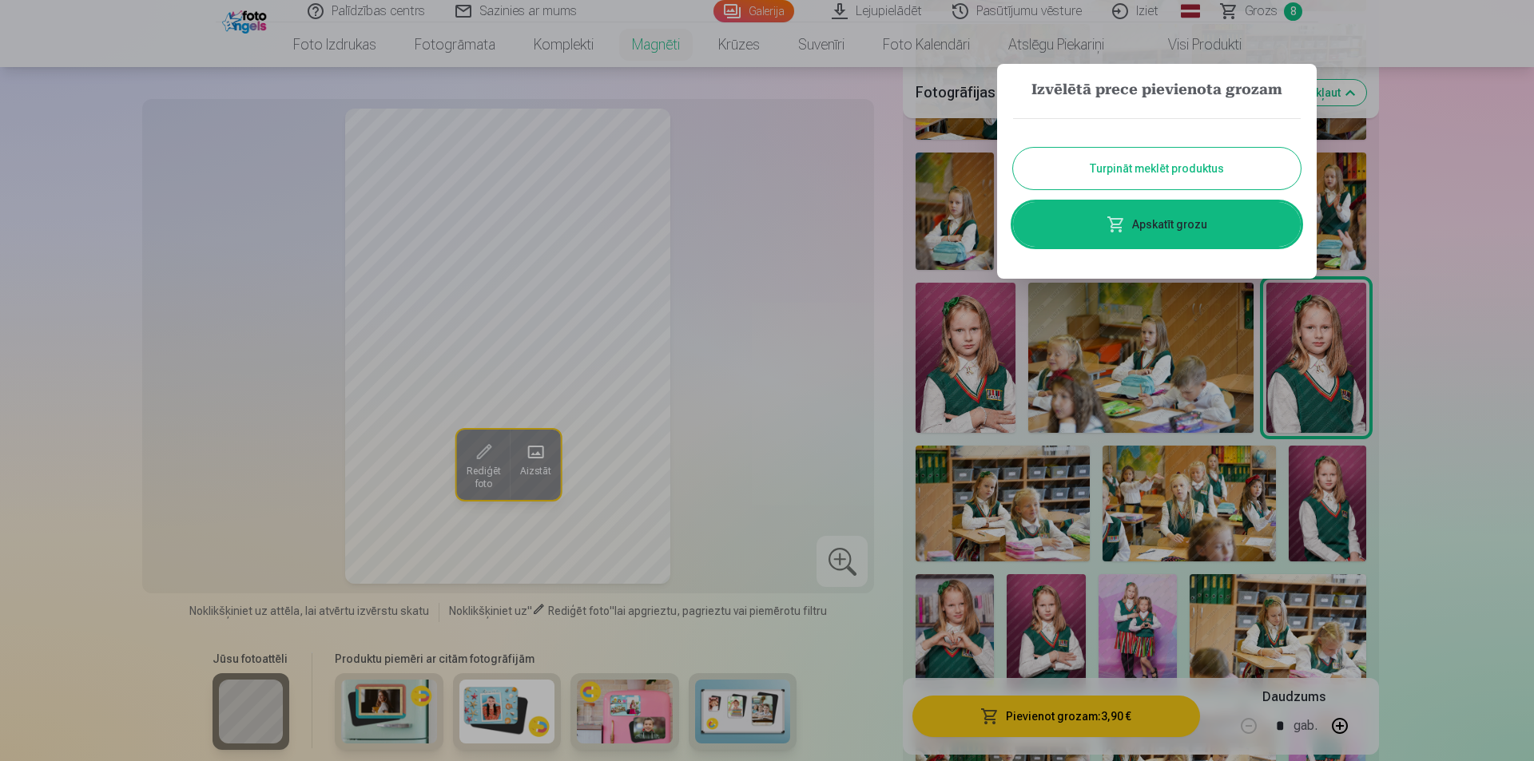
click at [1139, 165] on button "Turpināt meklēt produktus" at bounding box center [1157, 169] width 288 height 42
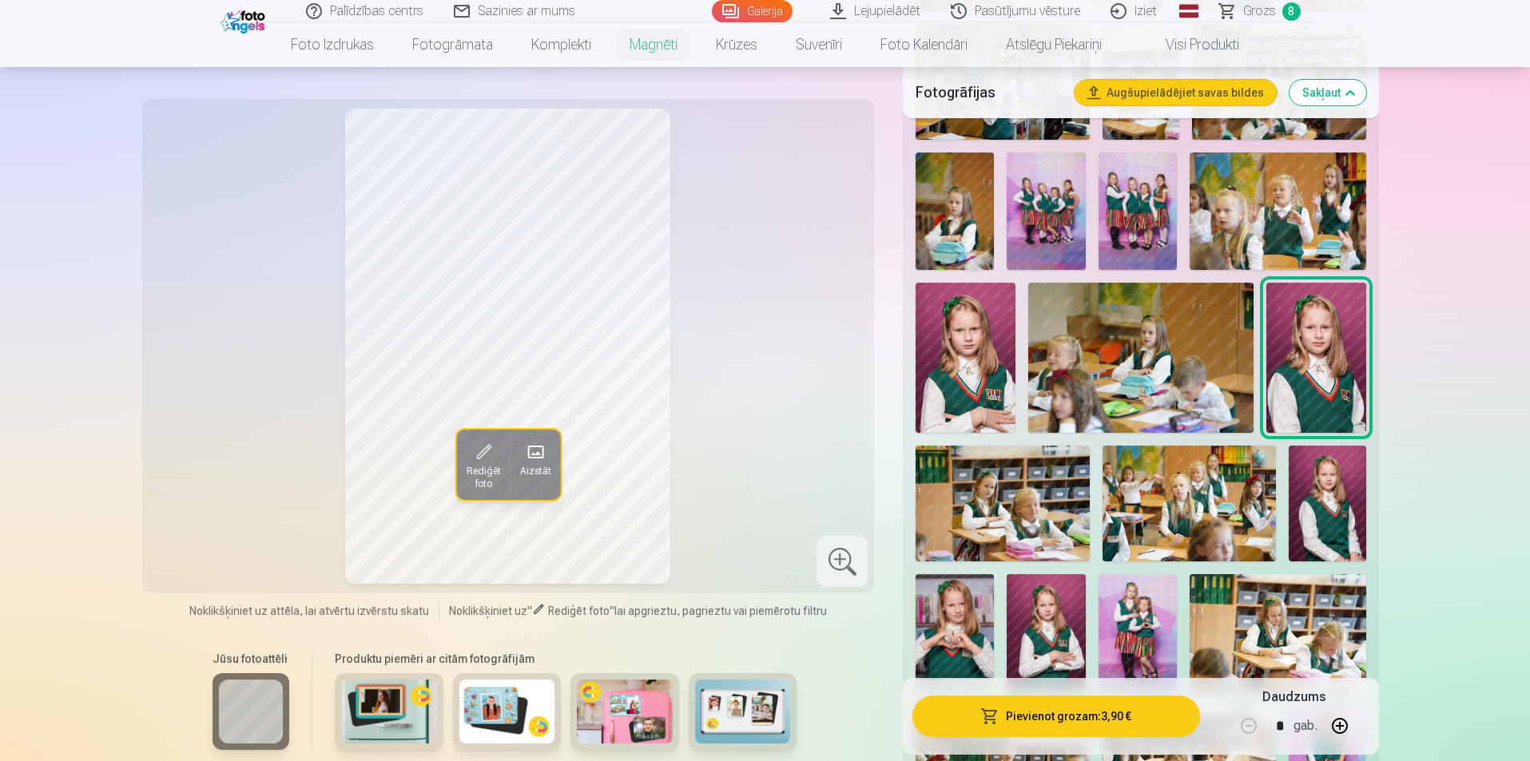
click at [952, 601] on img at bounding box center [955, 632] width 78 height 117
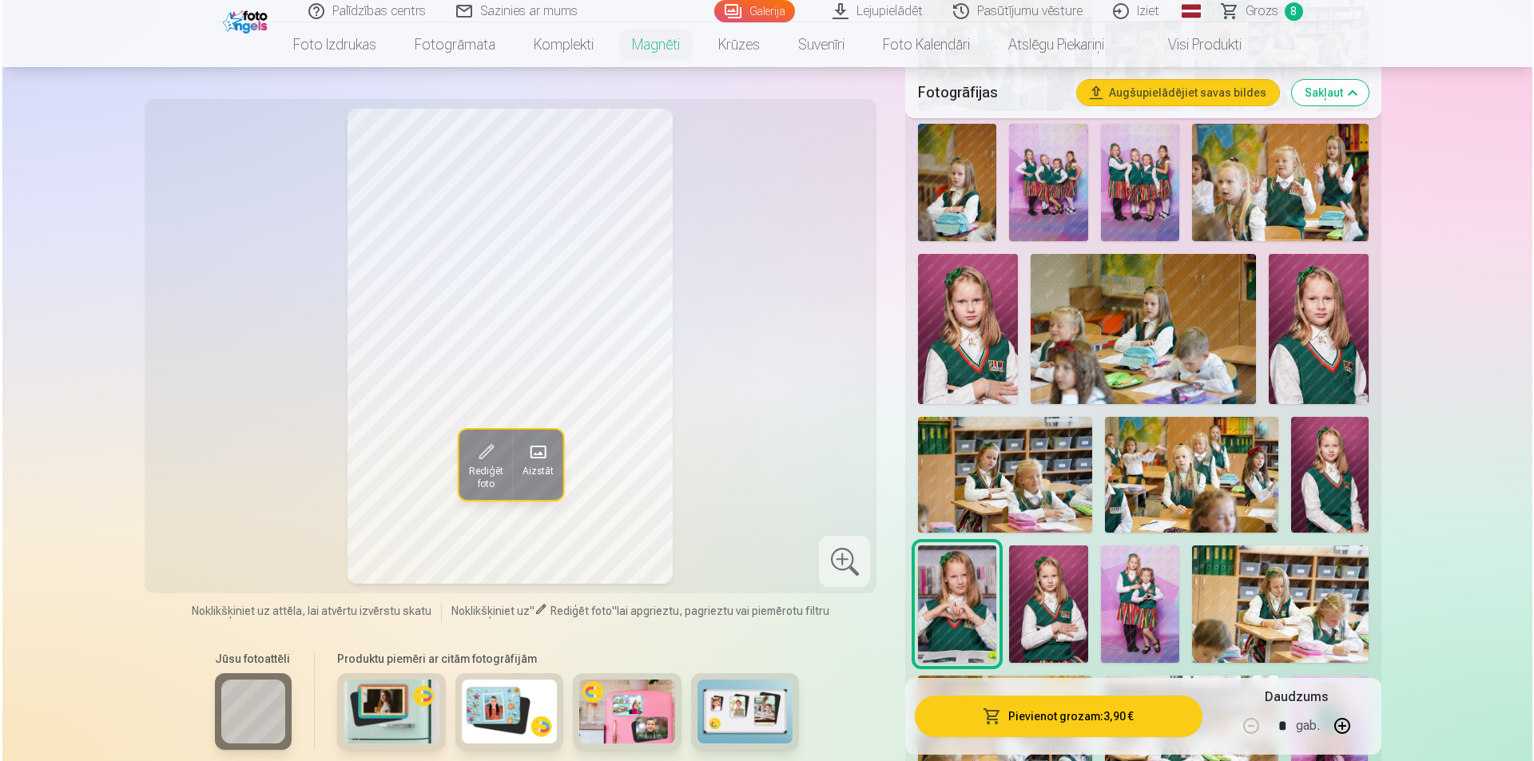
scroll to position [799, 0]
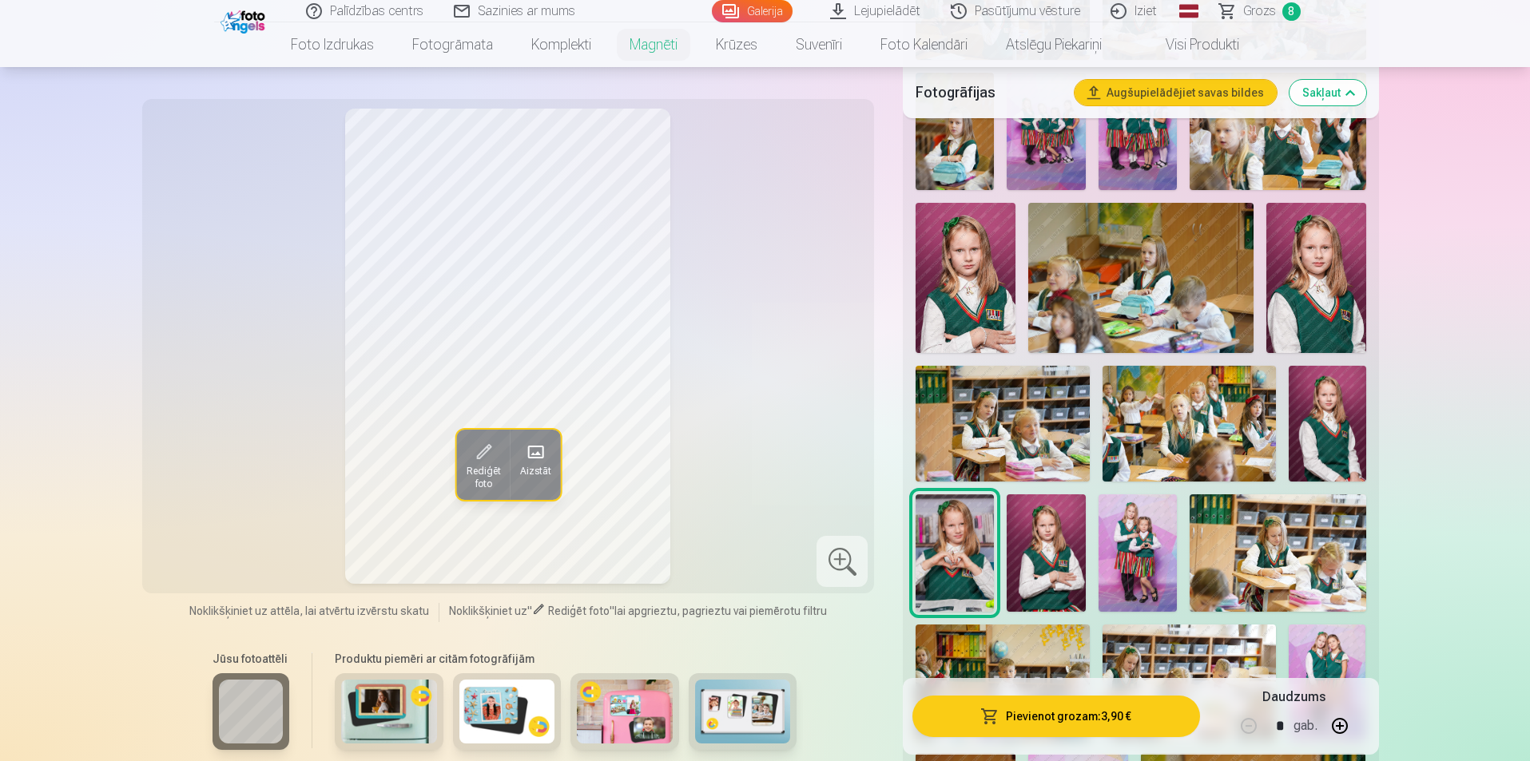
click at [1126, 720] on button "Pievienot grozam : 3,90 €" at bounding box center [1055, 717] width 287 height 42
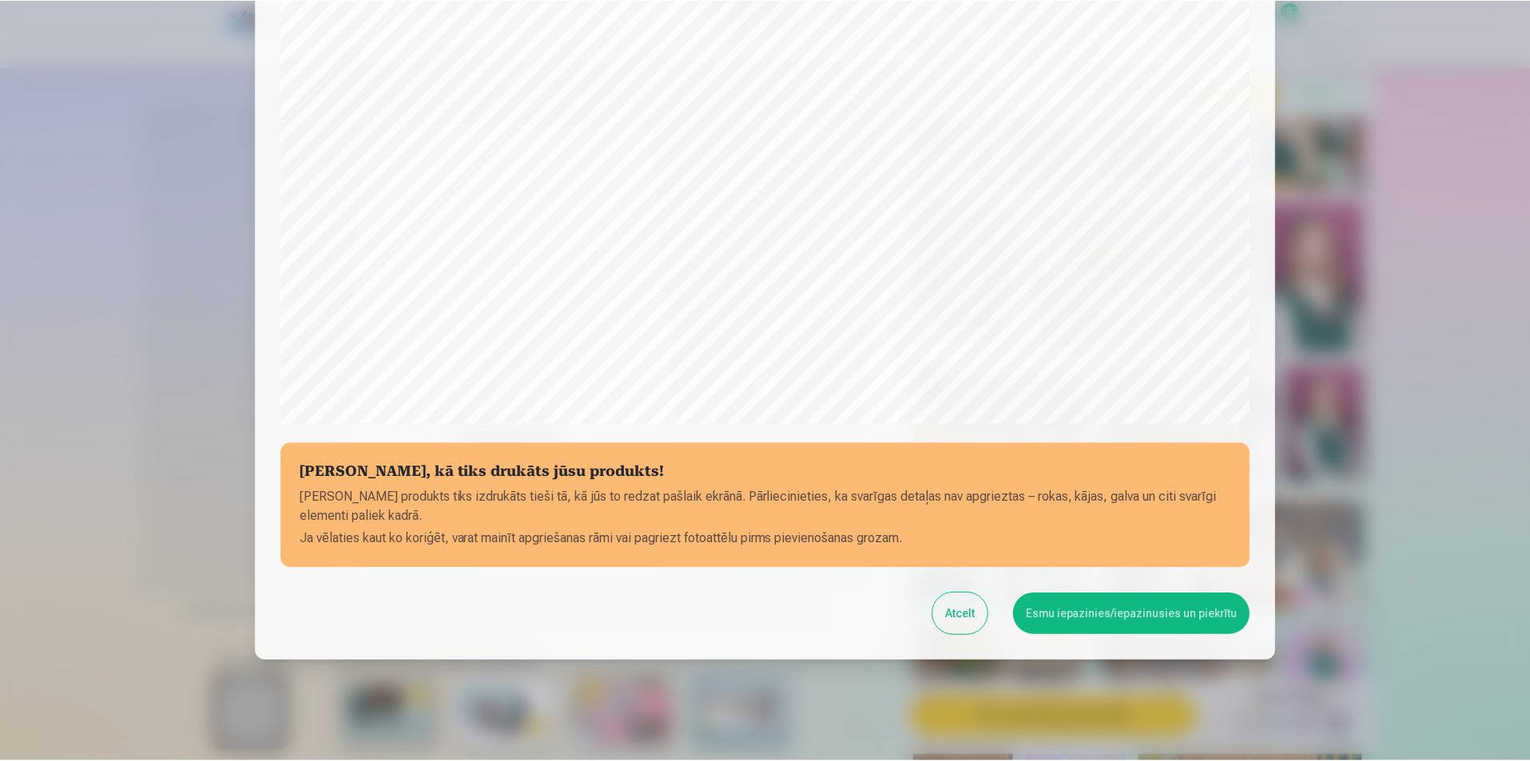
scroll to position [389, 0]
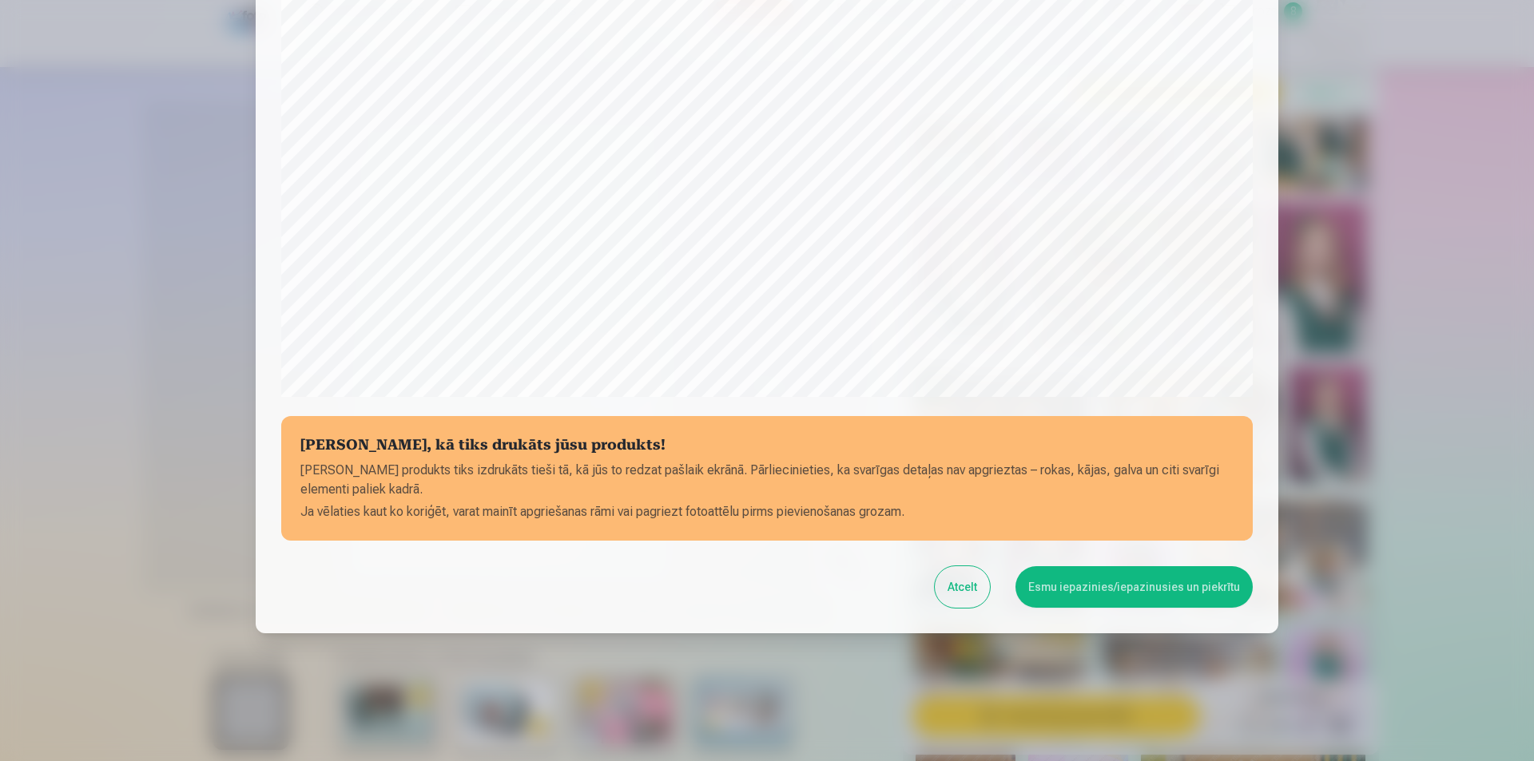
click at [1085, 591] on button "Esmu iepazinies/iepazinusies un piekrītu" at bounding box center [1134, 587] width 237 height 42
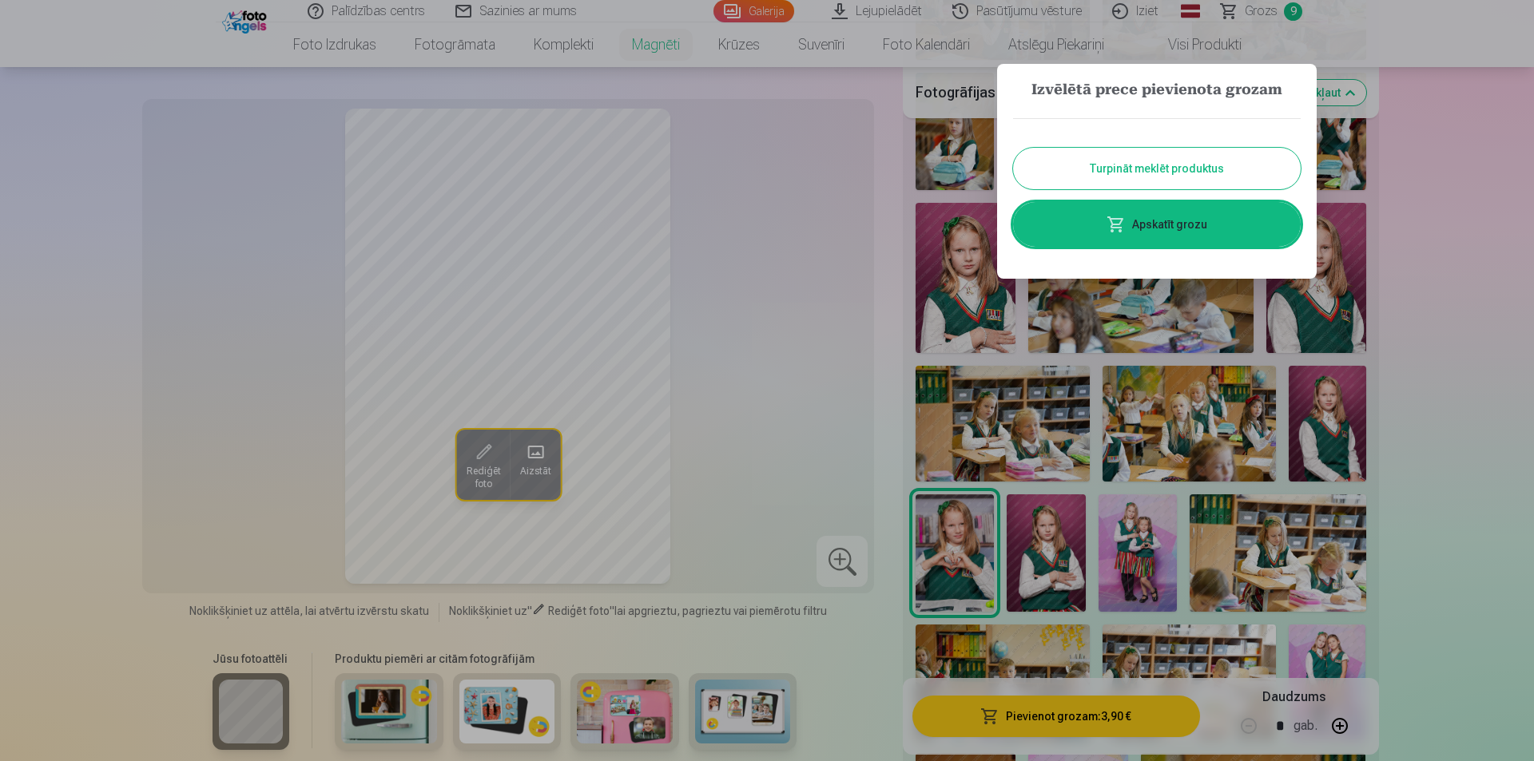
click at [1173, 174] on button "Turpināt meklēt produktus" at bounding box center [1157, 169] width 288 height 42
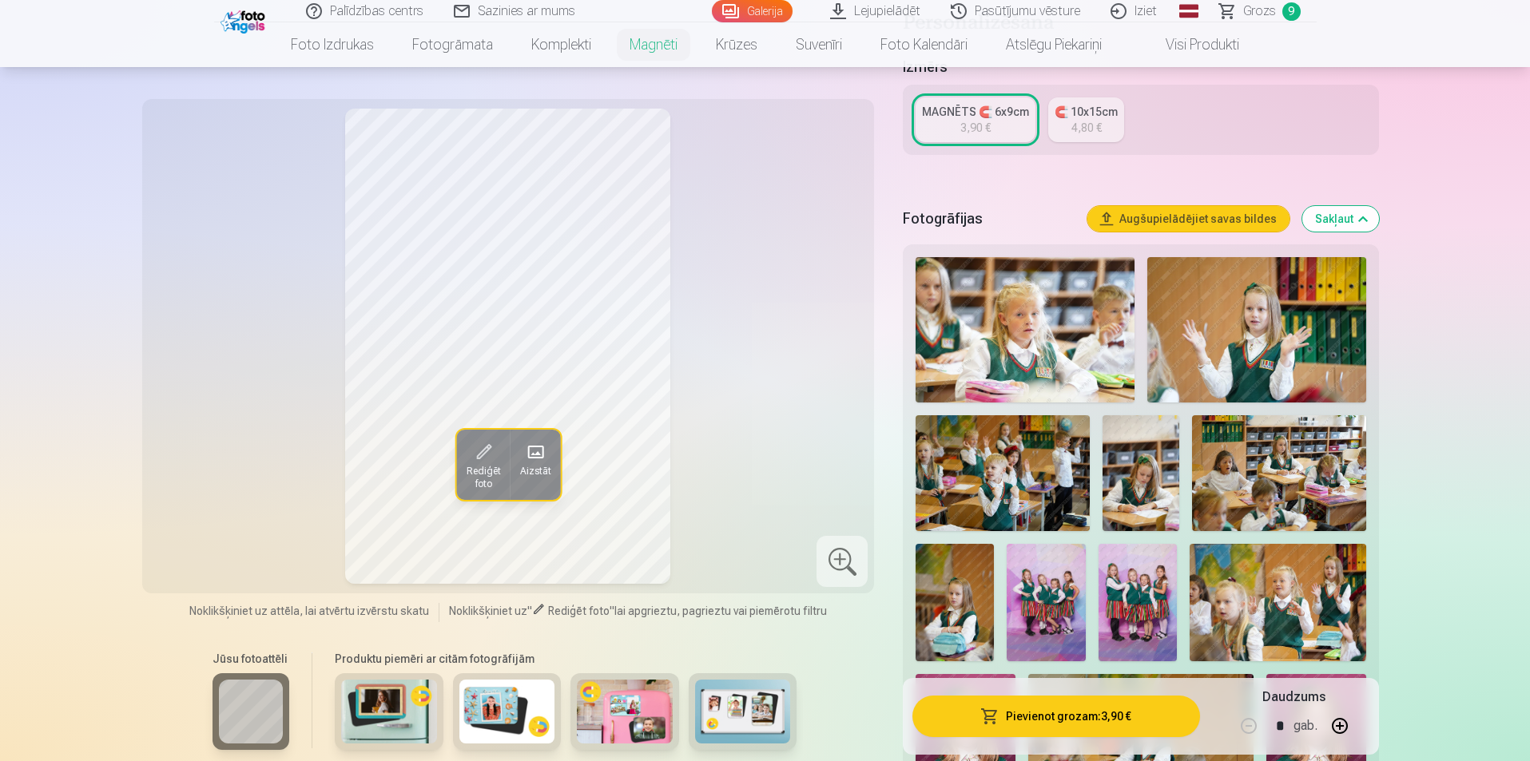
scroll to position [320, 0]
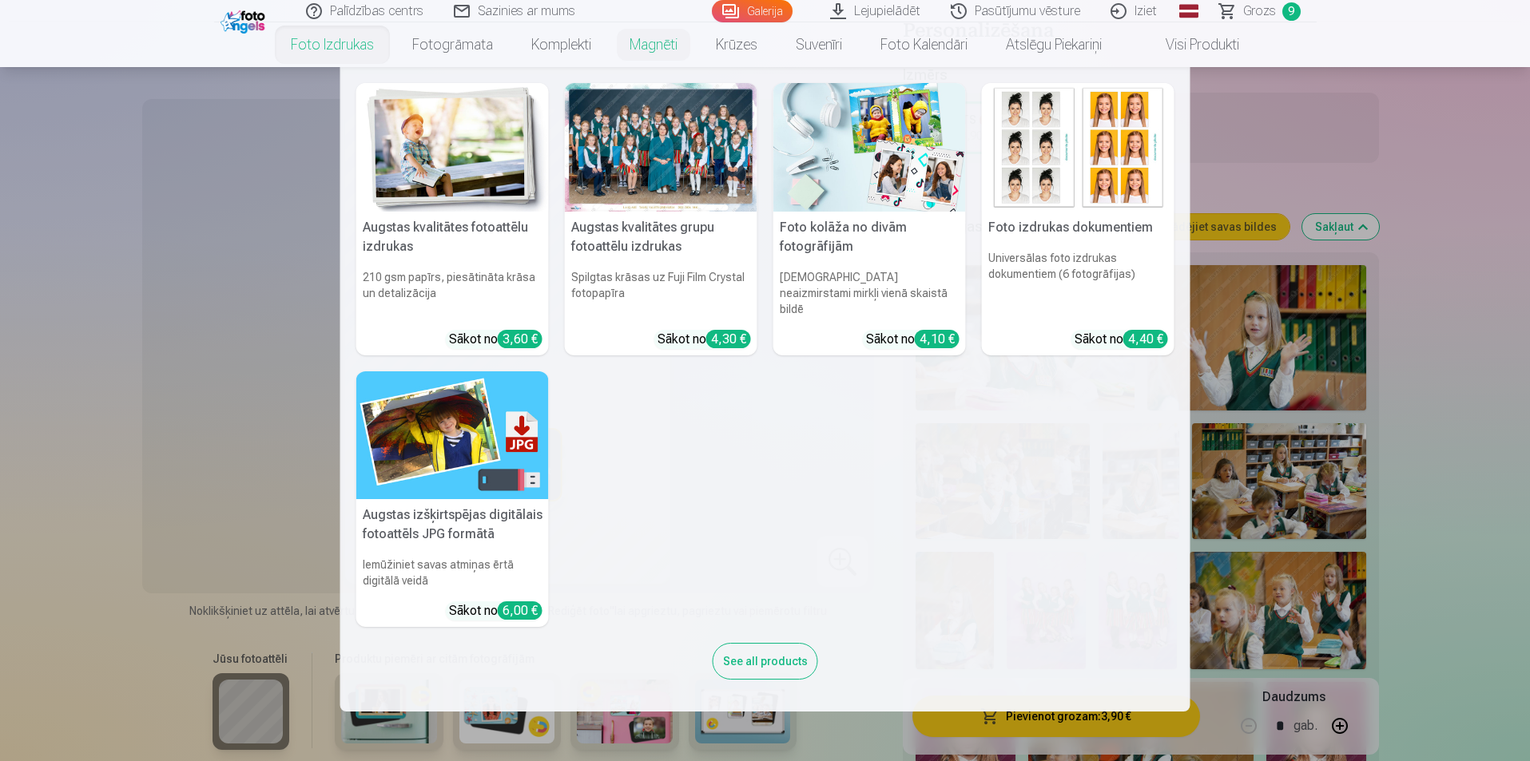
click at [336, 35] on link "Foto izdrukas" at bounding box center [332, 44] width 121 height 45
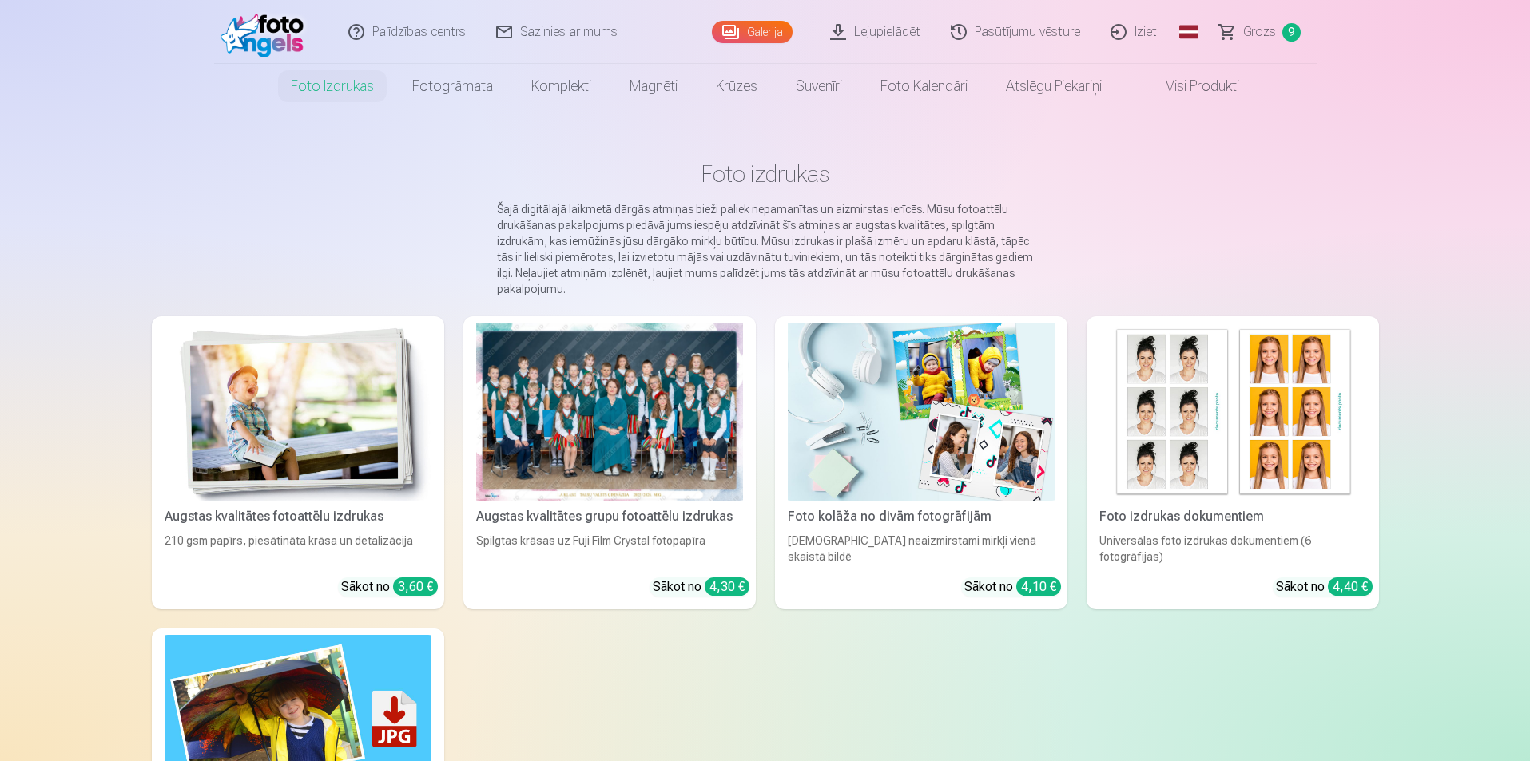
click at [325, 428] on img at bounding box center [298, 412] width 267 height 178
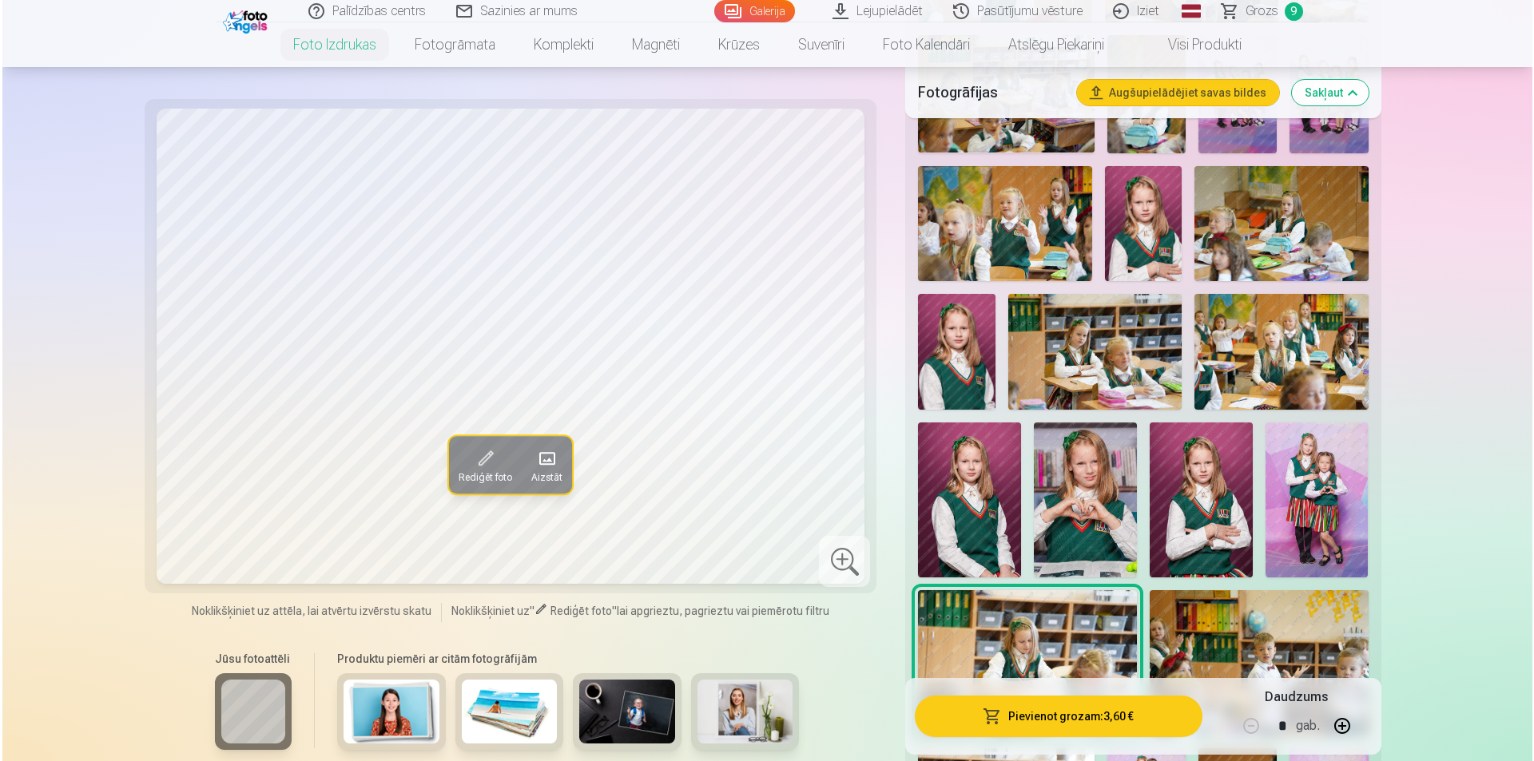
scroll to position [879, 0]
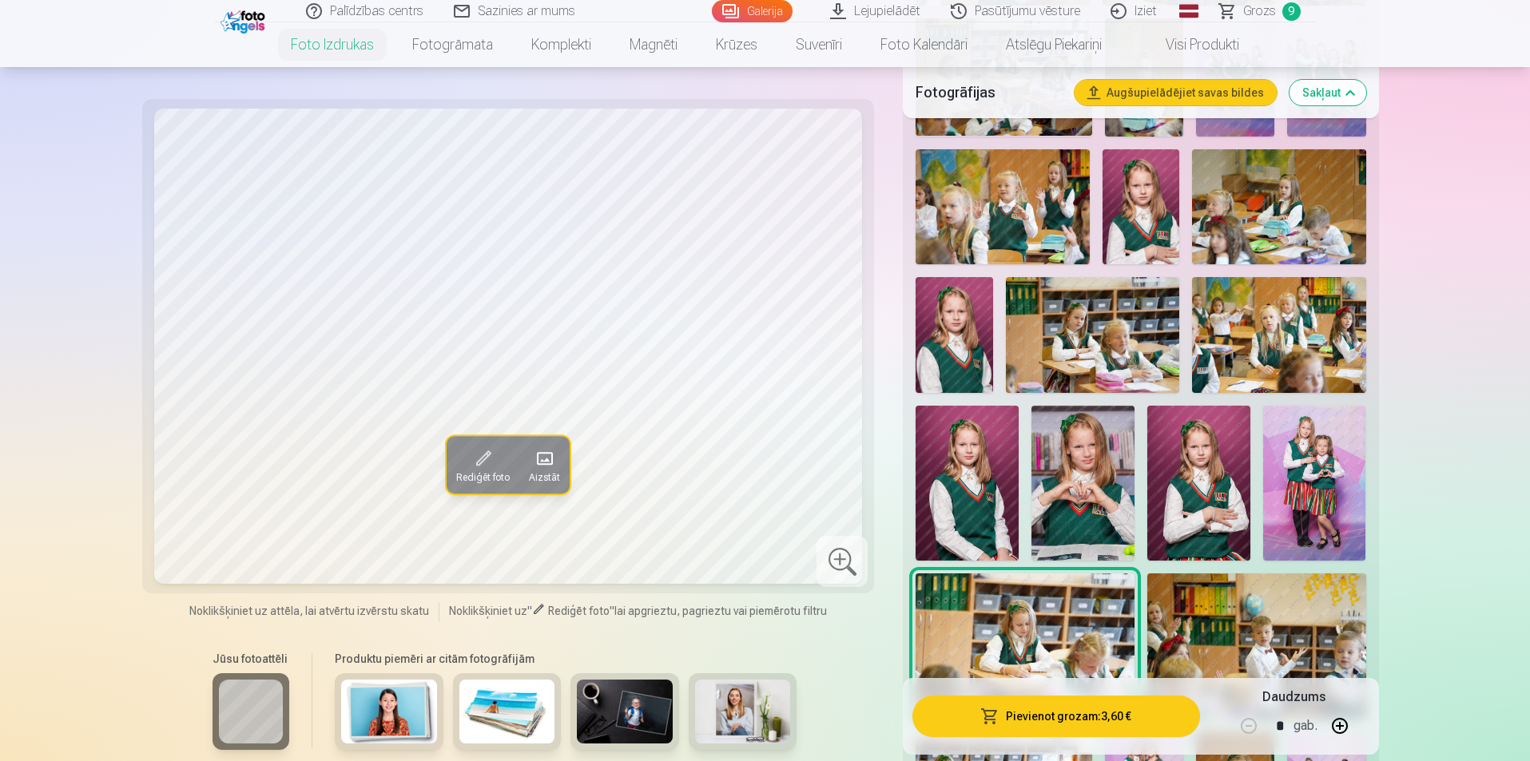
click at [947, 504] on img at bounding box center [967, 483] width 103 height 154
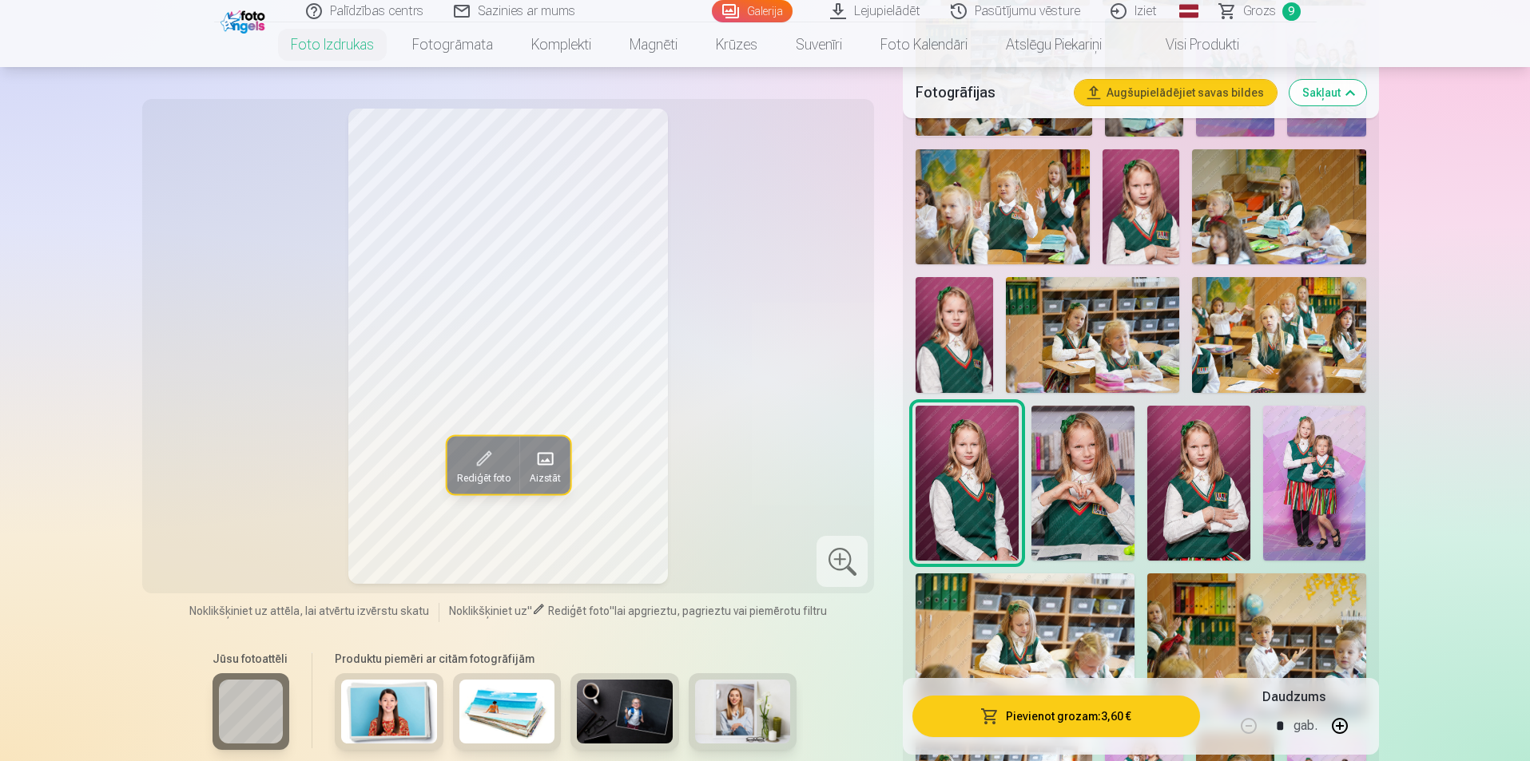
click at [1049, 708] on button "Pievienot grozam : 3,60 €" at bounding box center [1055, 717] width 287 height 42
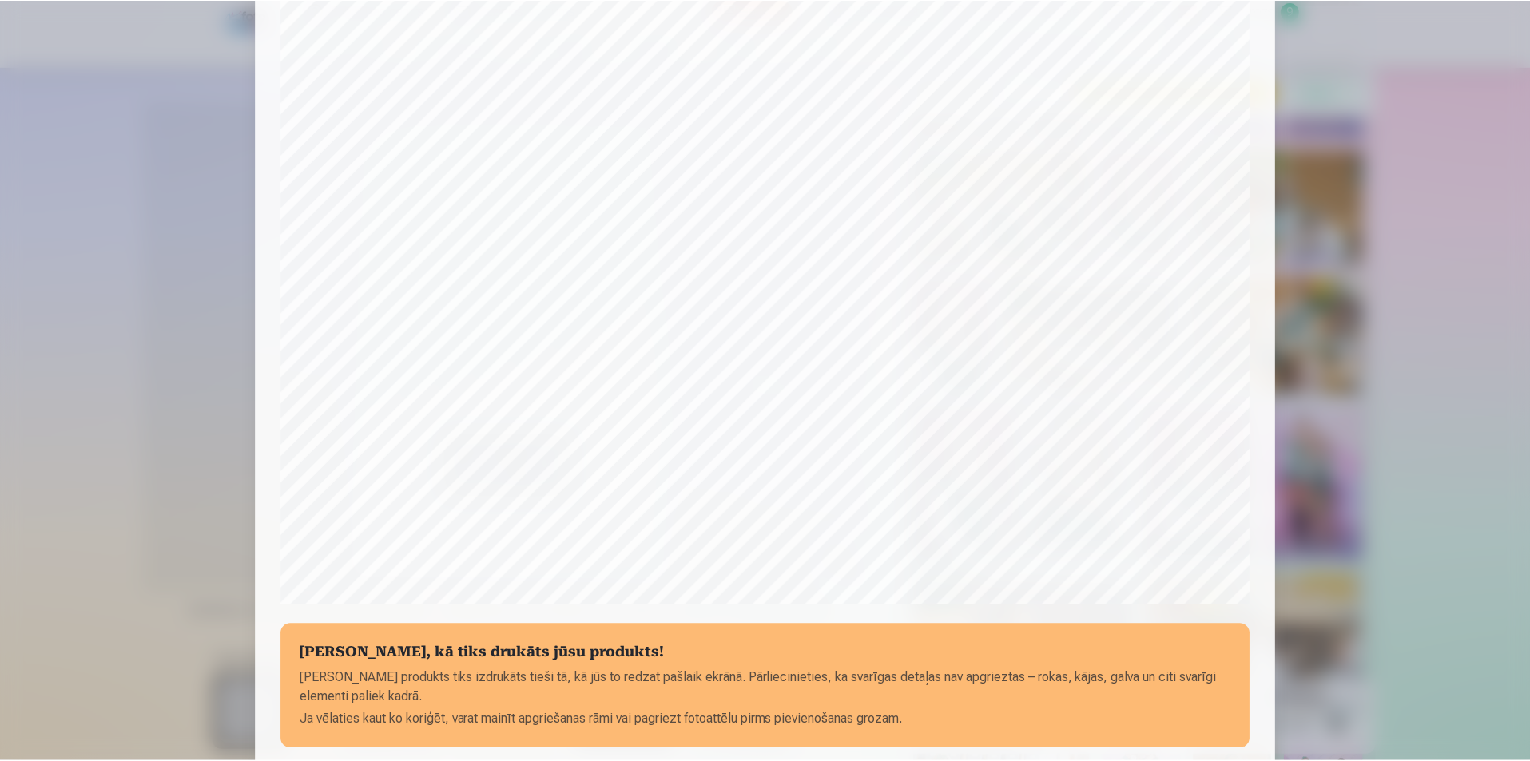
scroll to position [240, 0]
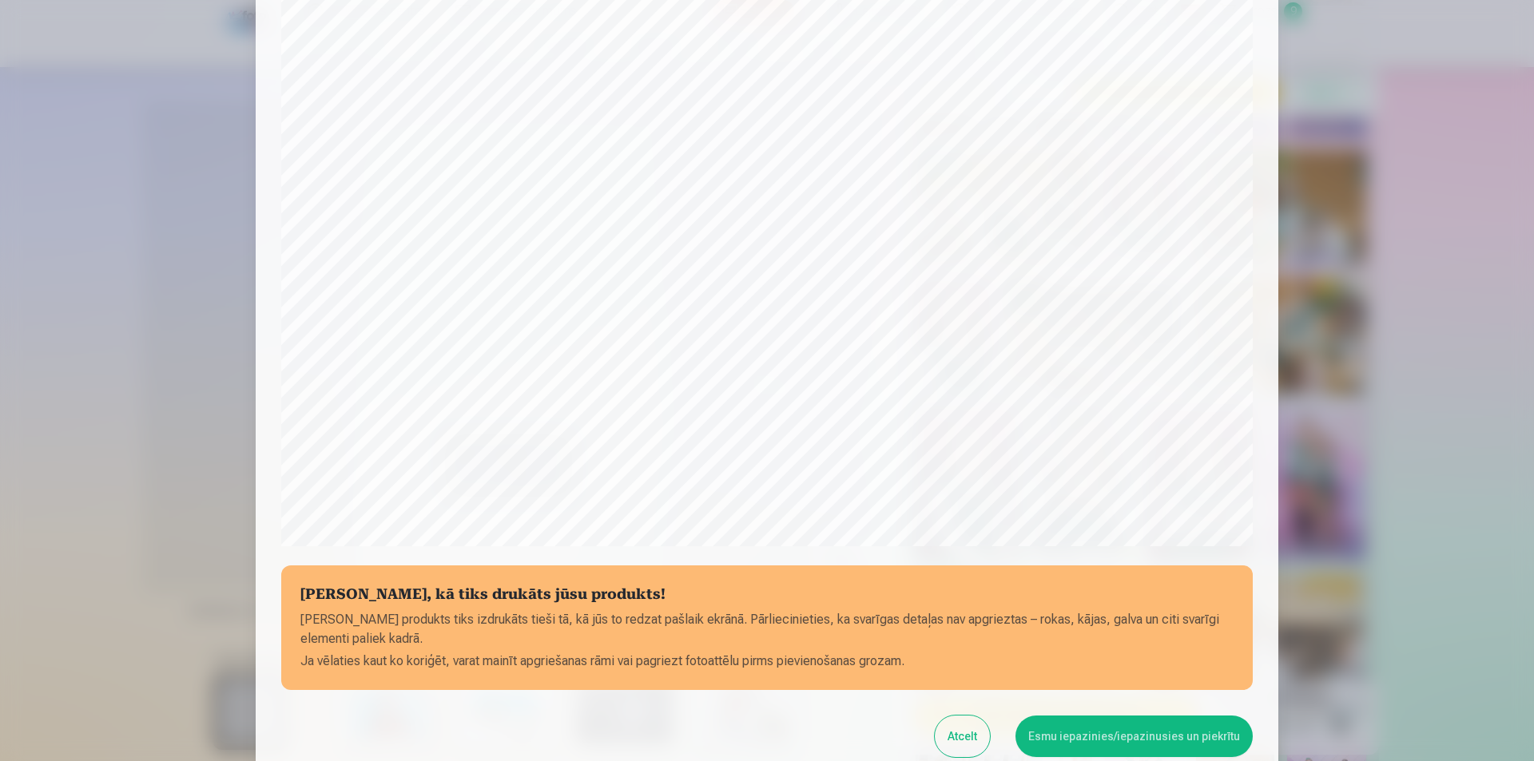
click at [1098, 722] on button "Esmu iepazinies/iepazinusies un piekrītu" at bounding box center [1134, 737] width 237 height 42
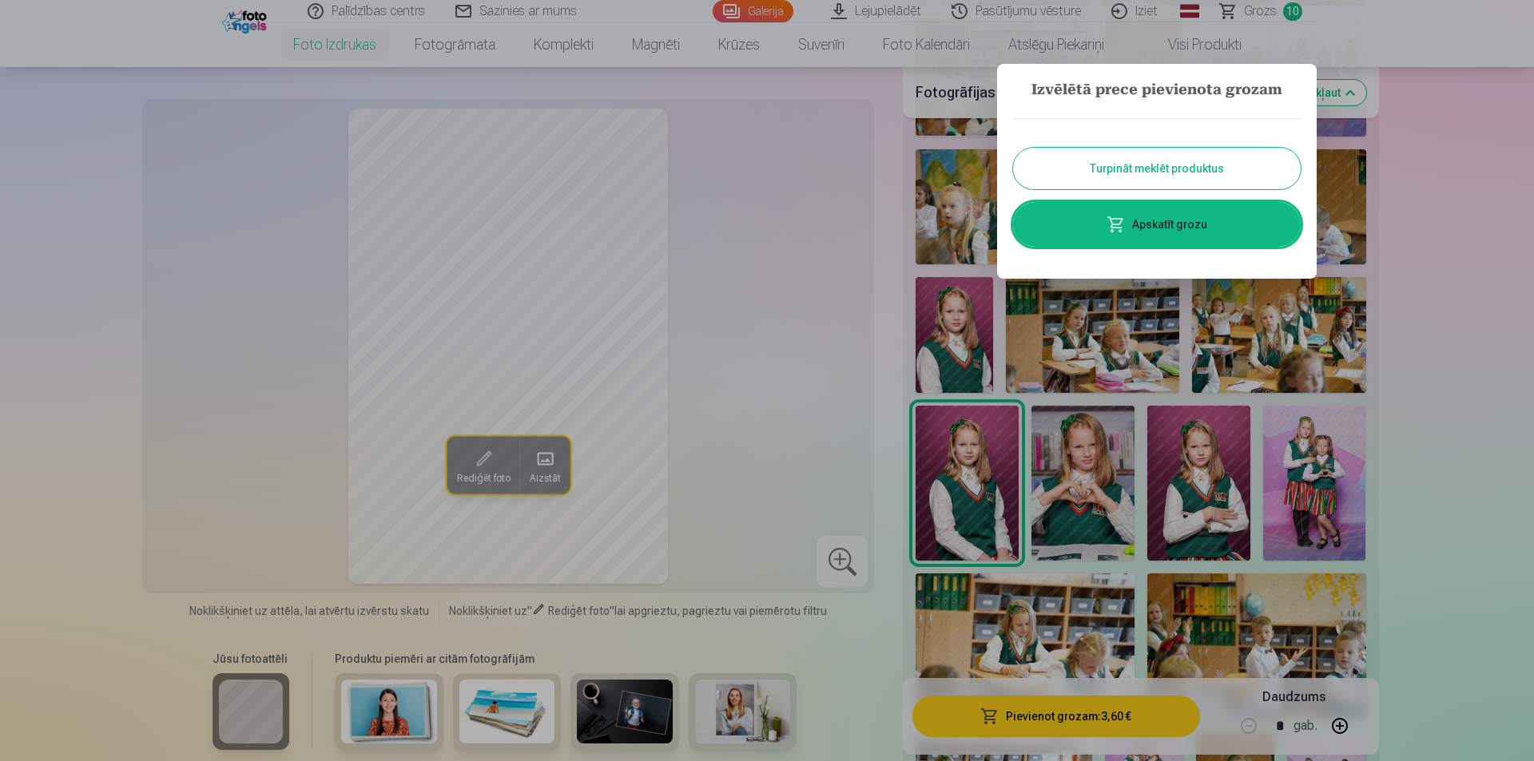
click at [1158, 173] on button "Turpināt meklēt produktus" at bounding box center [1157, 169] width 288 height 42
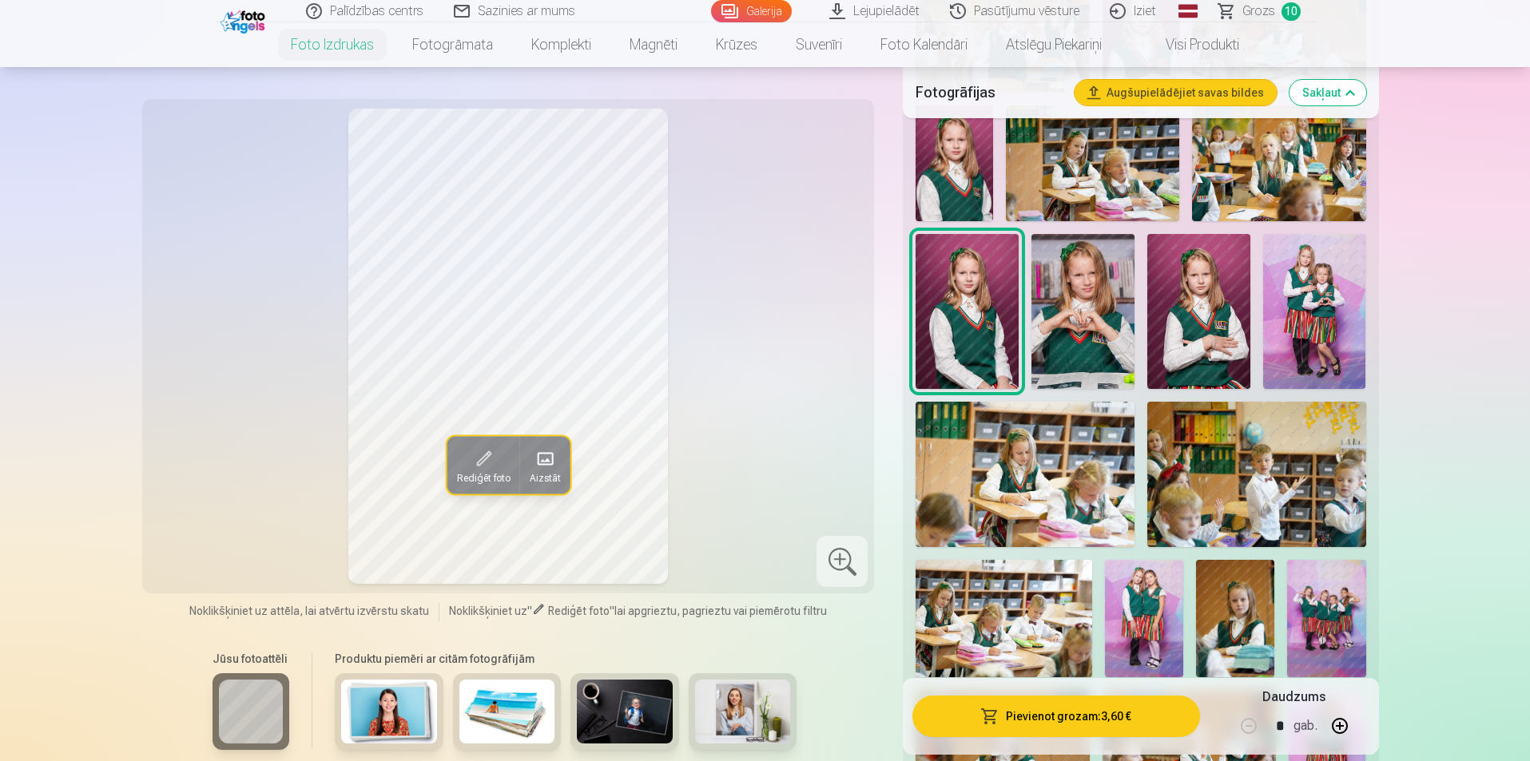
scroll to position [559, 0]
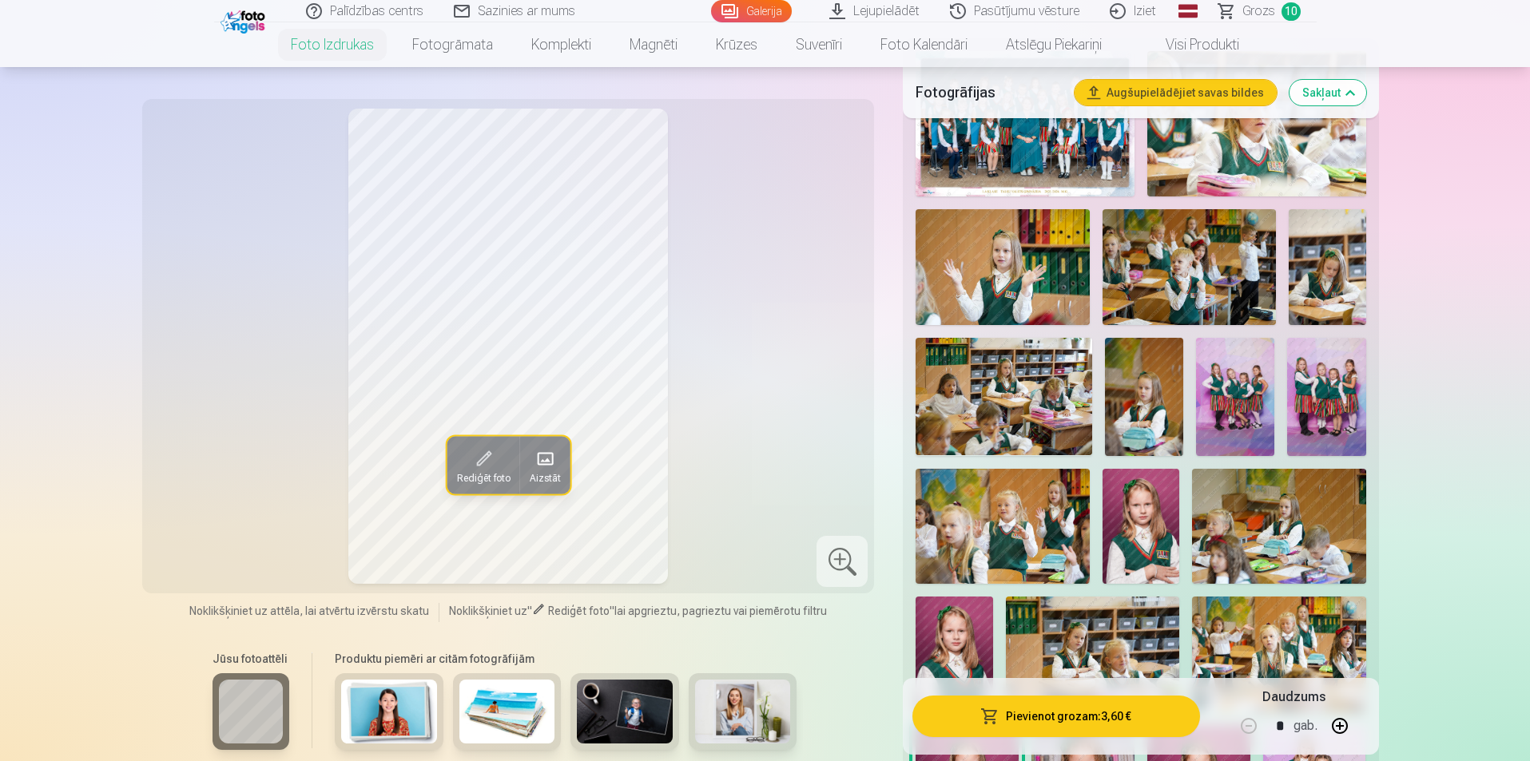
click at [1249, 5] on span "Grozs" at bounding box center [1258, 11] width 33 height 19
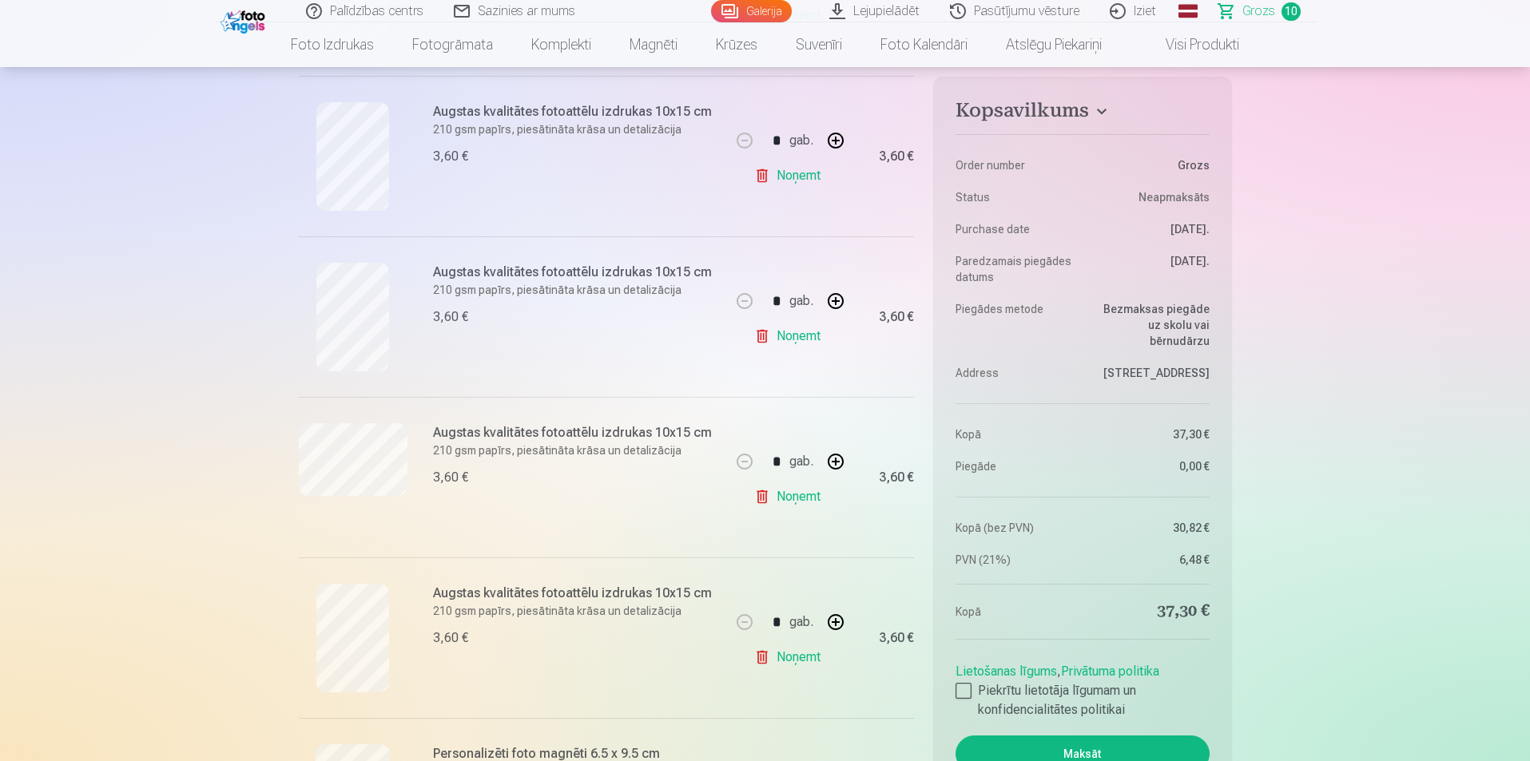
scroll to position [559, 0]
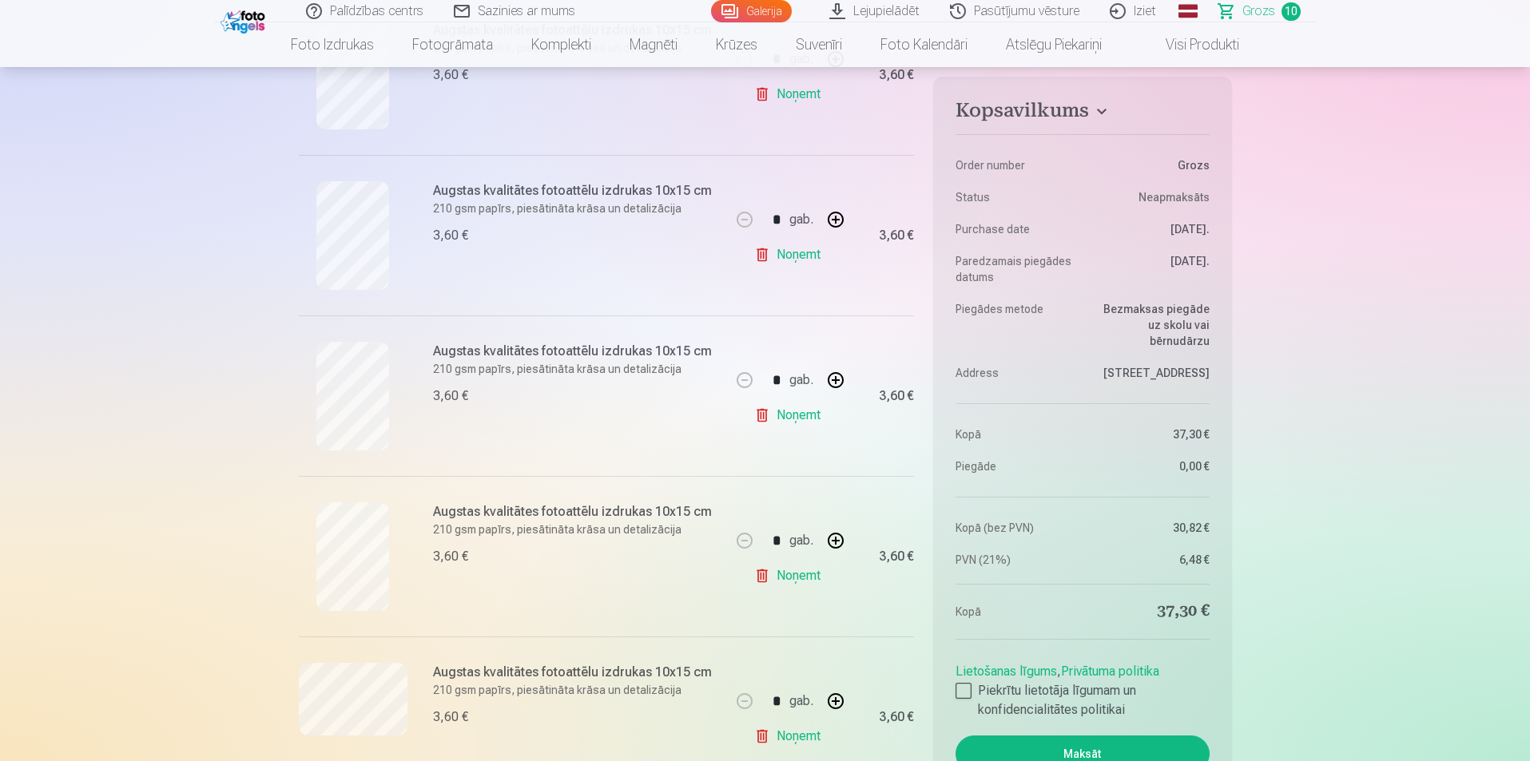
click at [822, 419] on link "Noņemt" at bounding box center [790, 415] width 73 height 32
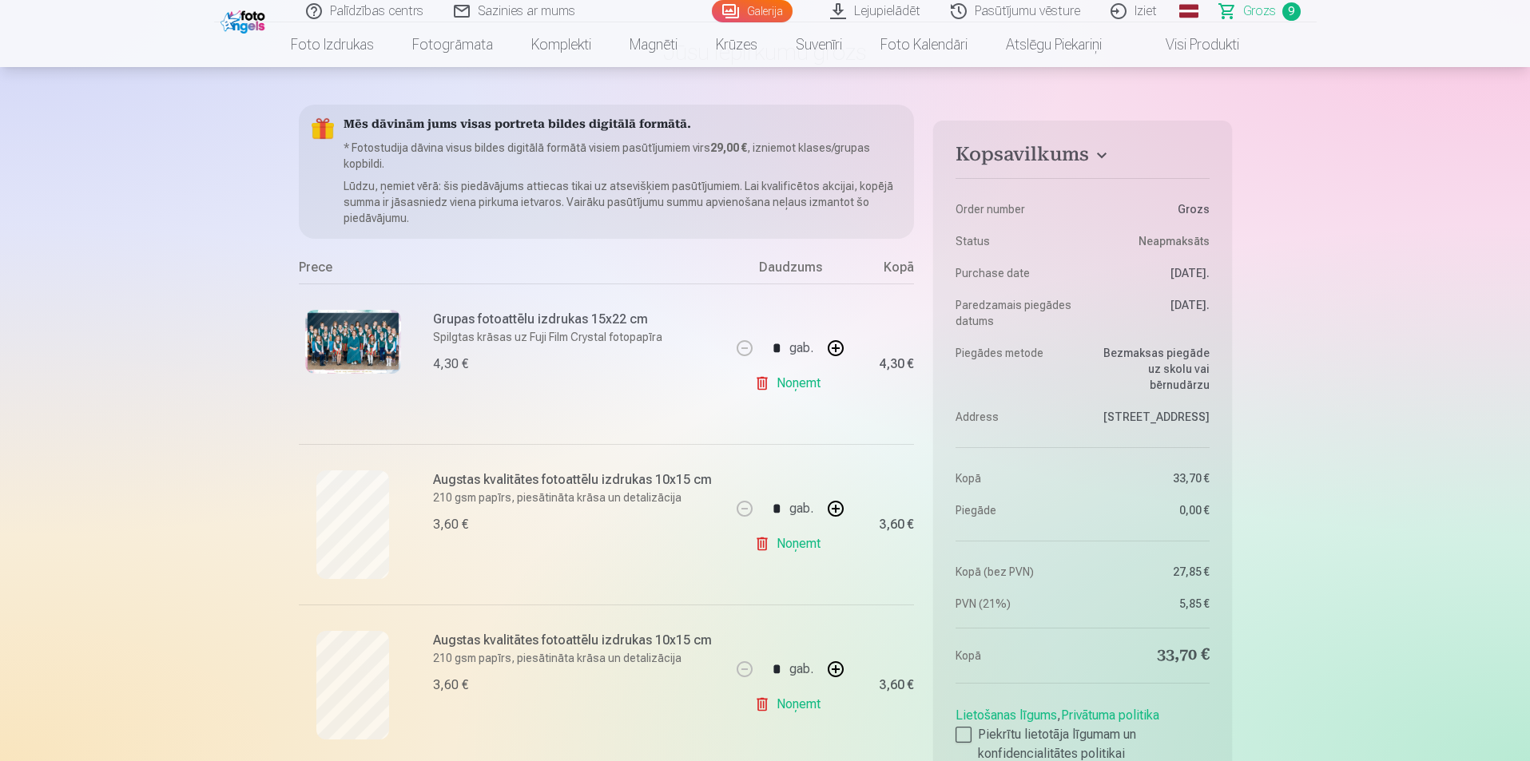
scroll to position [0, 0]
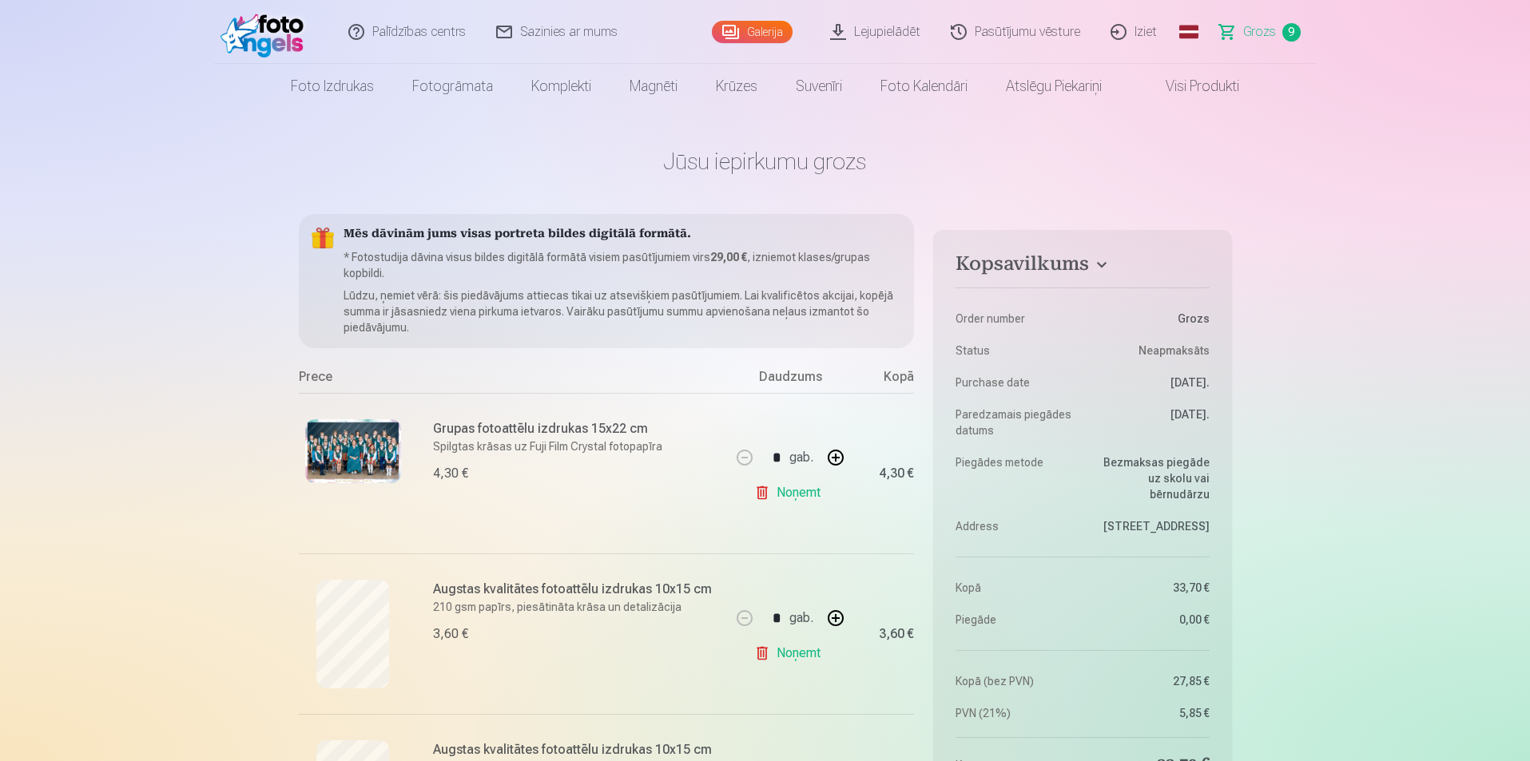
click at [782, 492] on link "Noņemt" at bounding box center [790, 493] width 73 height 32
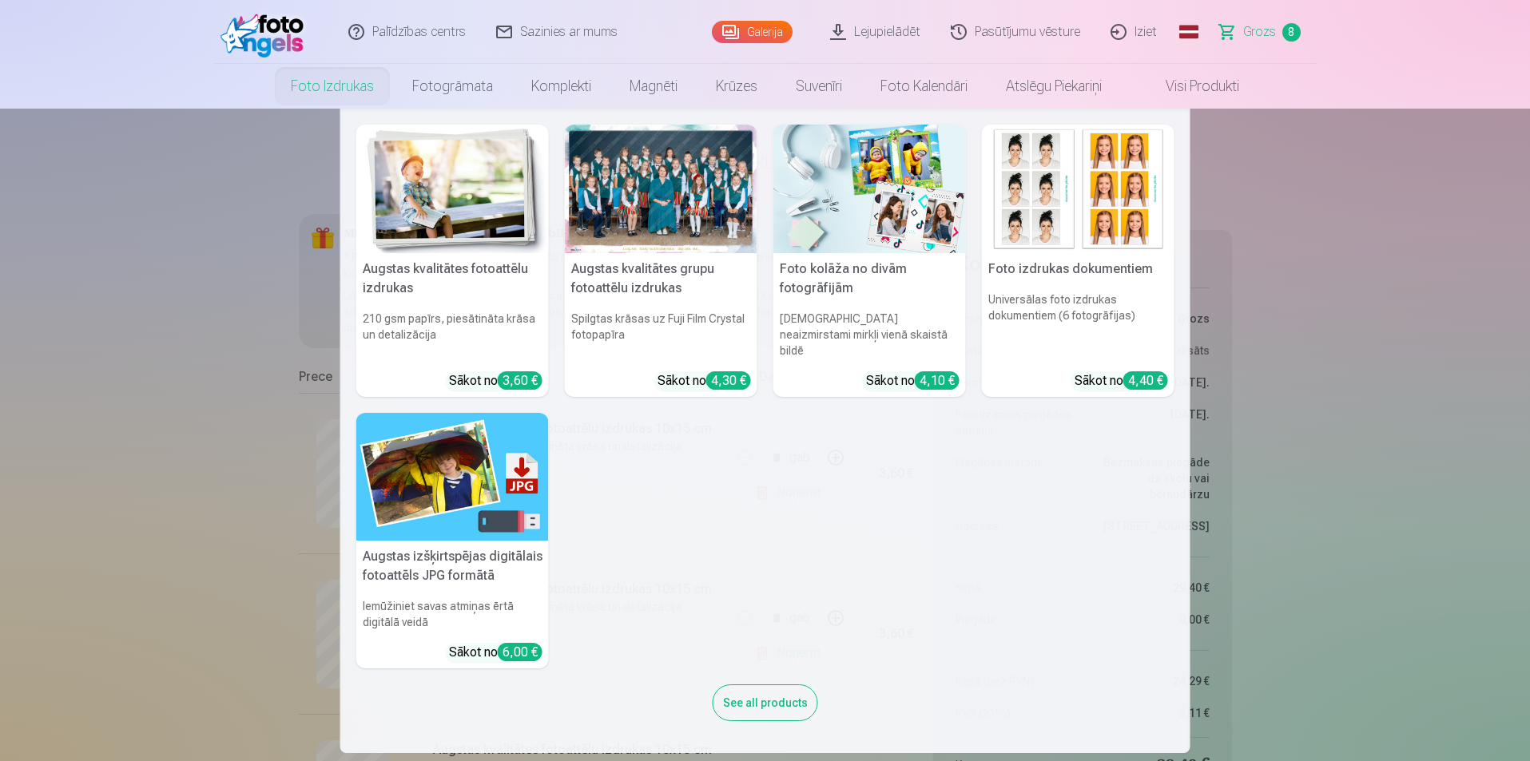
click at [447, 323] on h6 "210 gsm papīrs, piesātināta krāsa un detalizācija" at bounding box center [452, 334] width 193 height 61
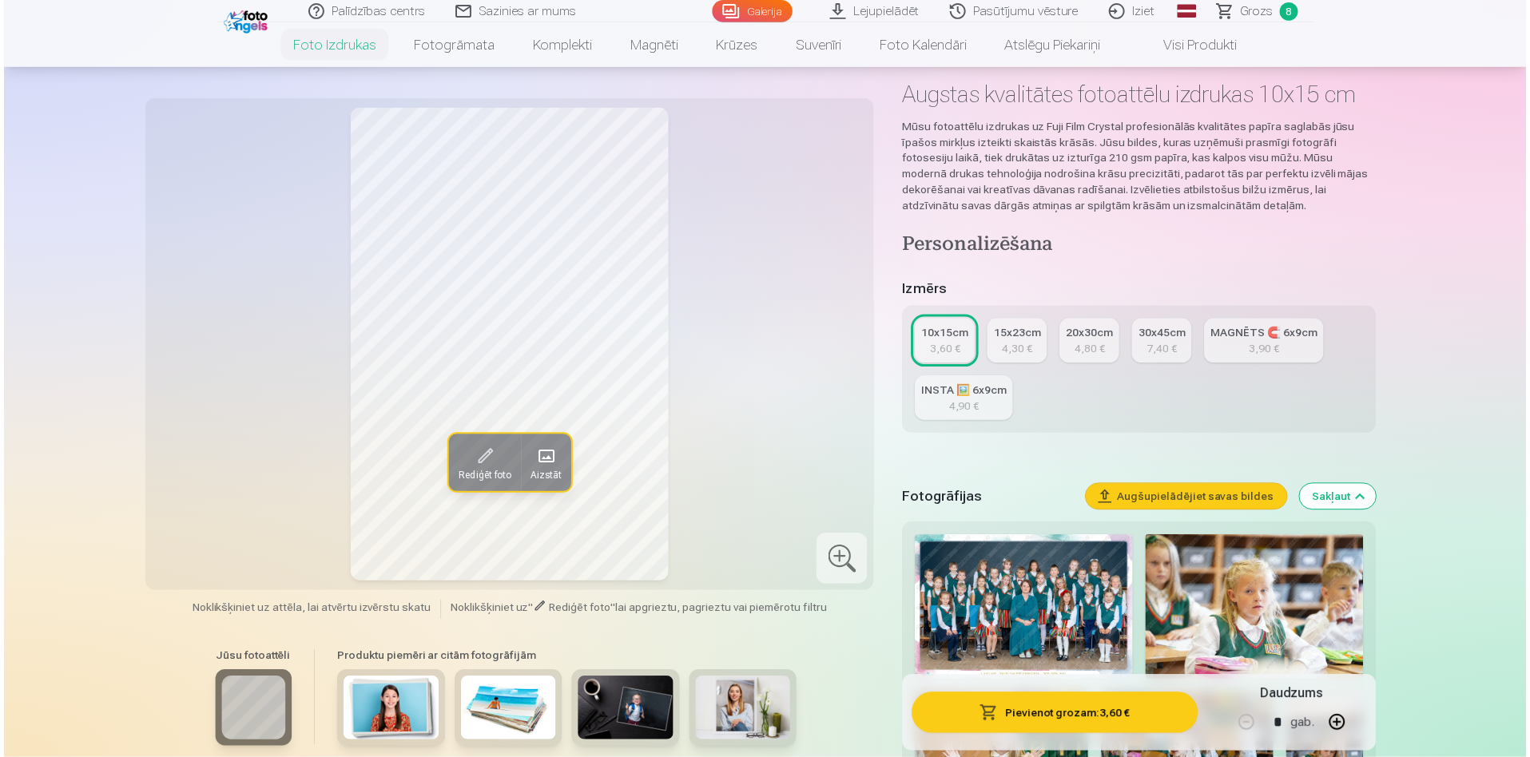
scroll to position [240, 0]
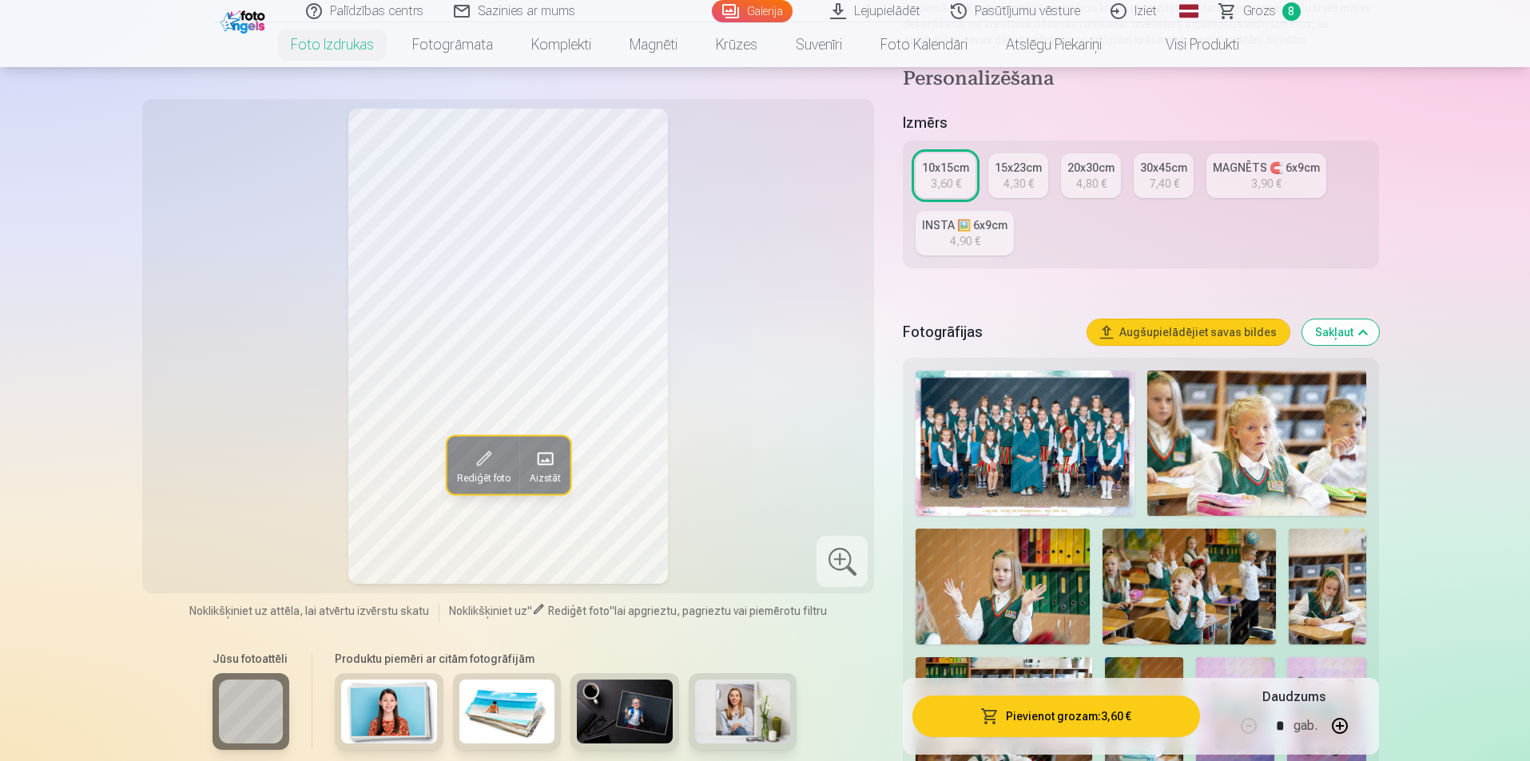
click at [1012, 419] on img at bounding box center [1025, 443] width 218 height 145
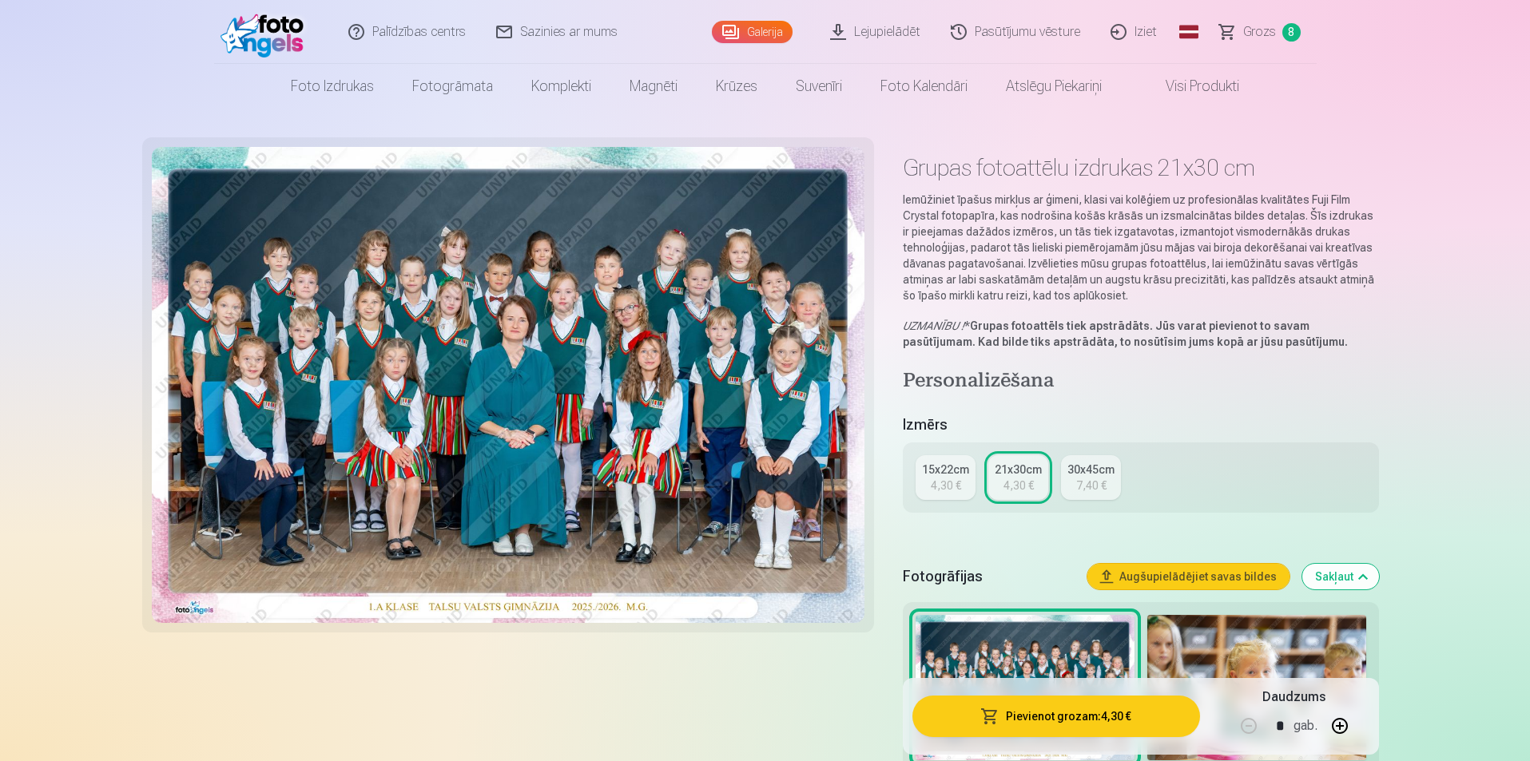
click at [962, 483] on link "15x22cm 4,30 €" at bounding box center [946, 477] width 60 height 45
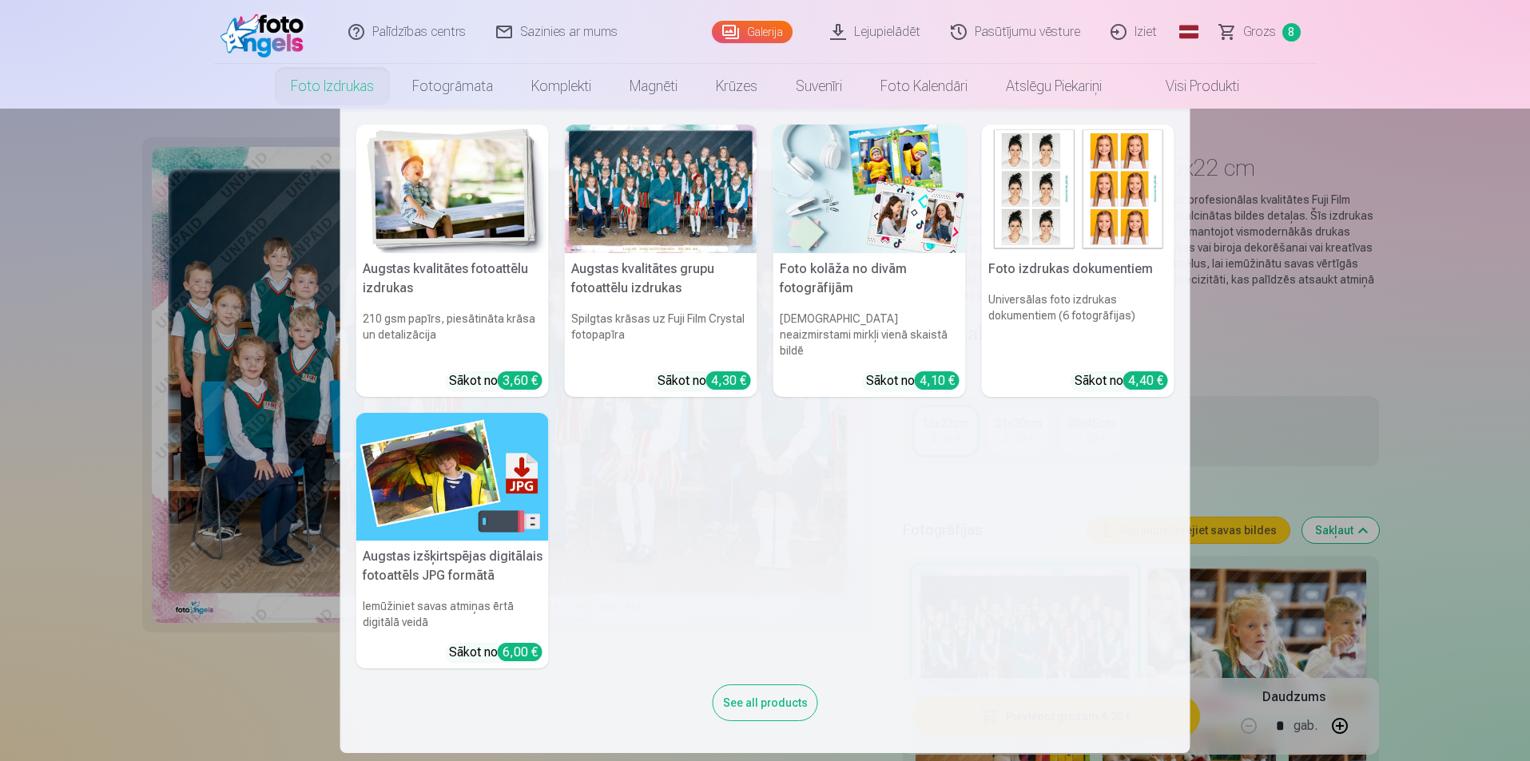
click at [1391, 343] on nav "Augstas kvalitātes fotoattēlu izdrukas 210 gsm papīrs, piesātināta krāsa un det…" at bounding box center [765, 431] width 1530 height 645
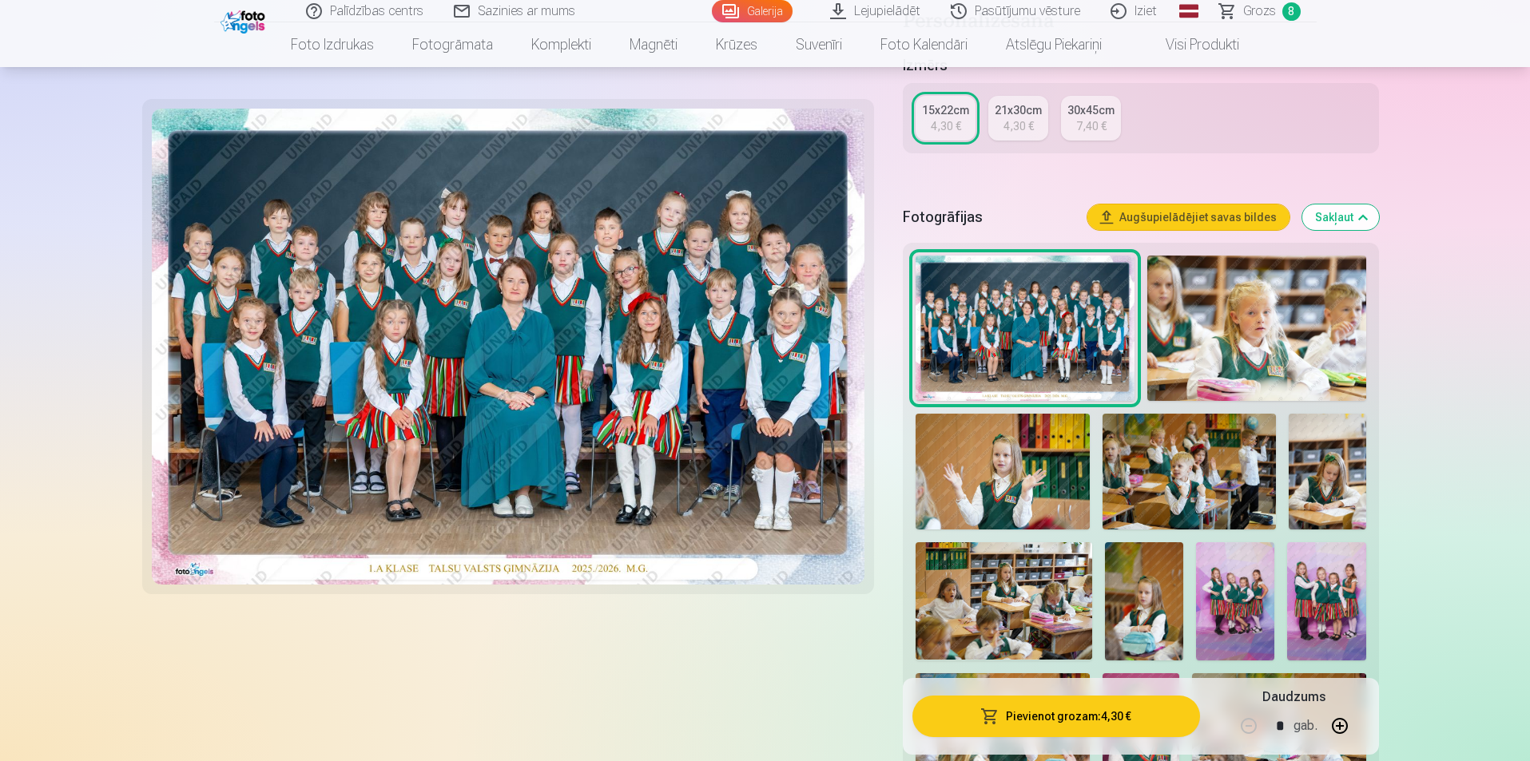
scroll to position [320, 0]
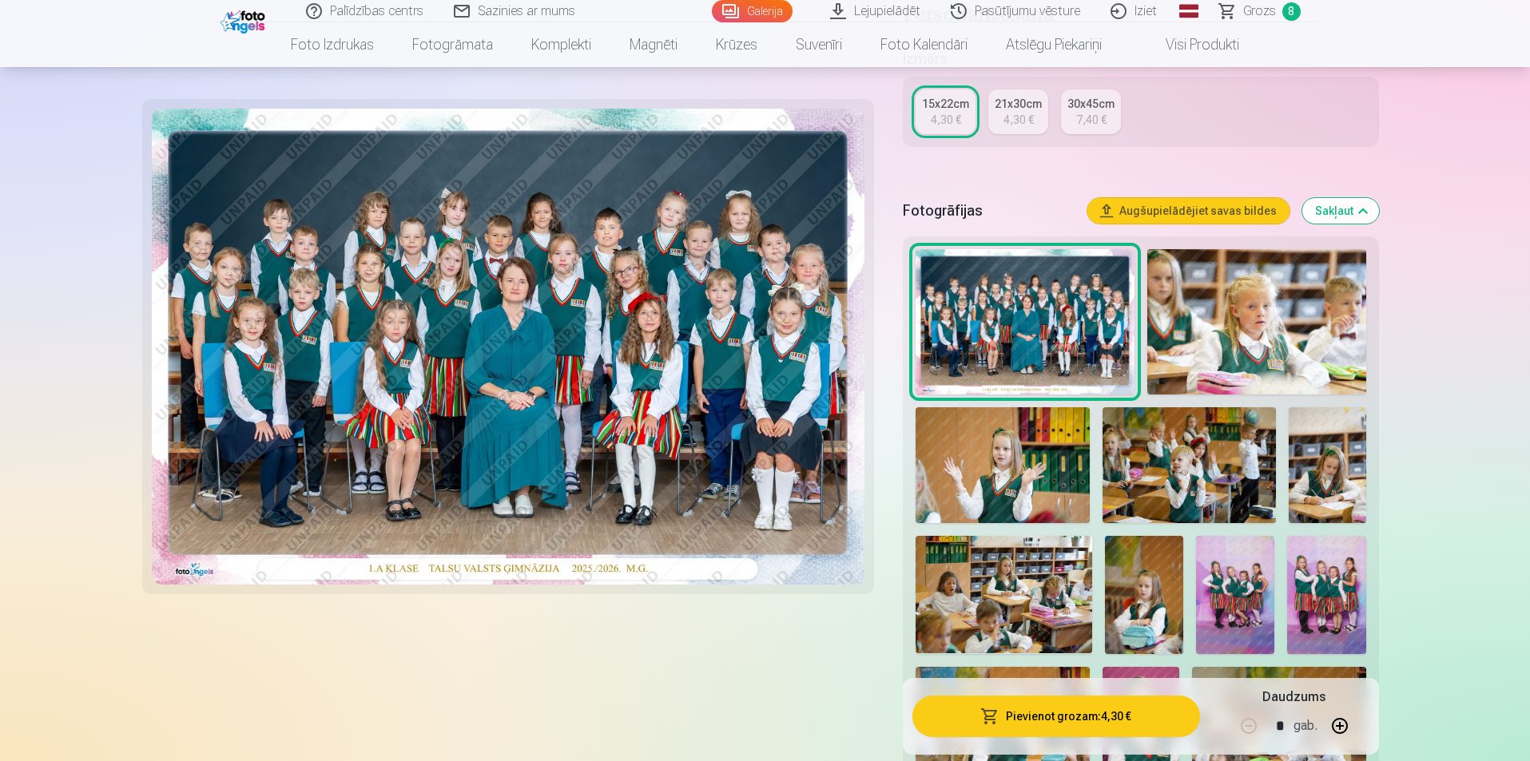
click at [1074, 710] on button "Pievienot grozam : 4,30 €" at bounding box center [1055, 717] width 287 height 42
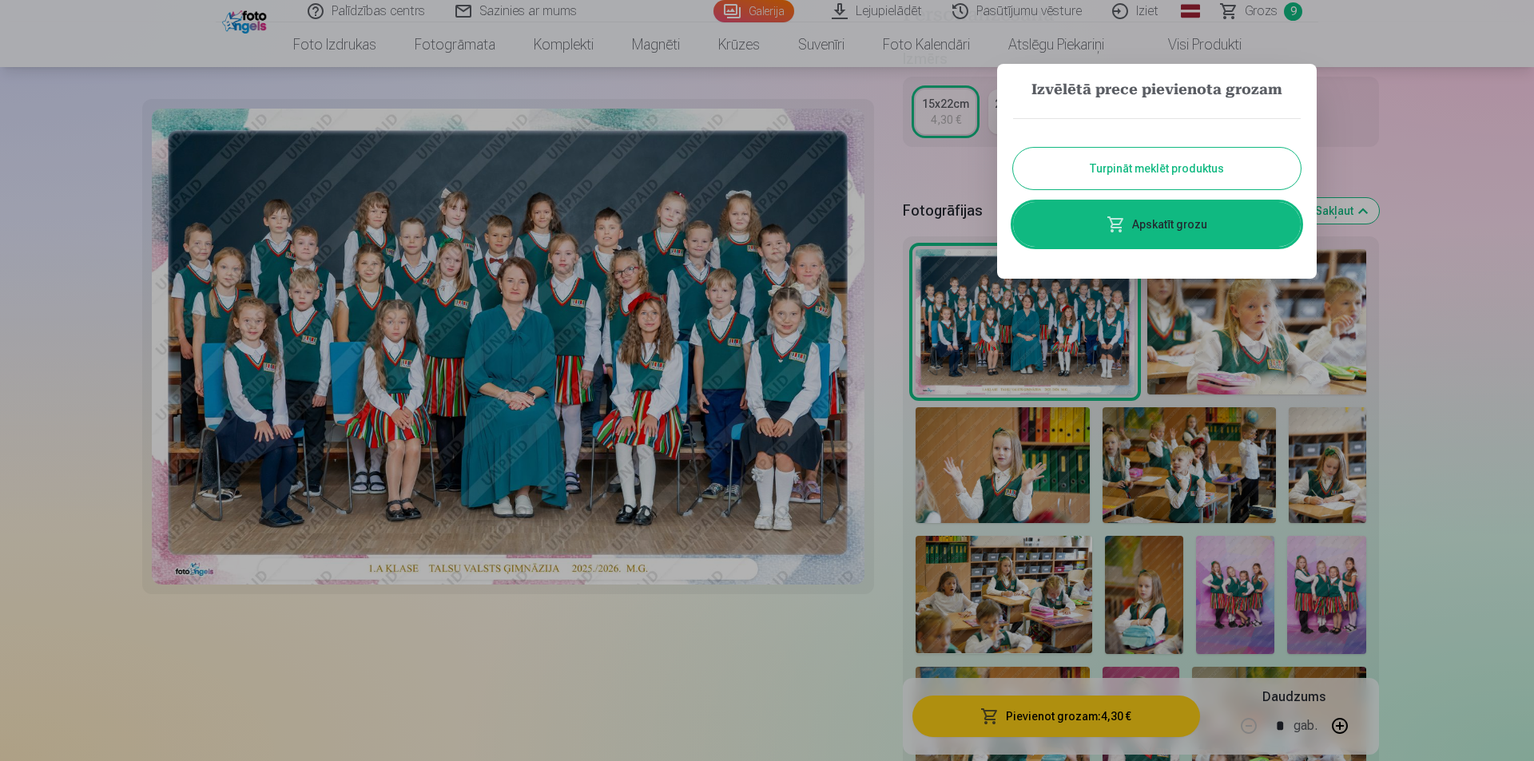
click at [1165, 231] on link "Apskatīt grozu" at bounding box center [1157, 224] width 288 height 45
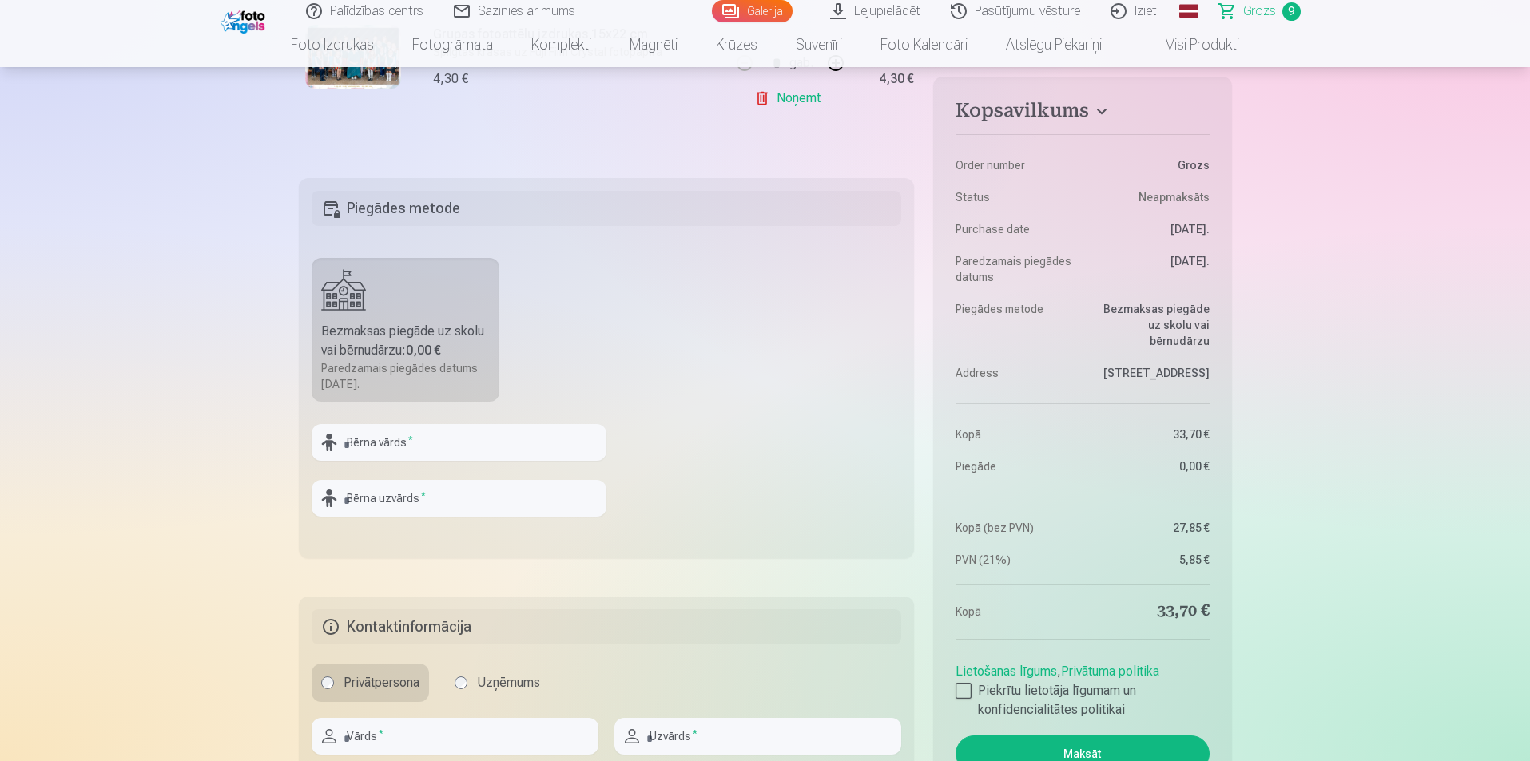
scroll to position [1678, 0]
click at [397, 455] on input "text" at bounding box center [459, 444] width 295 height 37
type input "*********"
click at [425, 494] on input "text" at bounding box center [459, 500] width 295 height 37
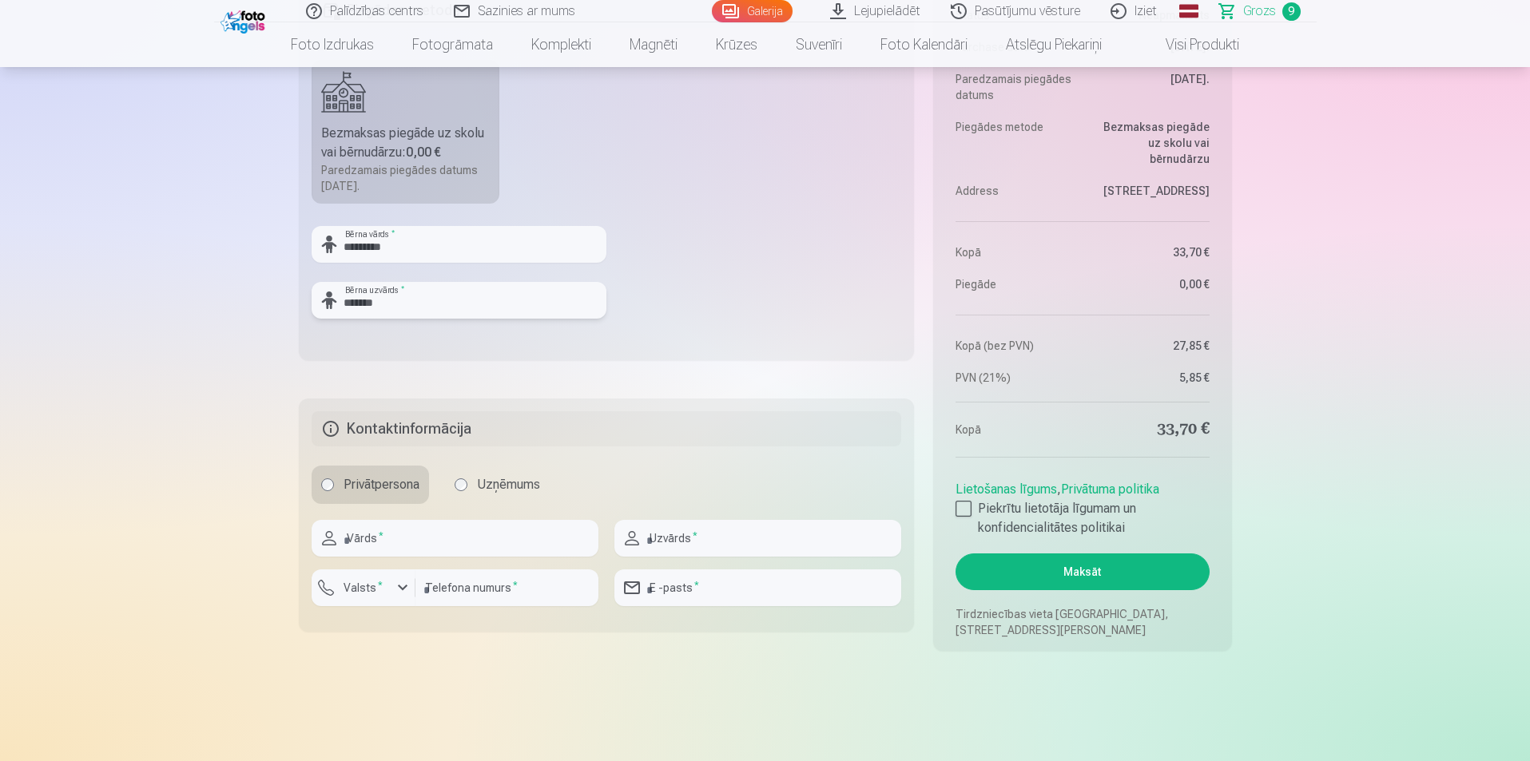
scroll to position [1918, 0]
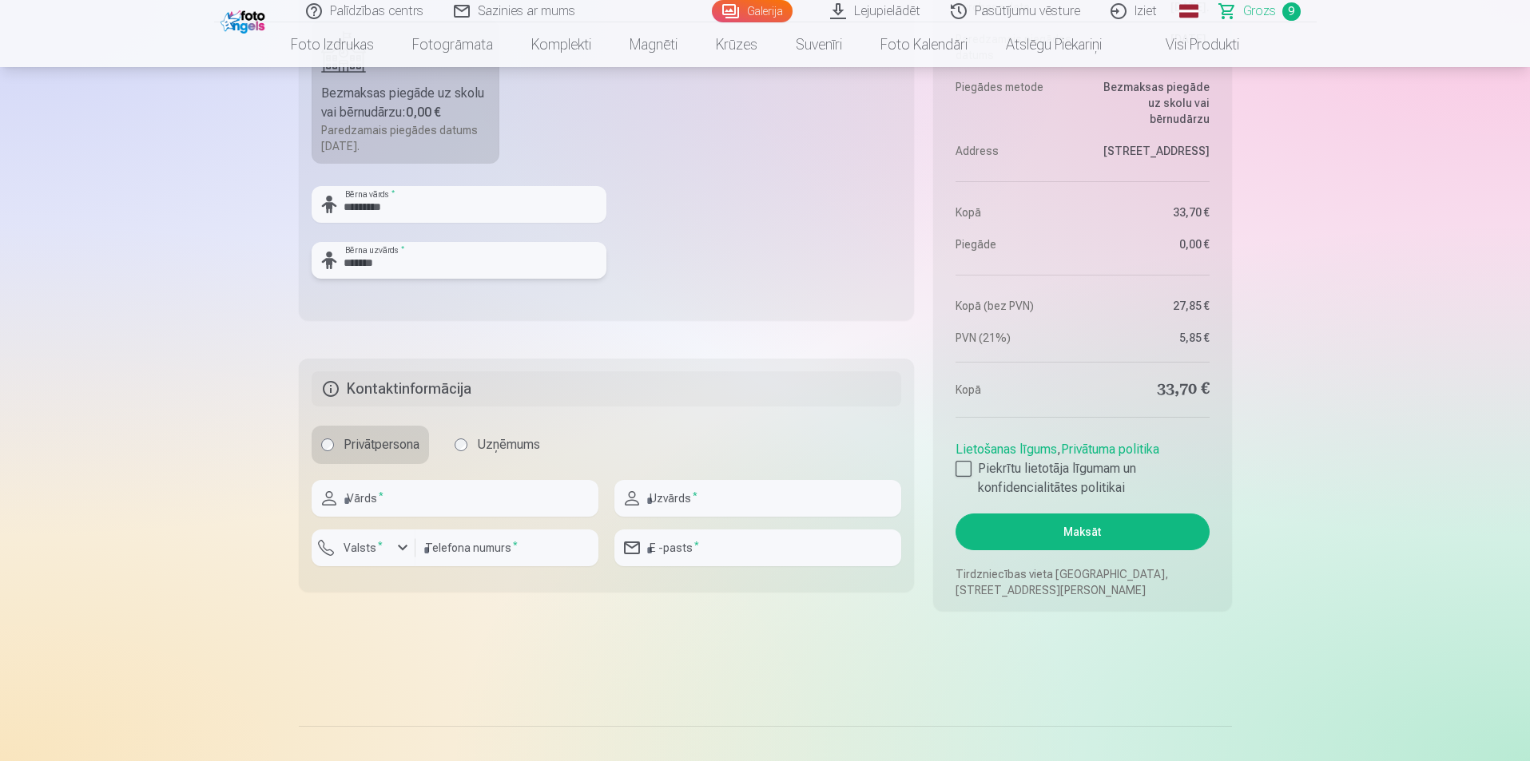
type input "*******"
click at [412, 491] on input "text" at bounding box center [455, 498] width 287 height 37
type input "*******"
click at [682, 488] on input "text" at bounding box center [757, 498] width 287 height 37
type input "*******"
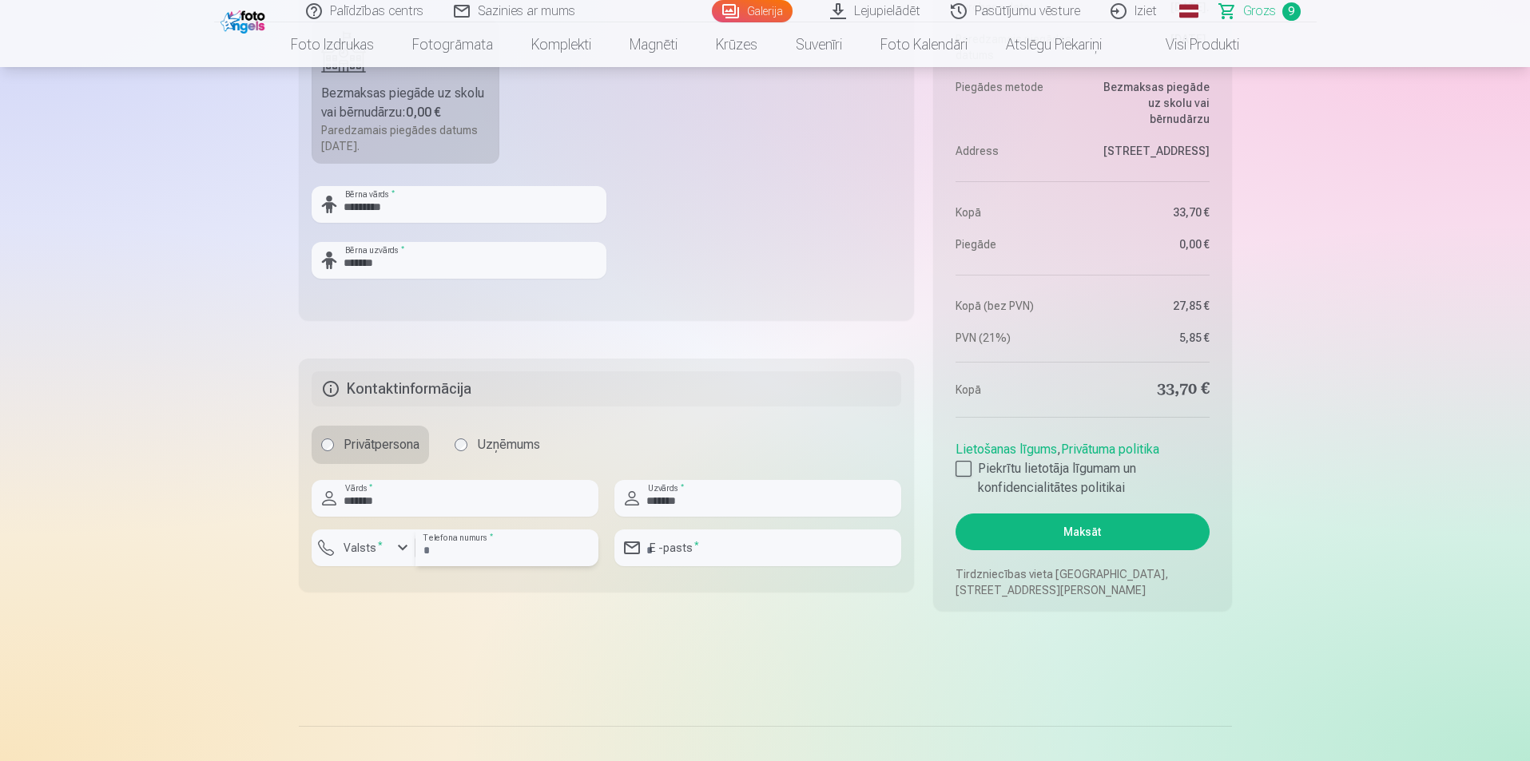
click at [448, 555] on input "number" at bounding box center [506, 548] width 183 height 37
click at [372, 550] on label "Valsts *" at bounding box center [363, 548] width 52 height 16
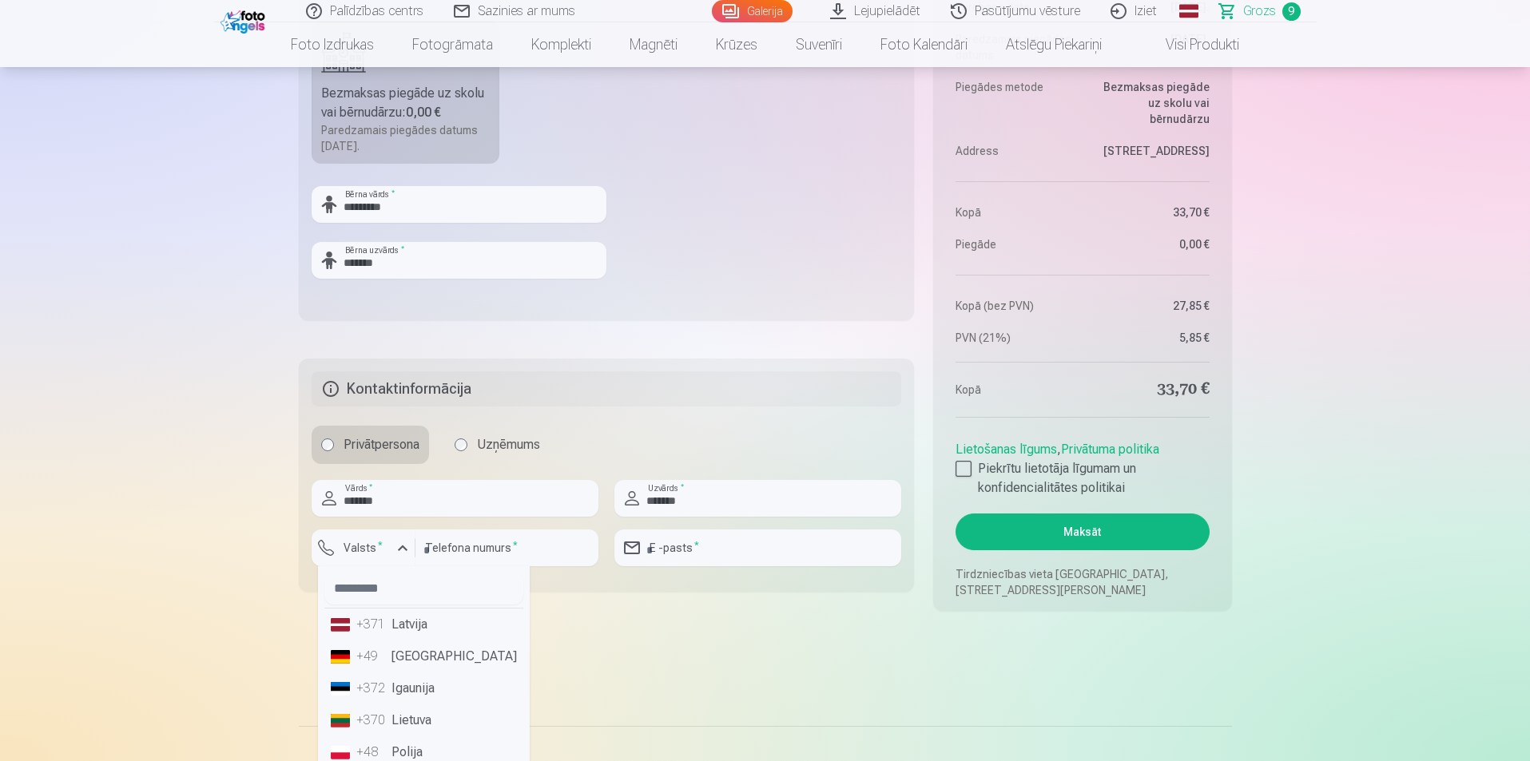
click at [396, 622] on li "+371 Latvija" at bounding box center [423, 625] width 199 height 32
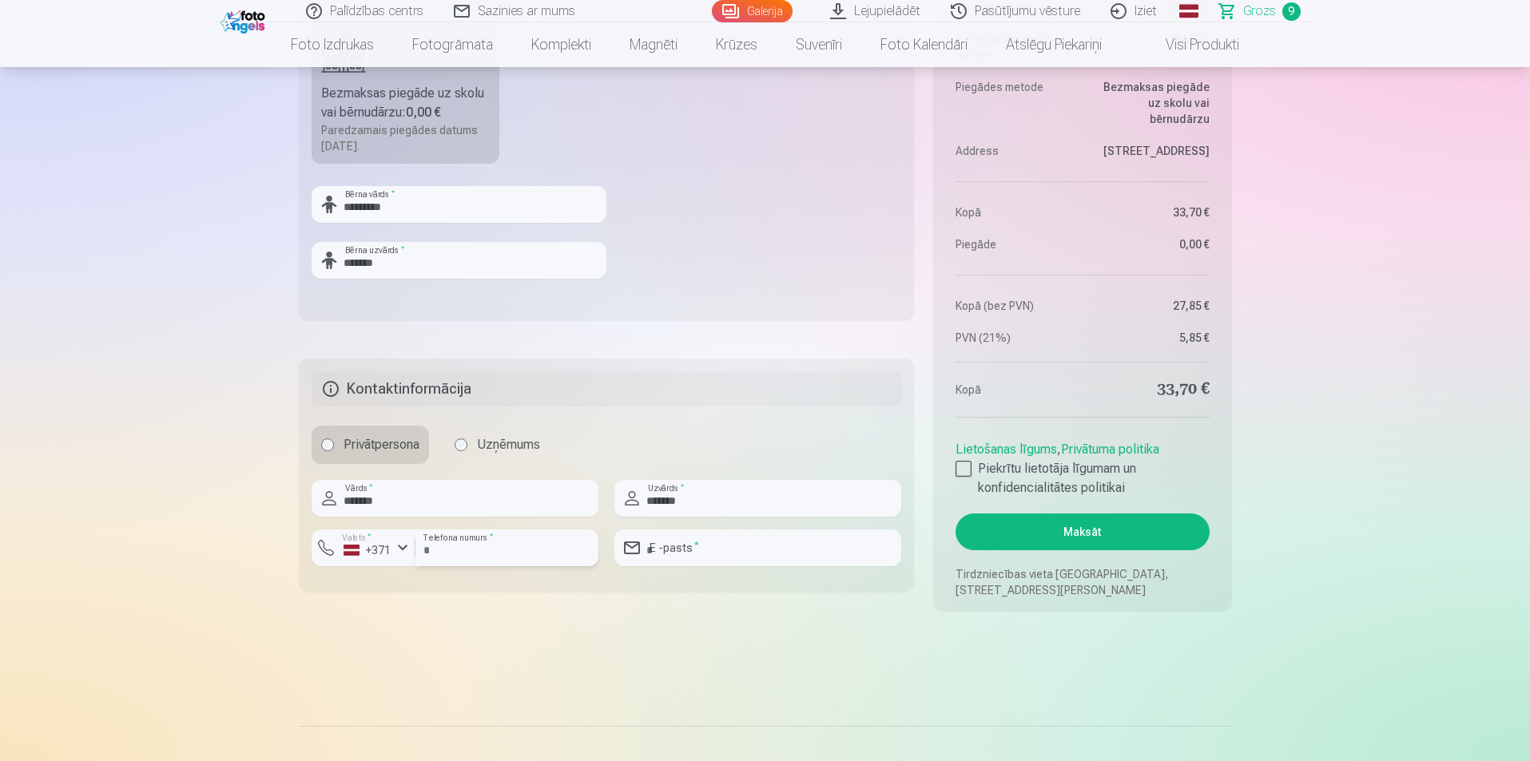
click at [472, 547] on input "number" at bounding box center [506, 548] width 183 height 37
type input "********"
click at [694, 545] on input "email" at bounding box center [757, 548] width 287 height 37
type input "**********"
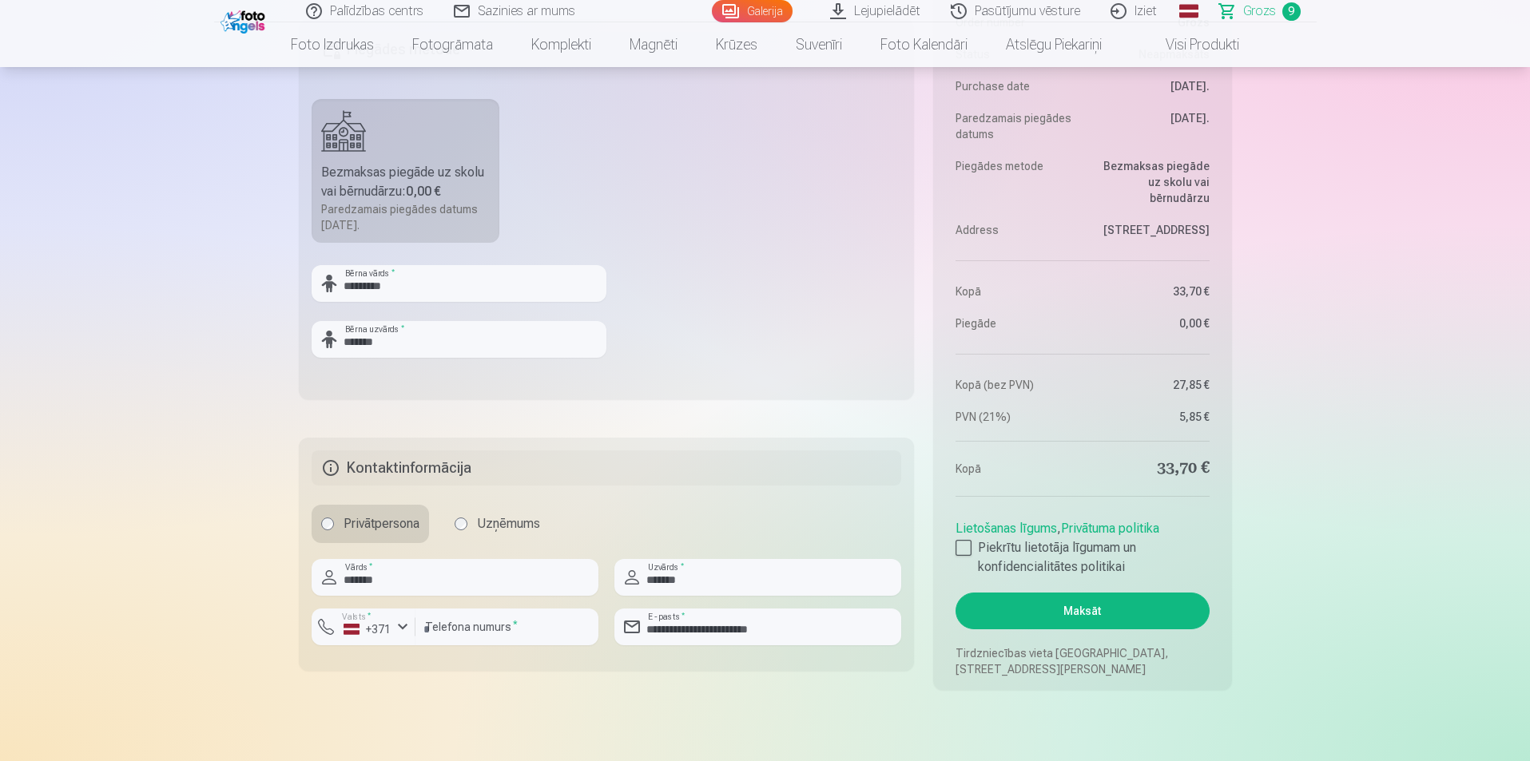
scroll to position [1838, 0]
click at [958, 547] on div at bounding box center [964, 549] width 16 height 16
click at [1089, 622] on button "Maksāt" at bounding box center [1082, 612] width 253 height 37
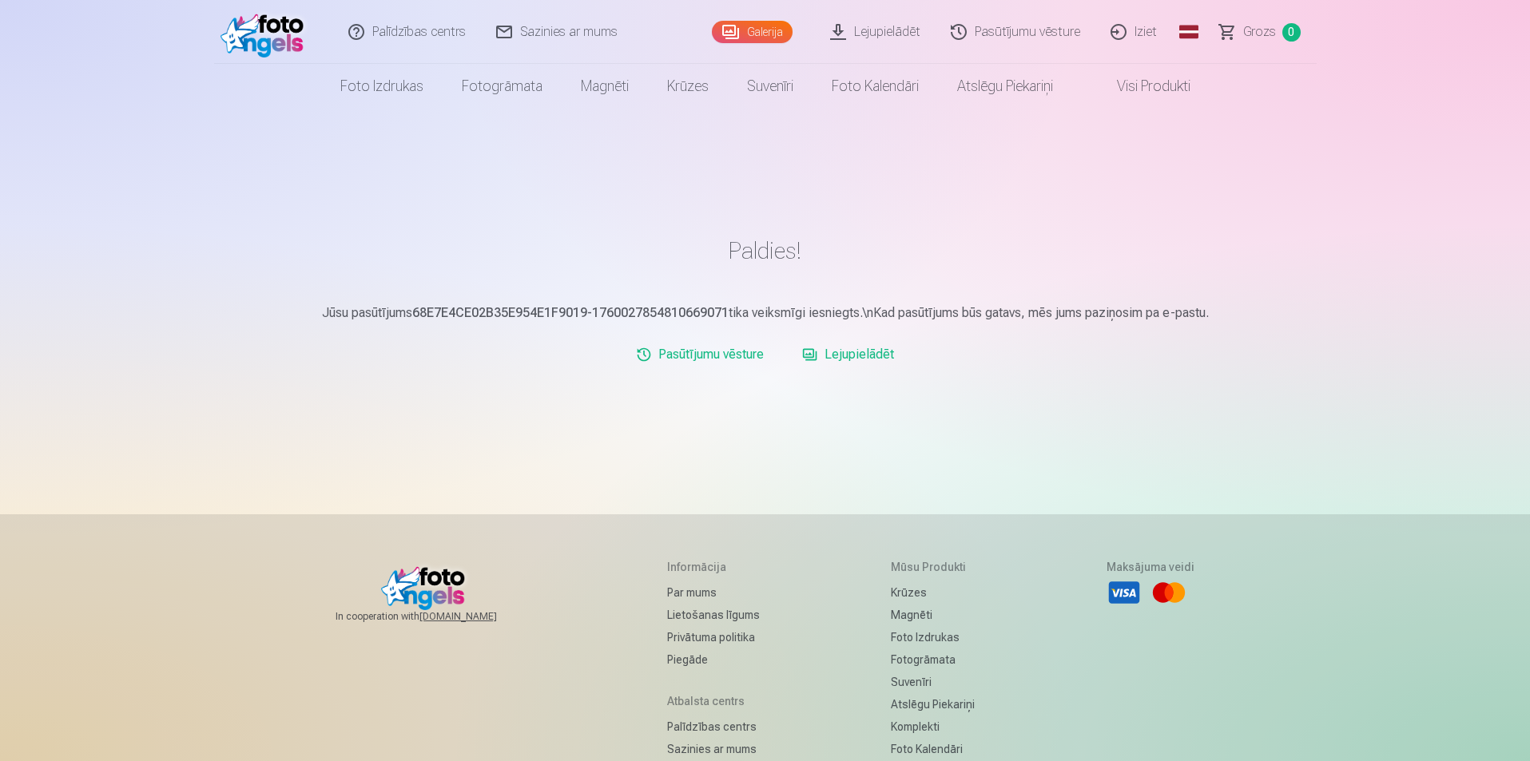
click at [1152, 30] on link "Iziet" at bounding box center [1134, 32] width 77 height 64
